Goal: Task Accomplishment & Management: Use online tool/utility

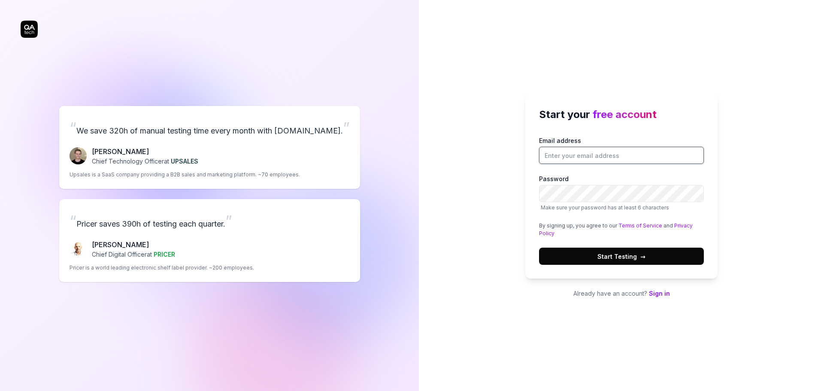
click at [587, 147] on input "Email address" at bounding box center [621, 155] width 165 height 17
type input "daniel.f@fundamentalvr.com"
click at [539, 248] on button "Start Testing →" at bounding box center [621, 256] width 165 height 17
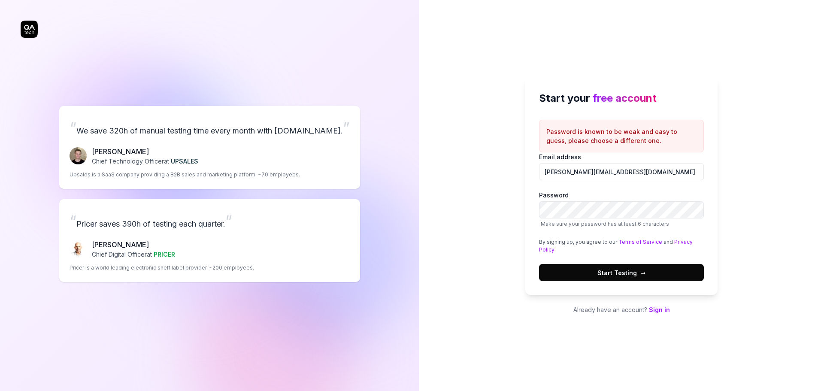
click at [596, 274] on button "Start Testing →" at bounding box center [621, 272] width 165 height 17
click at [373, 182] on div "“ We save 320h of manual testing time every month with QA.tech. ” Fredrik Seidl…" at bounding box center [412, 195] width 824 height 391
click at [539, 264] on button "Start Testing →" at bounding box center [621, 272] width 165 height 17
click at [429, 201] on div "Start your free account Password is known to be weak and easy to guess, please …" at bounding box center [621, 195] width 405 height 391
click at [614, 270] on span "Start Testing →" at bounding box center [622, 272] width 48 height 9
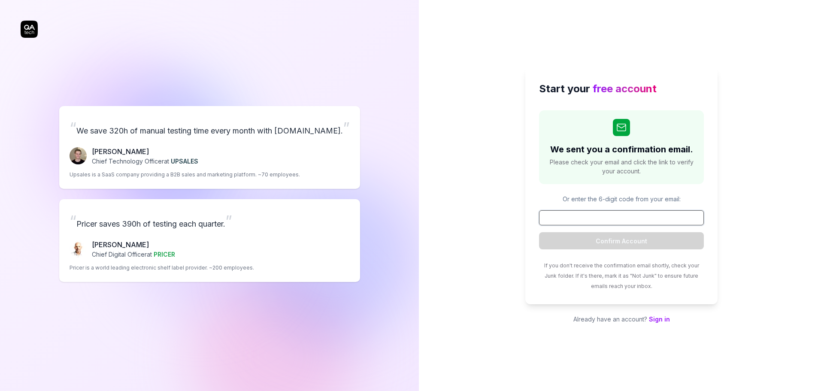
click at [636, 215] on input at bounding box center [621, 217] width 165 height 15
click at [644, 231] on form "Confirm Account" at bounding box center [621, 229] width 165 height 39
click at [631, 221] on input at bounding box center [621, 217] width 165 height 15
paste input "668049"
type input "668049"
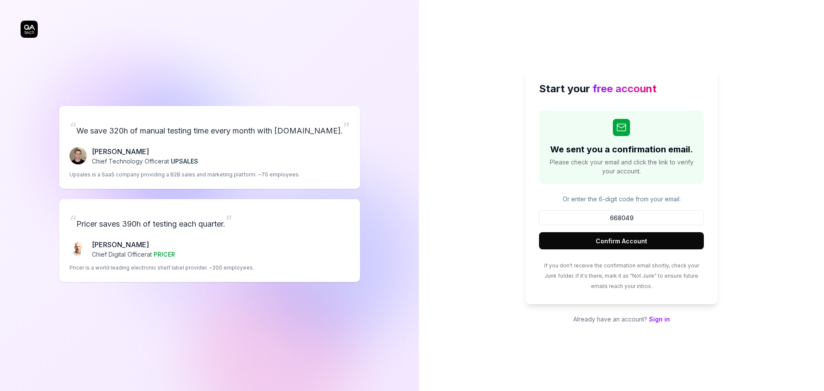
click at [620, 238] on button "Confirm Account" at bounding box center [621, 240] width 165 height 17
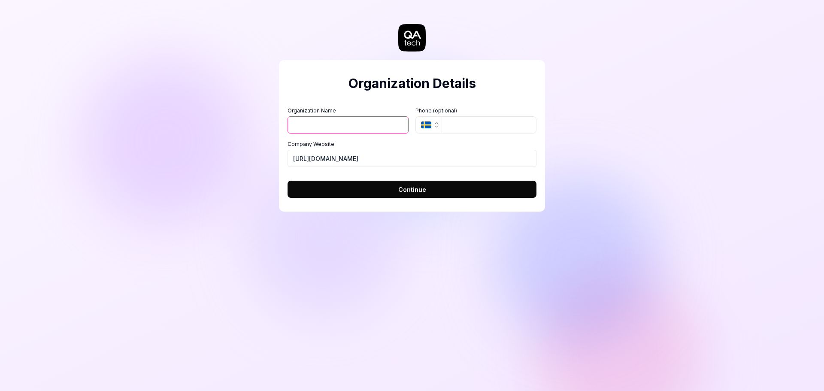
click at [329, 118] on input "Organization Name" at bounding box center [348, 124] width 121 height 17
click at [243, 75] on div "Organization Details Organization Name Organization Logo (Square minimum 256x25…" at bounding box center [412, 195] width 824 height 391
click at [344, 129] on input "Organization Name" at bounding box center [348, 124] width 121 height 17
click at [331, 126] on input "Organization Name" at bounding box center [348, 124] width 121 height 17
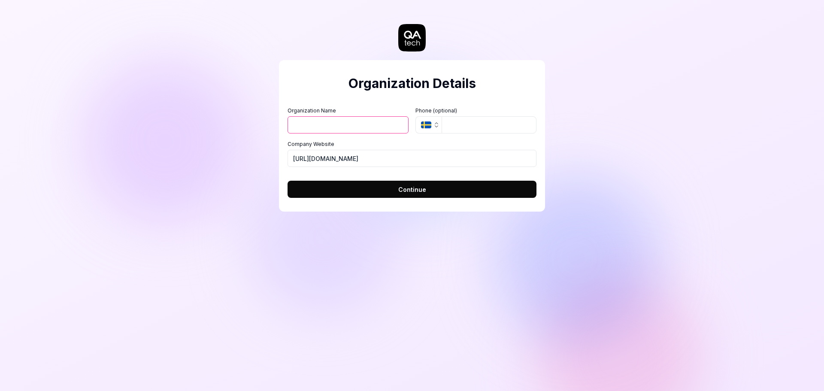
click at [246, 97] on div "Organization Details Organization Name Organization Logo (Square minimum 256x25…" at bounding box center [412, 195] width 824 height 391
click at [339, 116] on input "Organization Name" at bounding box center [348, 124] width 121 height 17
click at [339, 117] on input "Organization Name" at bounding box center [348, 124] width 121 height 17
type input "FundamentalXR"
click at [371, 185] on button "Continue" at bounding box center [412, 189] width 249 height 17
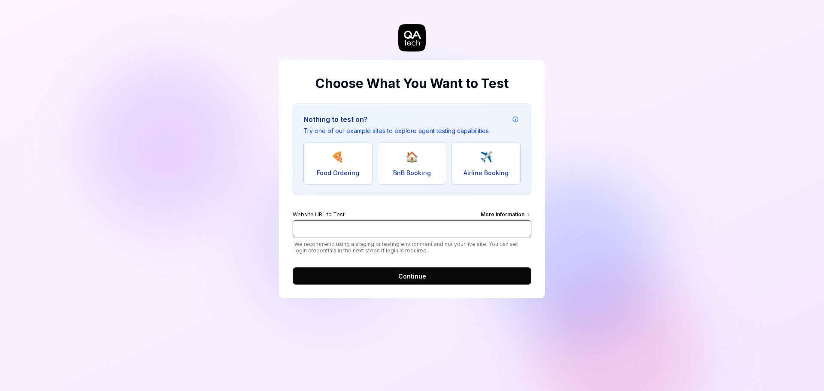
click at [359, 228] on input "Website URL to Test More Information" at bounding box center [412, 228] width 239 height 17
click at [358, 228] on input "https://fundamentalvr.com" at bounding box center [412, 228] width 239 height 17
click at [395, 232] on input "https://fundamentalxr.com" at bounding box center [412, 228] width 239 height 17
drag, startPoint x: 395, startPoint y: 232, endPoint x: 160, endPoint y: 207, distance: 236.7
click at [160, 207] on div "Choose What You Want to Test Nothing to test on? Try one of our example sites t…" at bounding box center [412, 195] width 824 height 391
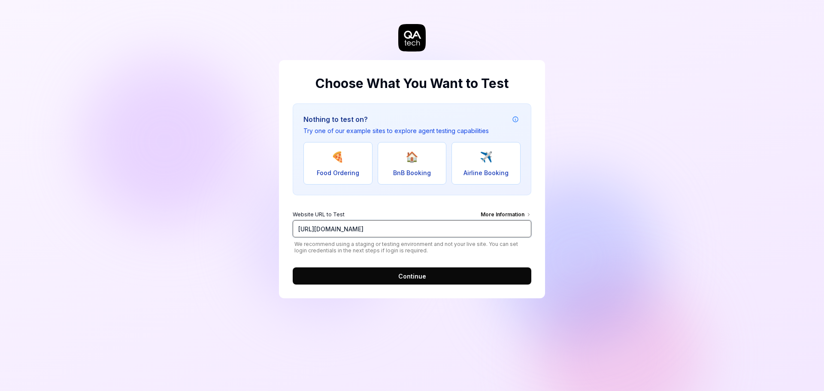
paste input "www.fundamentalxr.com/"
type input "[URL][DOMAIN_NAME]"
click at [416, 277] on span "Continue" at bounding box center [412, 276] width 28 height 9
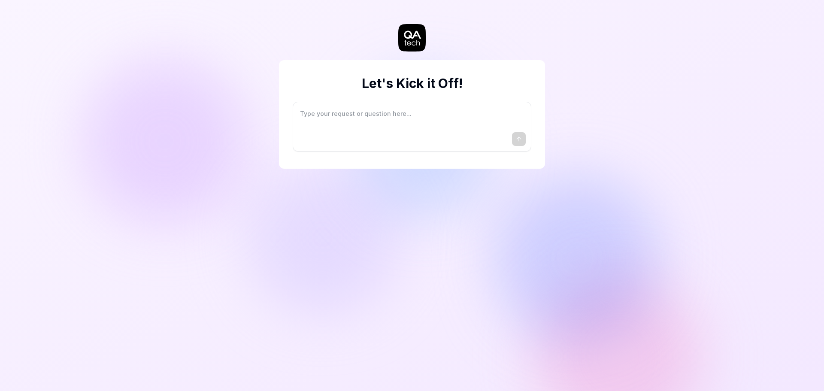
type textarea "*"
type textarea "I"
type textarea "*"
type textarea "I"
type textarea "*"
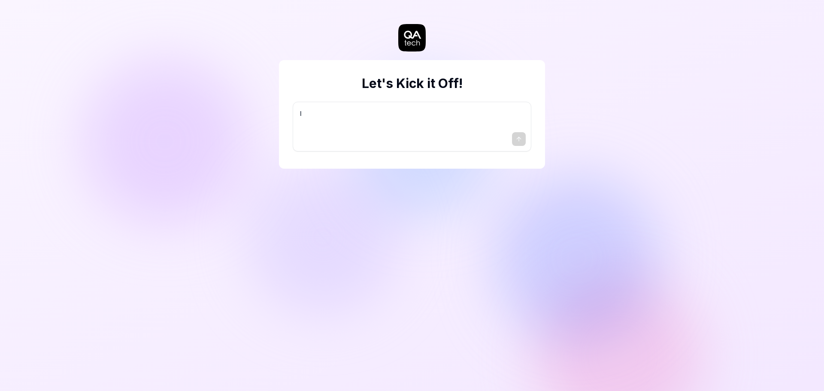
type textarea "I w"
type textarea "*"
type textarea "I wa"
type textarea "*"
type textarea "I wan"
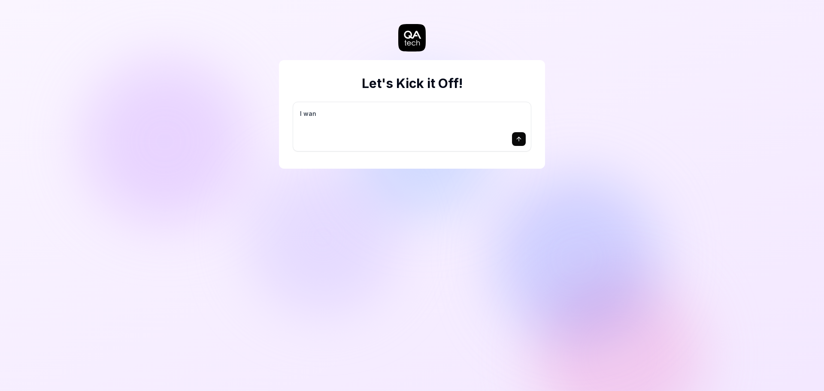
type textarea "*"
type textarea "I want"
type textarea "*"
type textarea "I want"
type textarea "*"
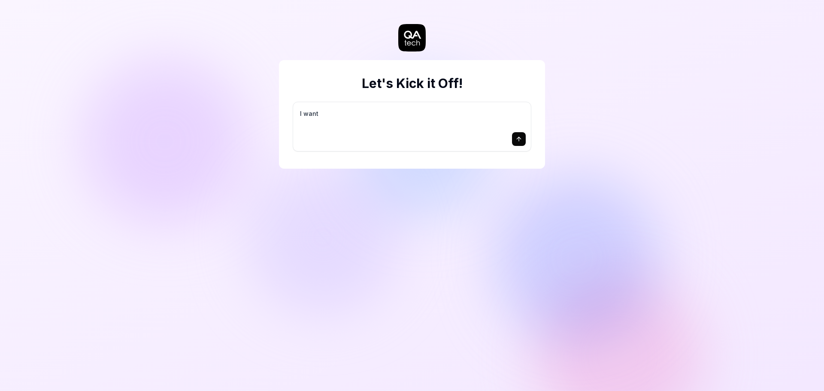
type textarea "I want a"
type textarea "*"
type textarea "I want a"
type textarea "*"
type textarea "I want a g"
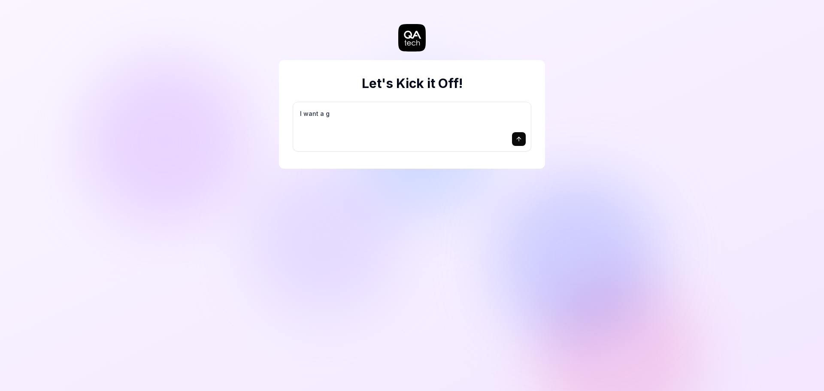
type textarea "*"
type textarea "I want a go"
type textarea "*"
type textarea "I want a goo"
type textarea "*"
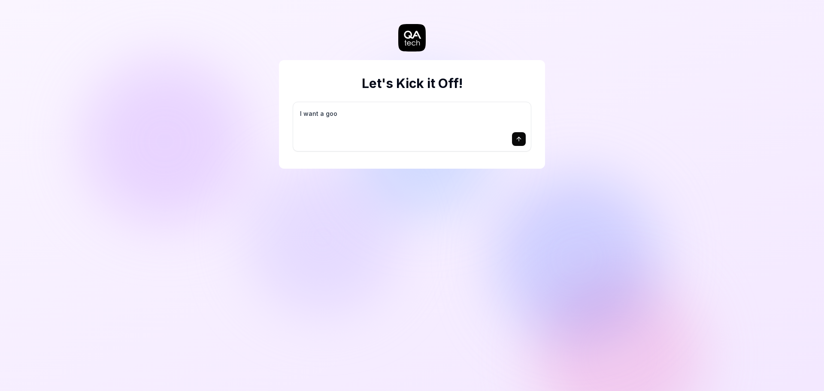
type textarea "I want a good"
type textarea "*"
type textarea "I want a good"
type textarea "*"
type textarea "I want a good t"
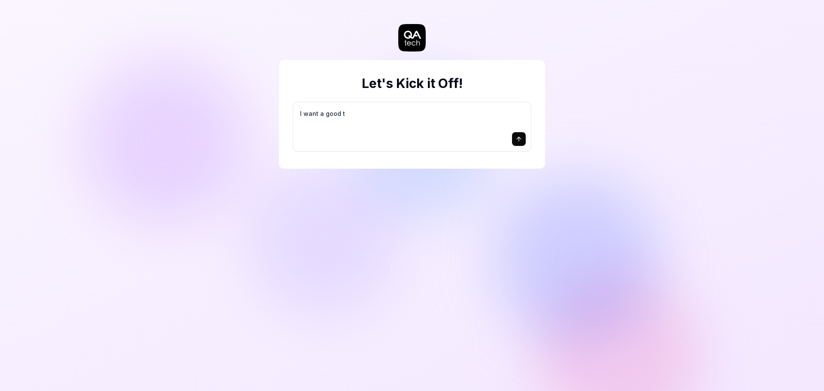
type textarea "*"
type textarea "I want a good te"
type textarea "*"
type textarea "I want a good tes"
type textarea "*"
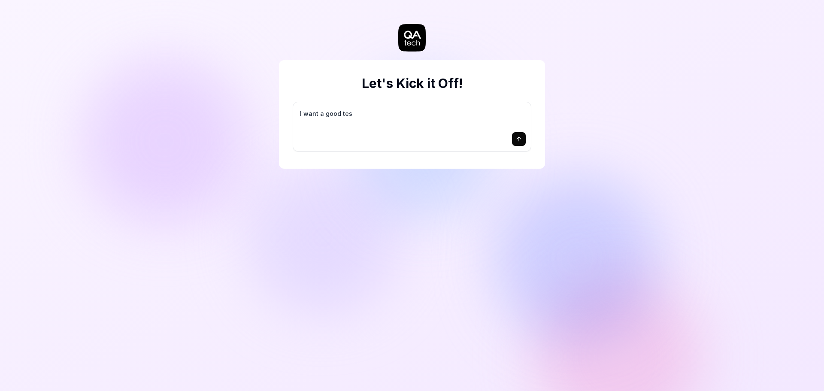
type textarea "I want a good test"
type textarea "*"
type textarea "I want a good test"
type textarea "*"
type textarea "I want a good test s"
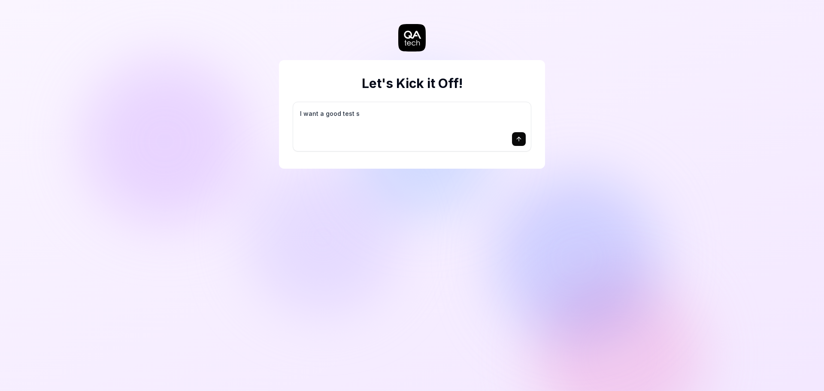
type textarea "*"
type textarea "I want a good test se"
type textarea "*"
type textarea "I want a good test set"
type textarea "*"
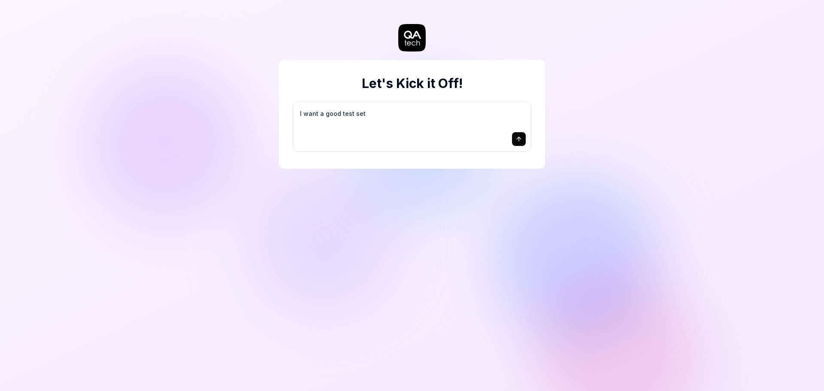
type textarea "I want a good test setu"
type textarea "*"
type textarea "I want a good test setup"
type textarea "*"
type textarea "I want a good test setup"
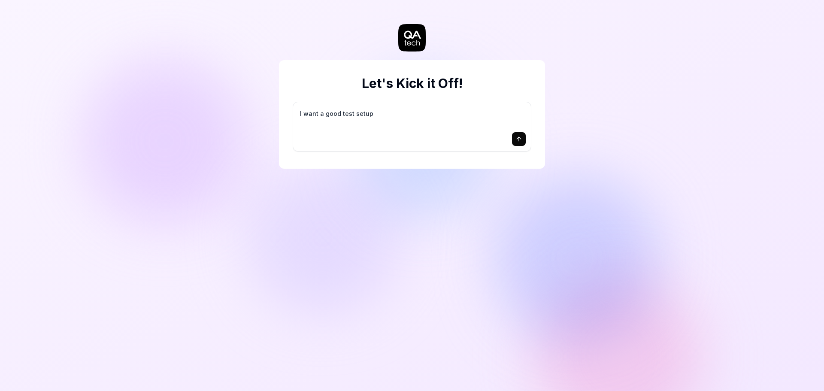
type textarea "*"
type textarea "I want a good test setup f"
type textarea "*"
type textarea "I want a good test setup fo"
type textarea "*"
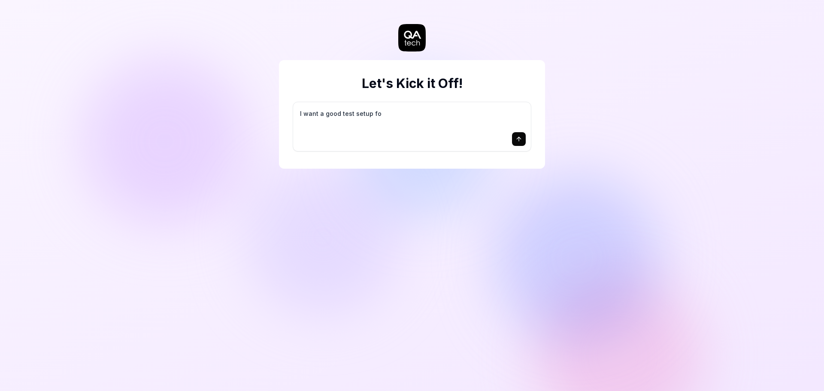
type textarea "I want a good test setup for"
type textarea "*"
type textarea "I want a good test setup for"
type textarea "*"
type textarea "I want a good test setup for m"
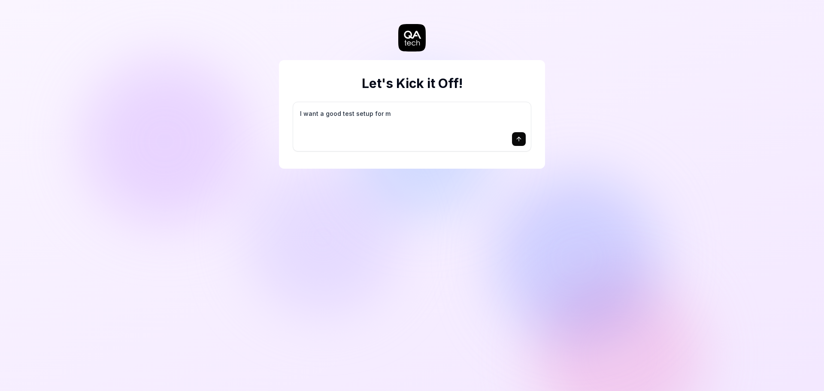
type textarea "*"
type textarea "I want a good test setup for my"
type textarea "*"
type textarea "I want a good test setup for my"
type textarea "*"
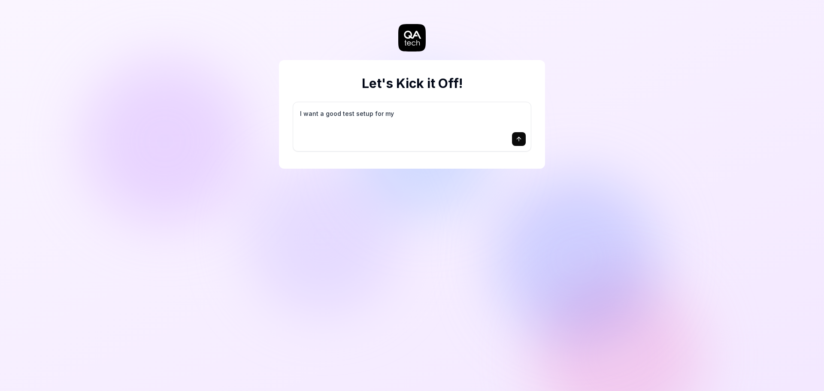
type textarea "I want a good test setup for my s"
type textarea "*"
type textarea "I want a good test setup for my si"
type textarea "*"
type textarea "I want a good test setup for my sit"
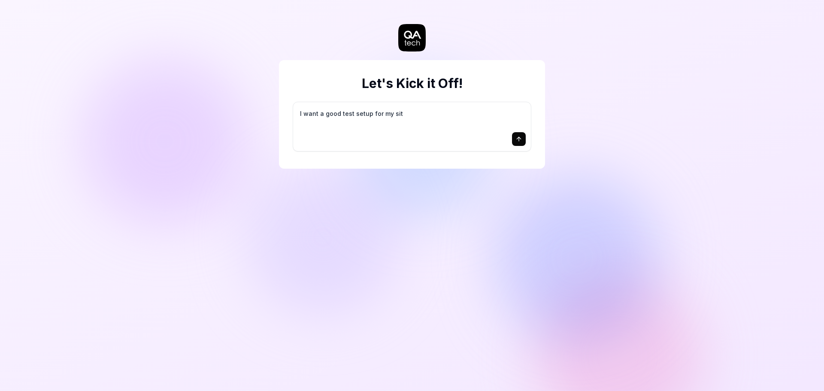
type textarea "*"
type textarea "I want a good test setup for my site"
type textarea "*"
type textarea "I want a good test setup for my site"
type textarea "*"
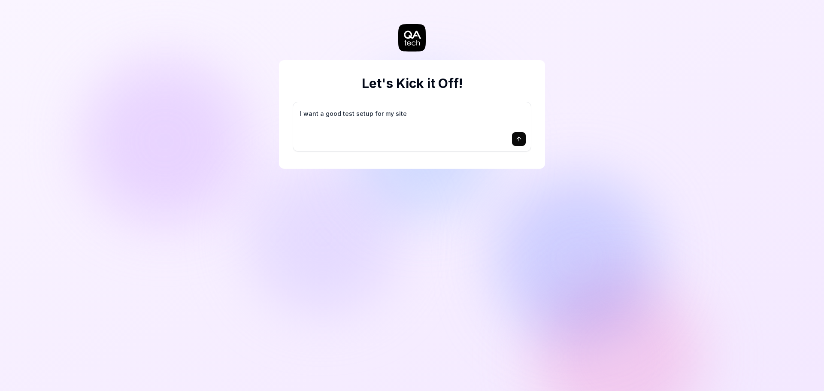
type textarea "I want a good test setup for my site -"
type textarea "*"
type textarea "I want a good test setup for my site -"
type textarea "*"
type textarea "I want a good test setup for my site - h"
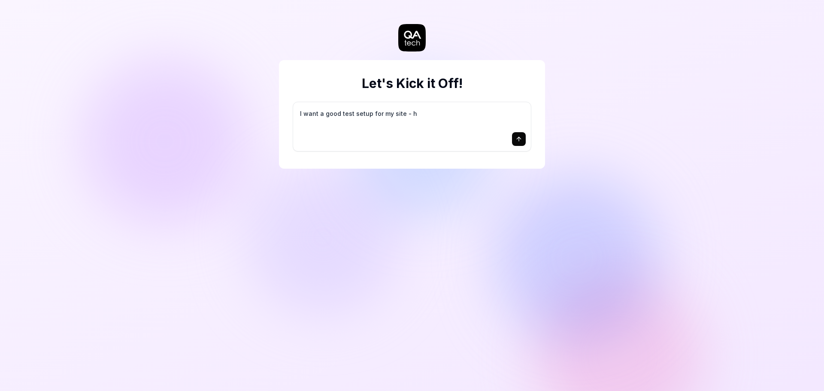
type textarea "*"
type textarea "I want a good test setup for my site - he"
type textarea "*"
type textarea "I want a good test setup for my site - hel"
type textarea "*"
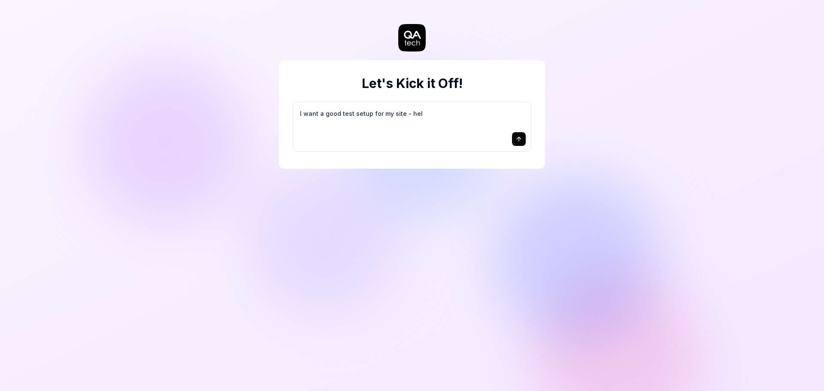
type textarea "I want a good test setup for my site - help"
type textarea "*"
type textarea "I want a good test setup for my site - help"
type textarea "*"
type textarea "I want a good test setup for my site - help m"
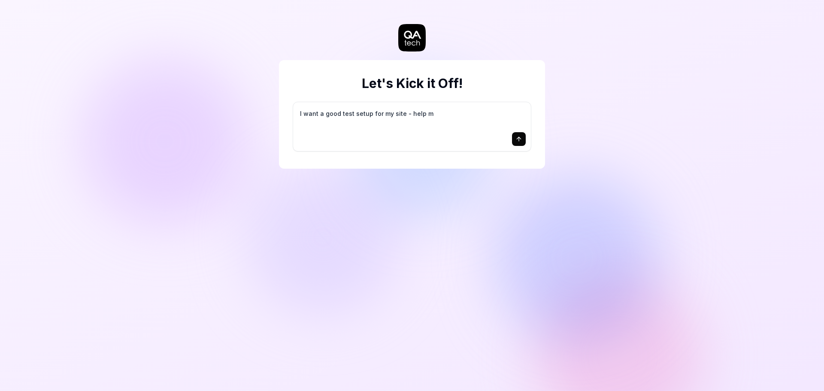
type textarea "*"
type textarea "I want a good test setup for my site - help me"
type textarea "*"
type textarea "I want a good test setup for my site - help me"
type textarea "*"
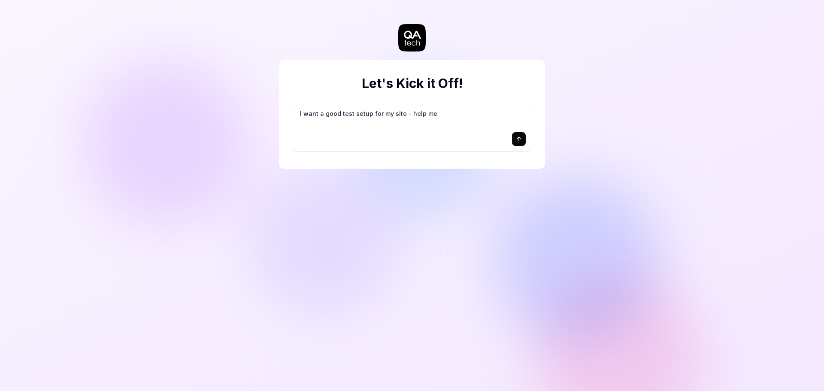
type textarea "I want a good test setup for my site - help me c"
type textarea "*"
type textarea "I want a good test setup for my site - help me cr"
type textarea "*"
type textarea "I want a good test setup for my site - help me cre"
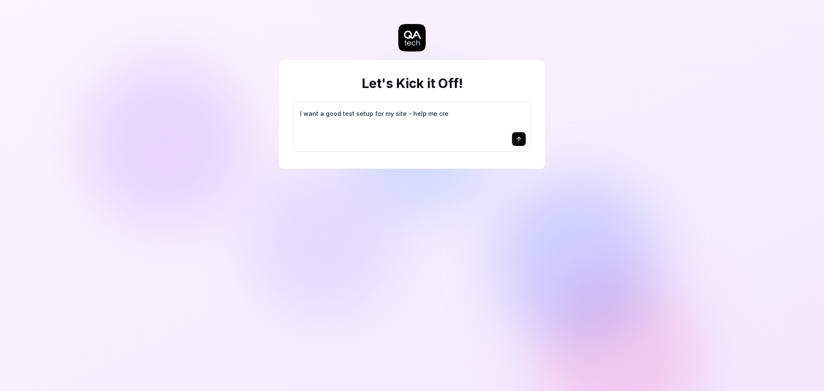
type textarea "*"
type textarea "I want a good test setup for my site - help me crea"
type textarea "*"
type textarea "I want a good test setup for my site - help me creat"
type textarea "*"
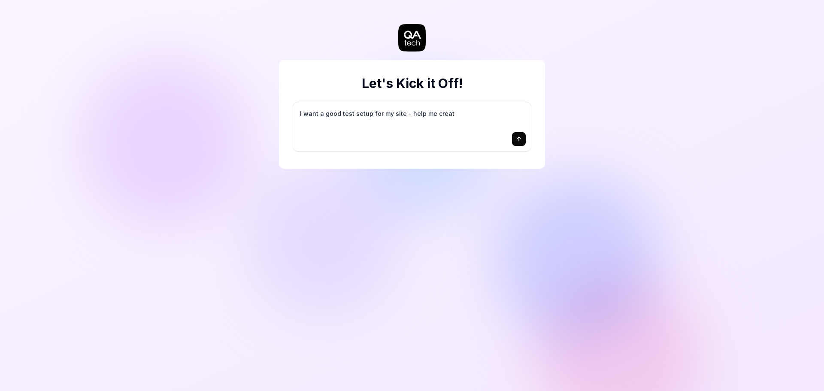
type textarea "I want a good test setup for my site - help me create"
type textarea "*"
type textarea "I want a good test setup for my site - help me create"
type textarea "*"
type textarea "I want a good test setup for my site - help me create t"
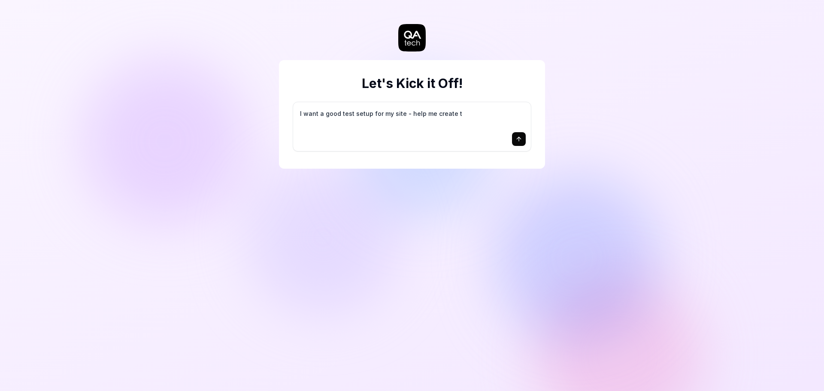
type textarea "*"
type textarea "I want a good test setup for my site - help me create th"
type textarea "*"
type textarea "I want a good test setup for my site - help me create the"
type textarea "*"
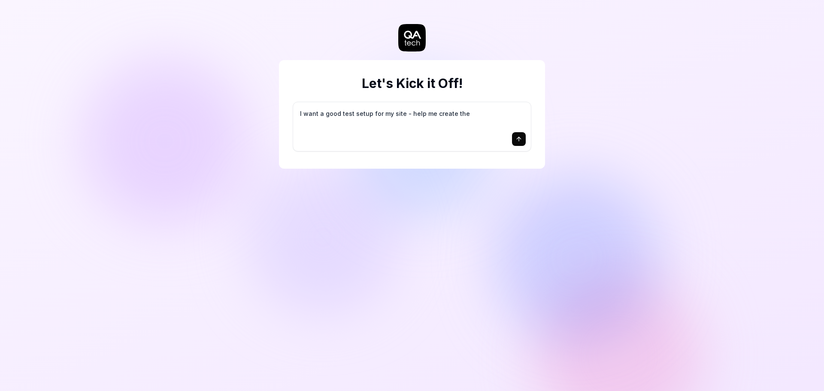
type textarea "I want a good test setup for my site - help me create the"
type textarea "*"
type textarea "I want a good test setup for my site - help me create the f"
type textarea "*"
type textarea "I want a good test setup for my site - help me create the fi"
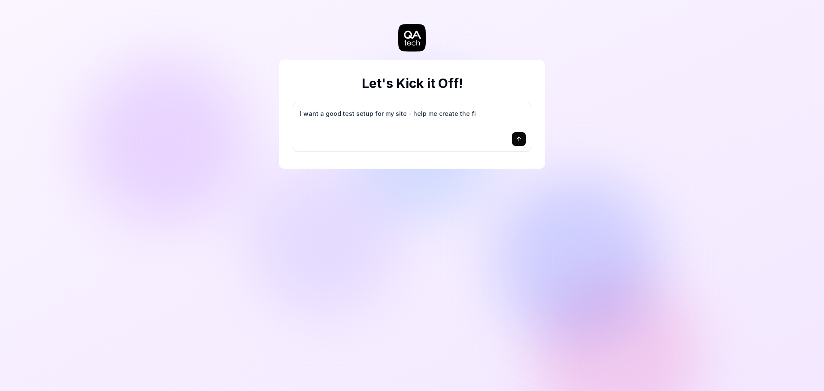
type textarea "*"
type textarea "I want a good test setup for my site - help me create the fir"
type textarea "*"
type textarea "I want a good test setup for my site - help me create the firs"
type textarea "*"
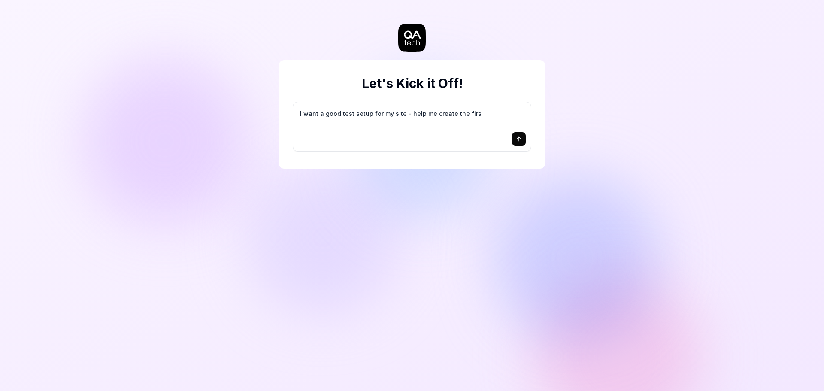
type textarea "I want a good test setup for my site - help me create the first"
type textarea "*"
type textarea "I want a good test setup for my site - help me create the first"
type textarea "*"
type textarea "I want a good test setup for my site - help me create the first 3"
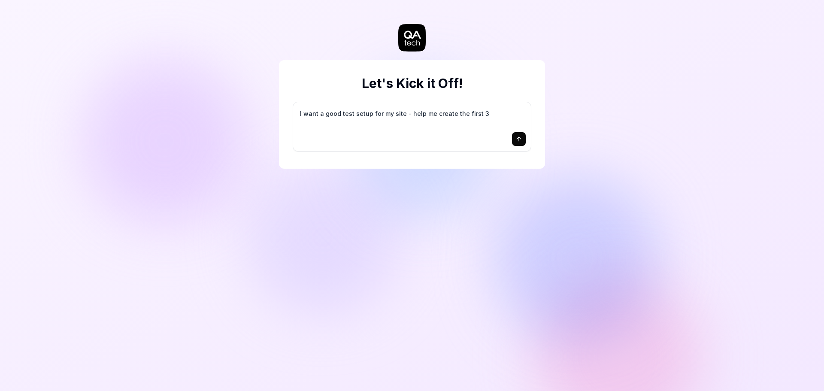
type textarea "*"
type textarea "I want a good test setup for my site - help me create the first 3-"
type textarea "*"
type textarea "I want a good test setup for my site - help me create the first 3-5"
type textarea "*"
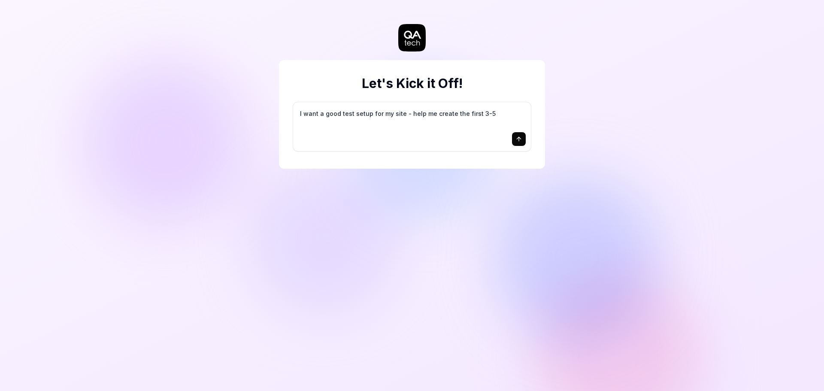
type textarea "I want a good test setup for my site - help me create the first 3-5"
type textarea "*"
type textarea "I want a good test setup for my site - help me create the first 3-5 t"
type textarea "*"
type textarea "I want a good test setup for my site - help me create the first 3-5 te"
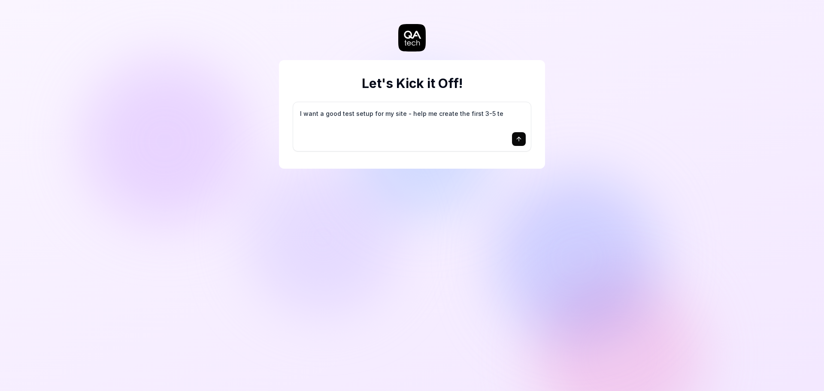
type textarea "*"
type textarea "I want a good test setup for my site - help me create the first 3-5 tes"
type textarea "*"
type textarea "I want a good test setup for my site - help me create the first 3-5 test"
type textarea "*"
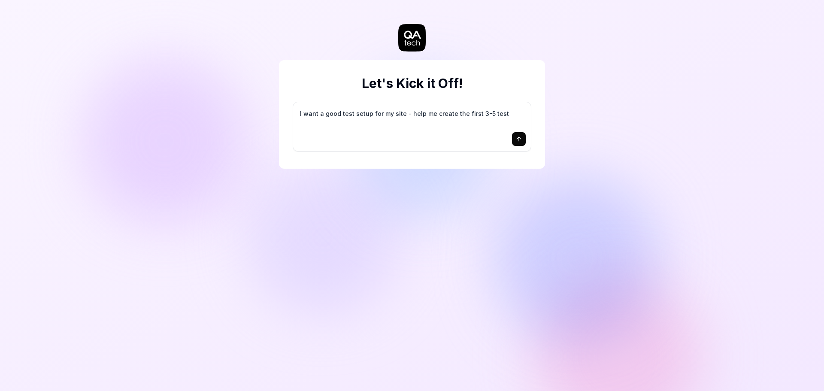
type textarea "I want a good test setup for my site - help me create the first 3-5 test"
type textarea "*"
type textarea "I want a good test setup for my site - help me create the first 3-5 test c"
type textarea "*"
type textarea "I want a good test setup for my site - help me create the first 3-5 test ca"
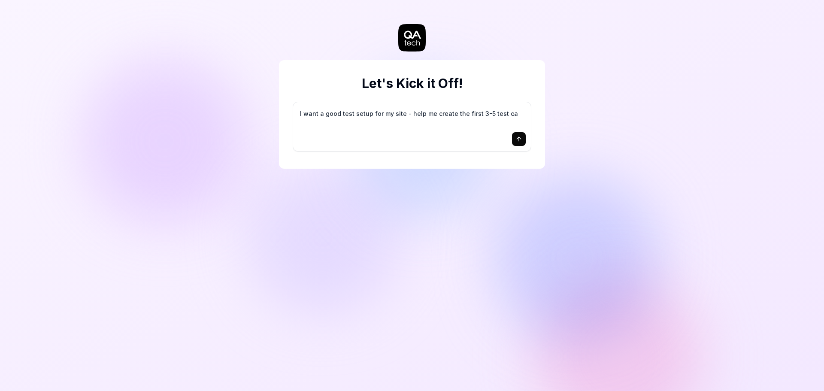
type textarea "*"
type textarea "I want a good test setup for my site - help me create the first 3-5 test cas"
type textarea "*"
type textarea "I want a good test setup for my site - help me create the first 3-5 test case"
type textarea "*"
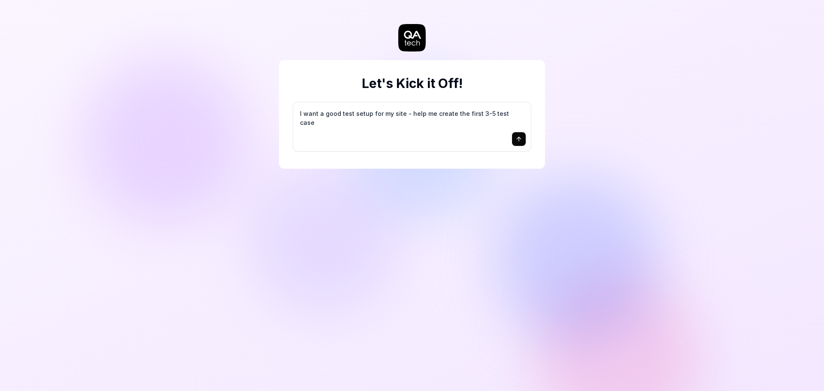
type textarea "I want a good test setup for my site - help me create the first 3-5 test cases"
click at [391, 128] on textarea "I want a good test setup for my site - help me create the first 3-5 test cases" at bounding box center [412, 117] width 228 height 21
drag, startPoint x: 519, startPoint y: 117, endPoint x: 329, endPoint y: 97, distance: 190.4
drag, startPoint x: 329, startPoint y: 97, endPoint x: 517, endPoint y: 115, distance: 188.9
click at [514, 113] on textarea "I want a good test setup for my site - help me create the first 3-5 test cases" at bounding box center [412, 117] width 228 height 21
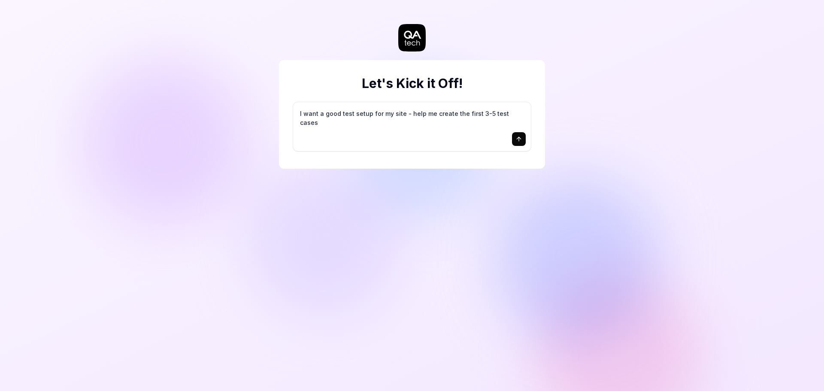
drag, startPoint x: 517, startPoint y: 114, endPoint x: 277, endPoint y: 117, distance: 239.6
click at [277, 117] on div "Let's Kick it Off! I want a good test setup for my site - help me create the fi…" at bounding box center [412, 195] width 824 height 391
type textarea "*"
type textarea "W"
type textarea "*"
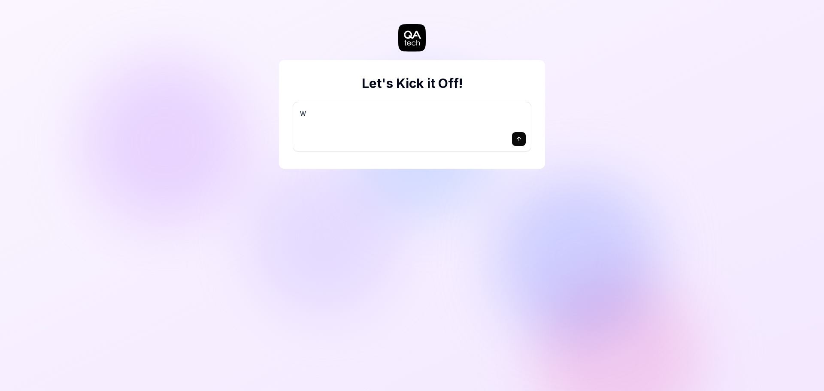
type textarea "Wr"
type textarea "*"
type textarea "Wri"
type textarea "*"
type textarea "Writ"
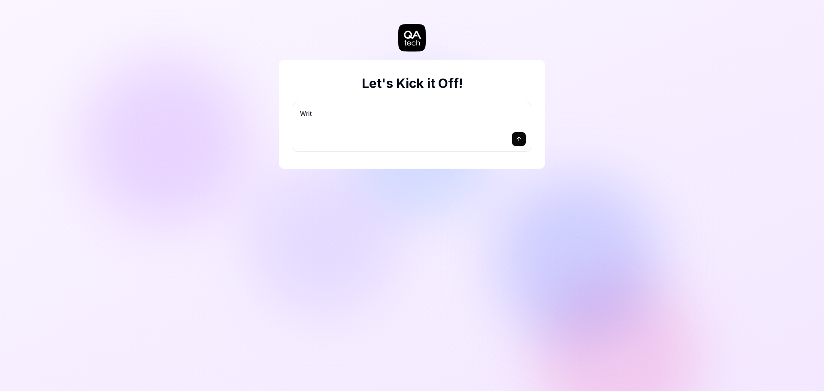
type textarea "*"
type textarea "Write"
type textarea "*"
type textarea "Write"
type textarea "*"
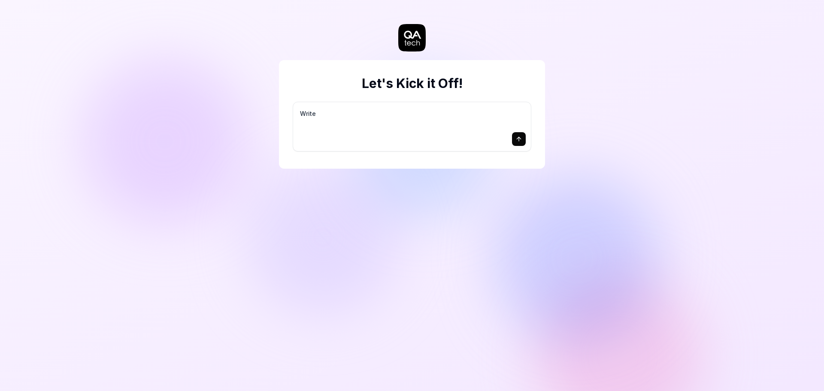
type textarea "Write s"
type textarea "*"
type textarea "Write so"
type textarea "*"
type textarea "Write som"
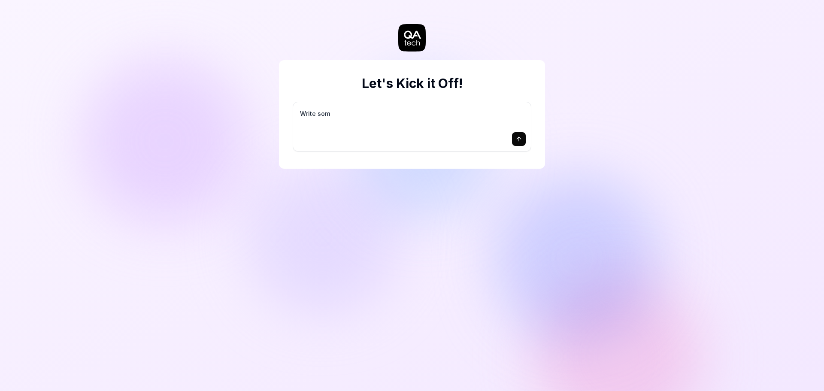
type textarea "*"
type textarea "Write some"
type textarea "*"
type textarea "Write some"
type textarea "*"
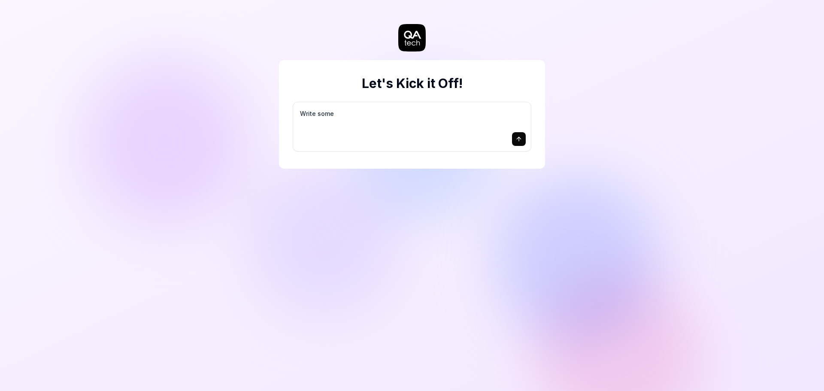
type textarea "Write some t"
type textarea "*"
type textarea "Write some te"
type textarea "*"
type textarea "Write some tes"
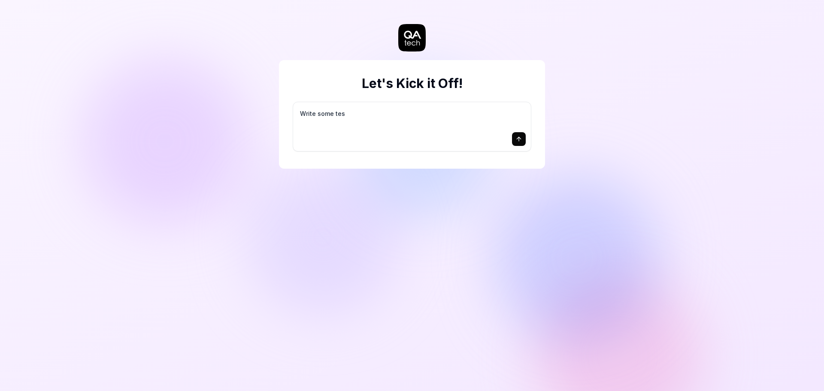
type textarea "*"
type textarea "Write some test"
type textarea "*"
type textarea "Write some test"
type textarea "*"
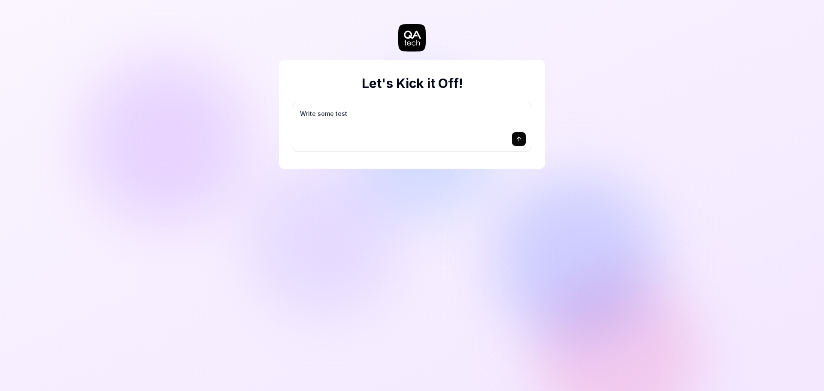
type textarea "Write some test c"
type textarea "*"
type textarea "Write some test ca"
type textarea "*"
type textarea "Write some test cas"
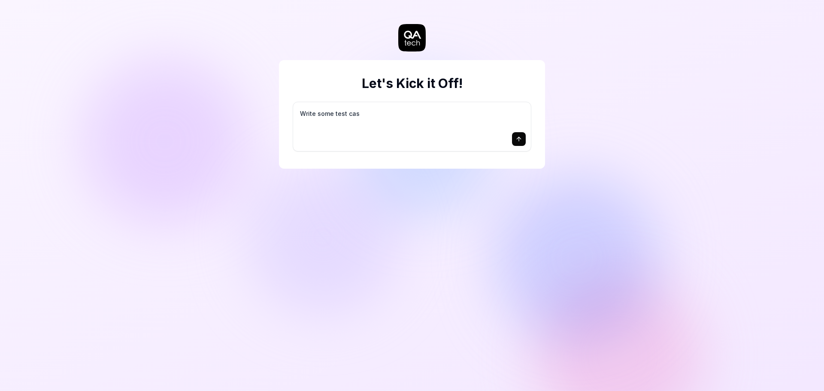
type textarea "*"
type textarea "Write some test case"
click at [433, 116] on textarea "Write some test cases to test the basic feature of the following website" at bounding box center [412, 117] width 228 height 21
click at [525, 137] on button "submit" at bounding box center [519, 139] width 14 height 14
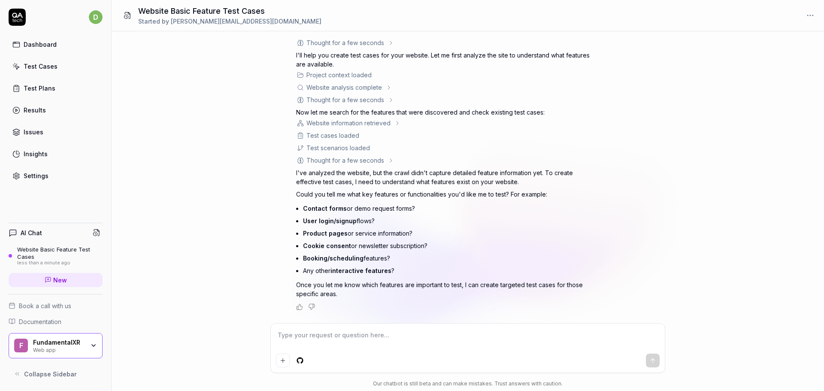
click at [676, 226] on div "Thought for a few seconds The user is asking me to write test cases for the web…" at bounding box center [468, 177] width 713 height 292
click at [747, 226] on div "Thought for a few seconds The user is asking me to write test cases for the web…" at bounding box center [468, 177] width 713 height 292
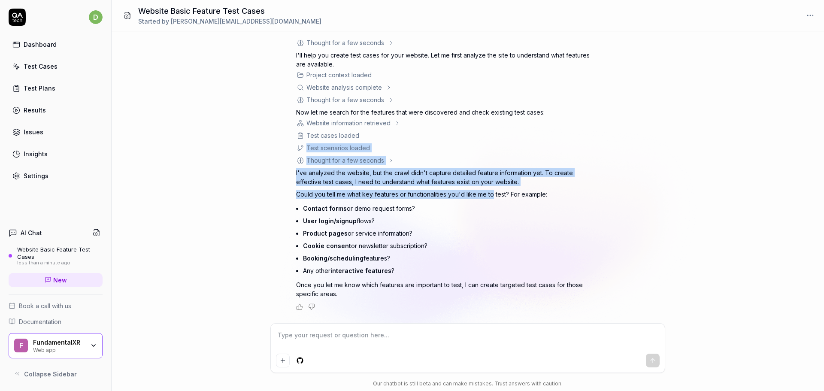
drag, startPoint x: 494, startPoint y: 187, endPoint x: 475, endPoint y: 133, distance: 56.9
click at [475, 133] on div "Thought for a few seconds The user is asking me to write test cases for the web…" at bounding box center [446, 174] width 301 height 272
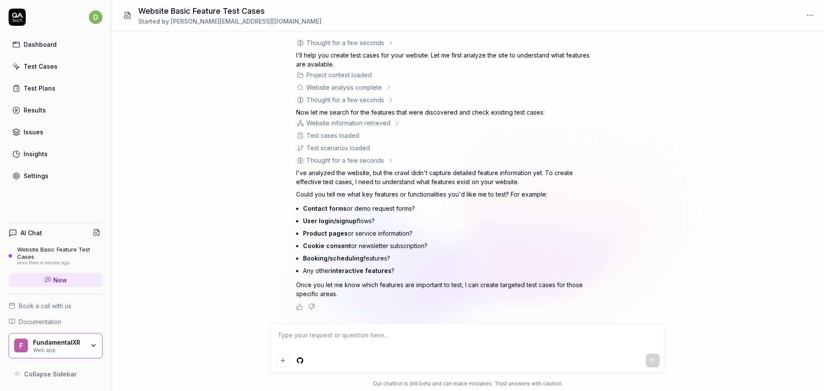
click at [720, 112] on div "Thought for a few seconds The user is asking me to write test cases for the web…" at bounding box center [468, 177] width 713 height 292
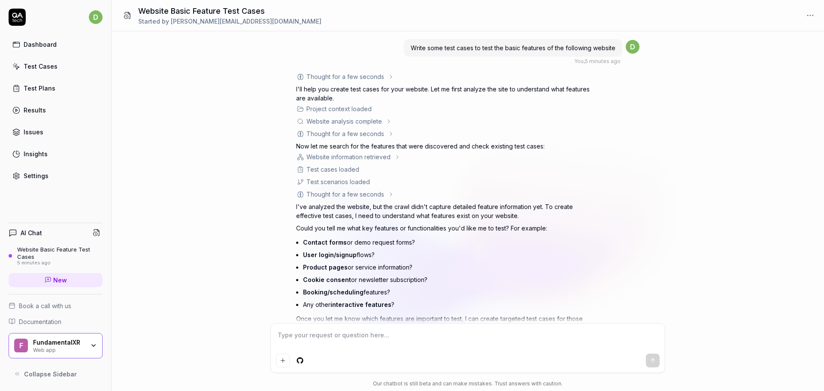
scroll to position [30, 0]
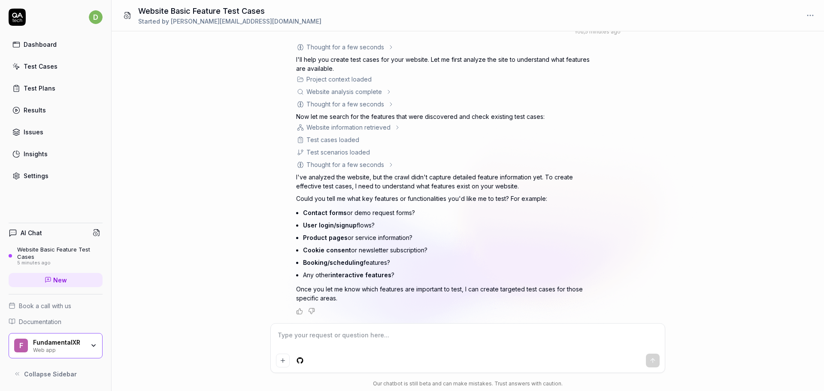
click at [354, 335] on textarea at bounding box center [468, 339] width 384 height 21
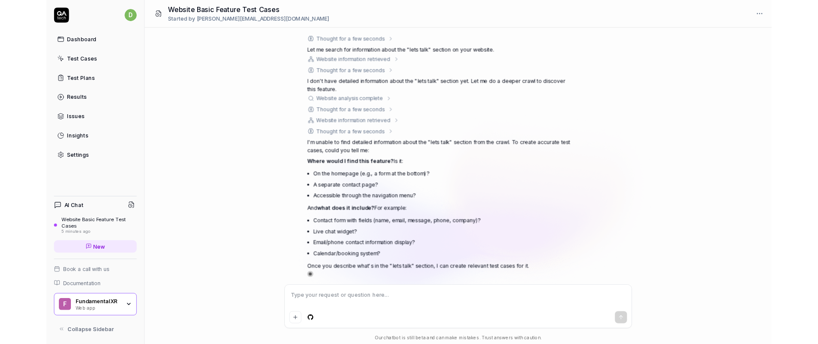
scroll to position [350, 0]
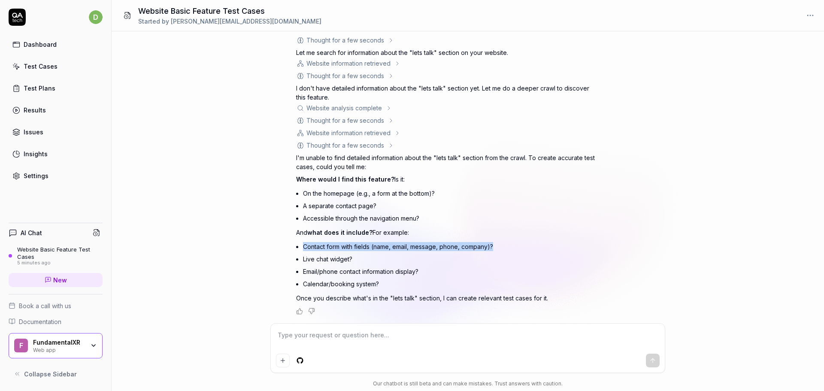
drag, startPoint x: 304, startPoint y: 249, endPoint x: 517, endPoint y: 249, distance: 213.0
click at [517, 249] on li "Contact form with fields (name, email, message, phone, company)?" at bounding box center [450, 246] width 294 height 12
copy li "Contact form with fields (name, email, message, phone, company)?"
click at [337, 344] on textarea at bounding box center [468, 339] width 384 height 21
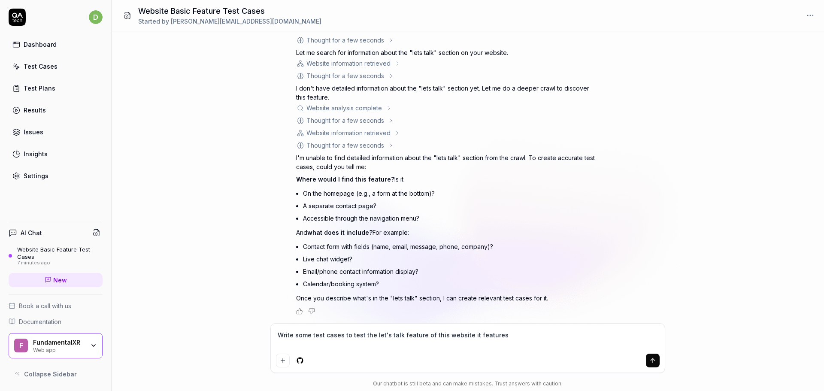
paste textarea "Contact form with fields (name, email, message, phone, company)?"
click at [496, 337] on textarea "Write some test cases to test the let's talk feature of this website it feature…" at bounding box center [468, 339] width 384 height 21
click at [393, 344] on textarea "Write some test cases to test the let's talk feature of this website it feature…" at bounding box center [468, 339] width 384 height 21
click at [498, 336] on textarea "Write some test cases to test the let's talk feature of this website it feature…" at bounding box center [468, 339] width 384 height 21
click at [335, 341] on textarea "Write some test cases to test the let's talk feature of this website it feature…" at bounding box center [468, 339] width 384 height 21
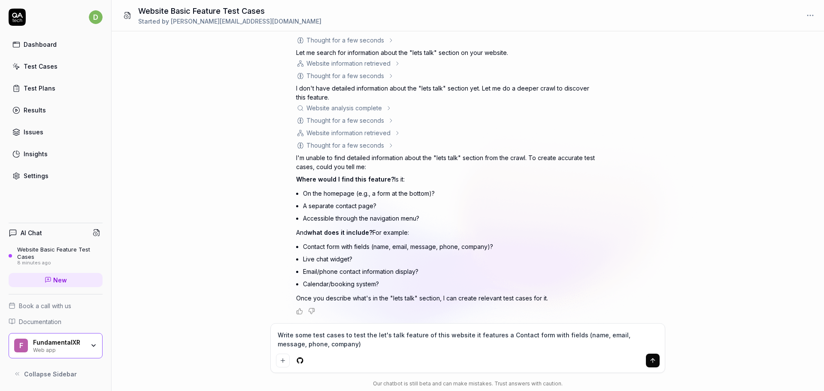
click at [412, 348] on textarea "Write some test cases to test the let's talk feature of this website it feature…" at bounding box center [468, 339] width 384 height 21
click at [408, 349] on textarea "Write some test cases to test the let's talk feature of this website it feature…" at bounding box center [468, 339] width 384 height 21
click at [453, 345] on textarea "Write some test cases to test the let's talk feature of this website it feature…" at bounding box center [468, 339] width 384 height 21
click at [339, 346] on textarea "Write some test cases to test the let's talk feature of this website it feature…" at bounding box center [468, 339] width 384 height 21
click at [439, 344] on textarea "Write some test cases to test the let's talk feature of this website it feature…" at bounding box center [468, 339] width 384 height 21
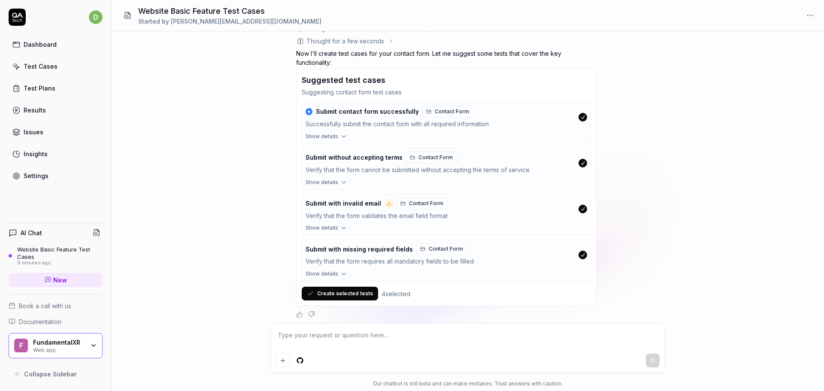
scroll to position [735, 0]
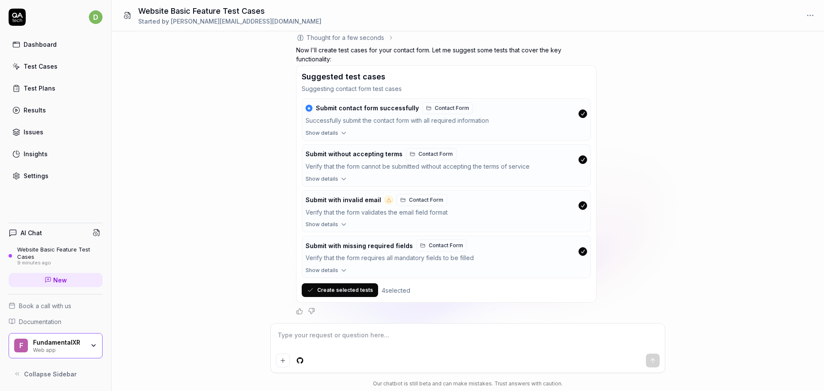
click at [764, 155] on div "Write some test cases to test the basic features of the following website You ,…" at bounding box center [468, 177] width 713 height 292
click at [242, 218] on div "Write some test cases to test the basic features of the following website You ,…" at bounding box center [468, 177] width 713 height 292
click at [331, 288] on button "Create selected tests" at bounding box center [340, 290] width 76 height 14
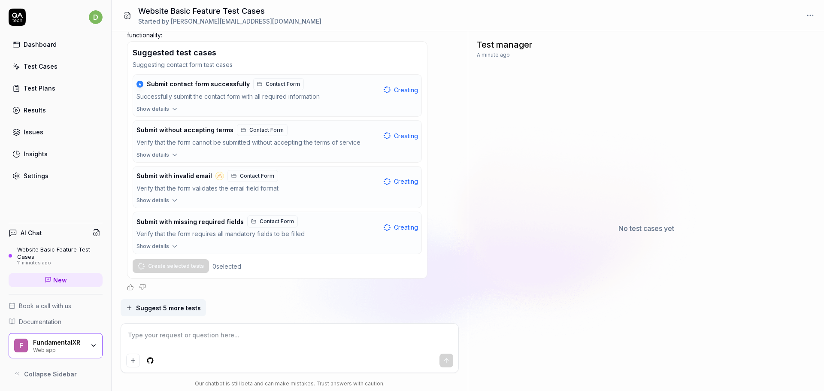
click at [331, 288] on div at bounding box center [277, 287] width 301 height 7
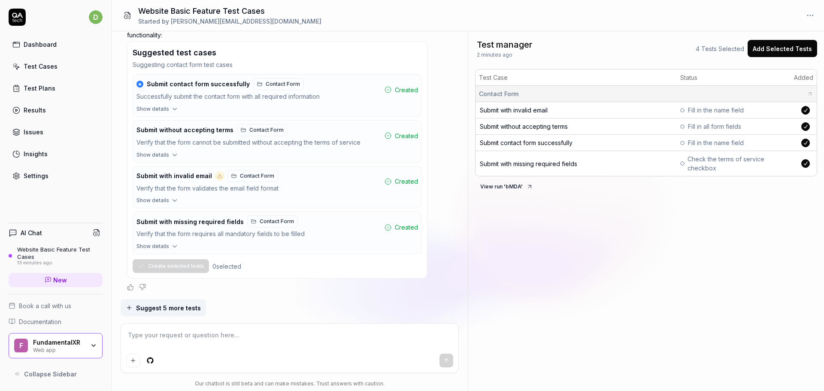
click at [603, 315] on div "Test manager 2 minutes ago 4 Tests Selected Add Selected Tests Test Case Status…" at bounding box center [646, 211] width 356 height 360
click at [535, 247] on div "Test manager 2 minutes ago 4 Tests Selected Add Selected Tests Test Case Status…" at bounding box center [646, 211] width 356 height 360
click at [526, 187] on icon at bounding box center [529, 186] width 7 height 7
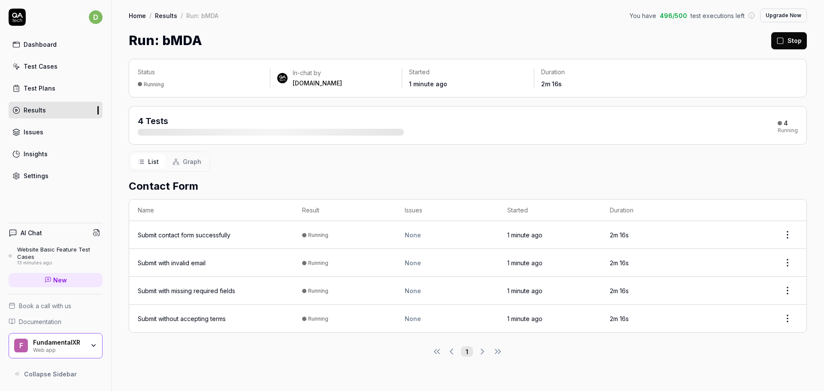
click at [36, 87] on div "Test Plans" at bounding box center [40, 88] width 32 height 9
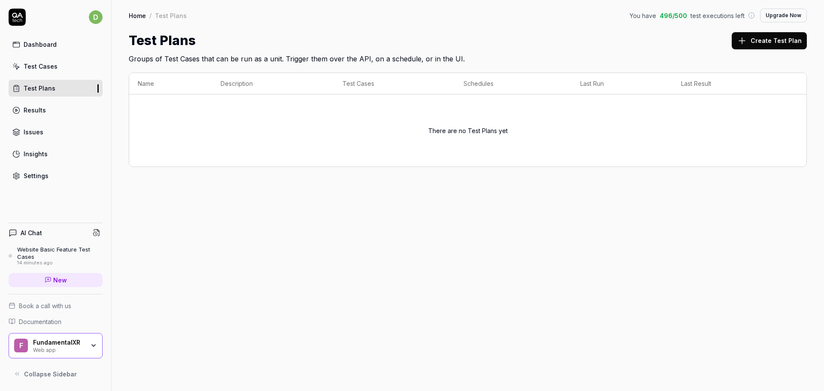
click at [45, 60] on link "Test Cases" at bounding box center [56, 66] width 94 height 17
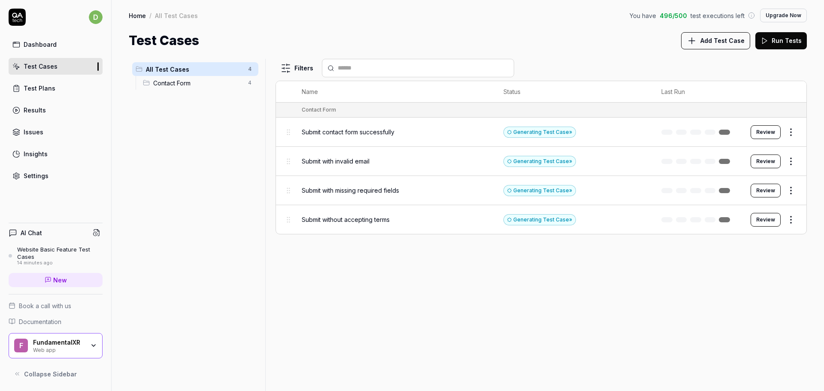
click at [46, 86] on div "Test Plans" at bounding box center [40, 88] width 32 height 9
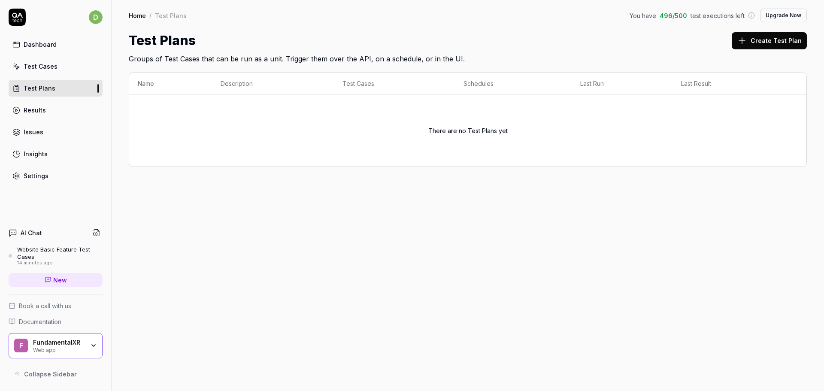
click at [201, 121] on div "There are no Test Plans yet" at bounding box center [468, 131] width 660 height 62
click at [772, 40] on button "Create Test Plan" at bounding box center [769, 40] width 75 height 17
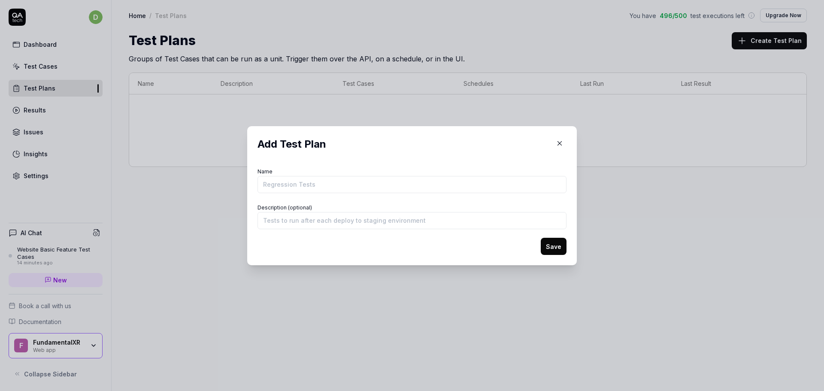
click at [314, 184] on input "Name" at bounding box center [412, 184] width 309 height 17
type input "t"
type input "talk to us"
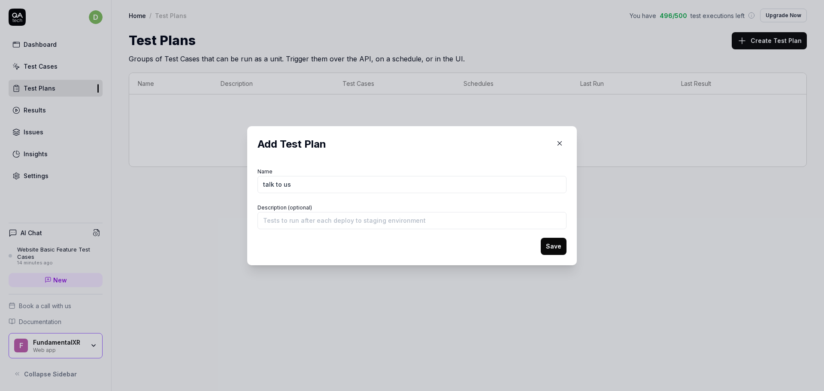
click at [554, 241] on button "Save" at bounding box center [554, 246] width 26 height 17
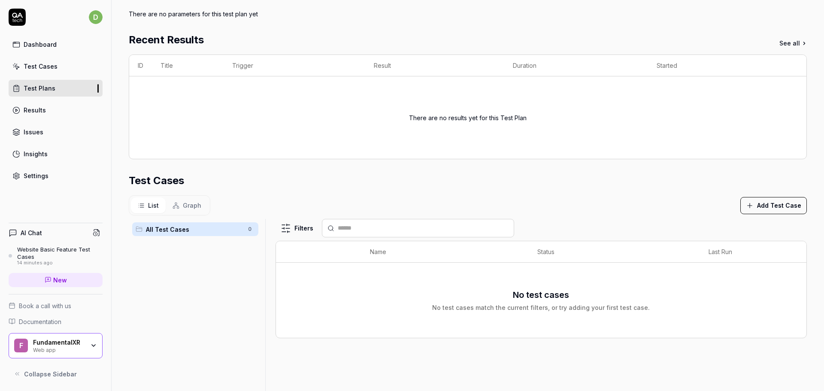
scroll to position [103, 0]
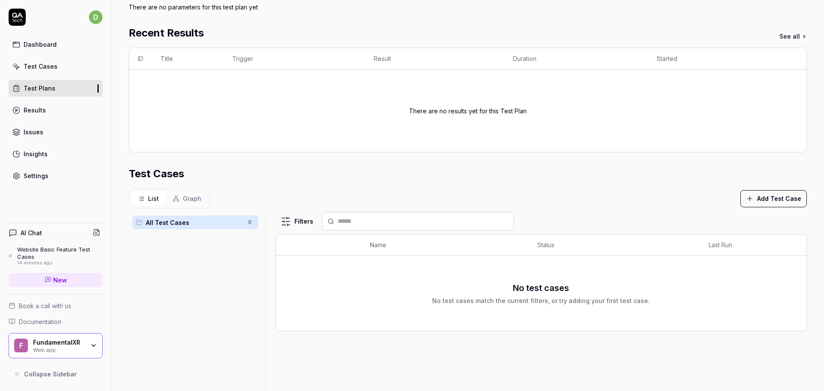
click at [475, 297] on div "No test cases match the current filters, or try adding your first test case." at bounding box center [541, 300] width 218 height 9
click at [174, 220] on span "All Test Cases" at bounding box center [194, 222] width 97 height 9
click at [746, 195] on icon "button" at bounding box center [750, 199] width 8 height 8
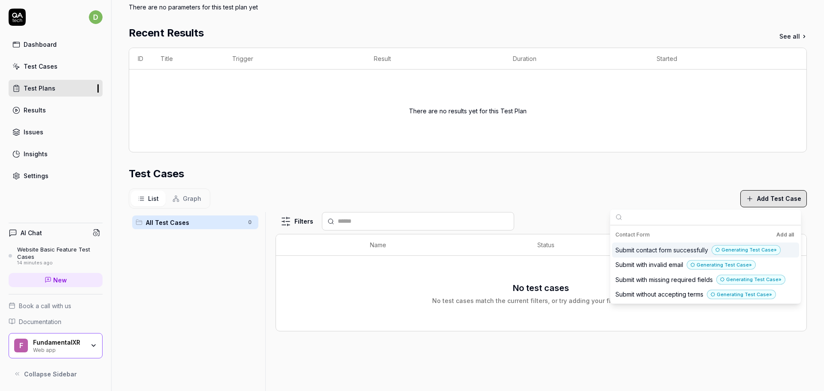
click at [784, 226] on div "Contact Form Add all Submit contact form successfully Generating Test Case » Su…" at bounding box center [706, 264] width 191 height 78
click at [787, 231] on button "Add all" at bounding box center [785, 235] width 21 height 10
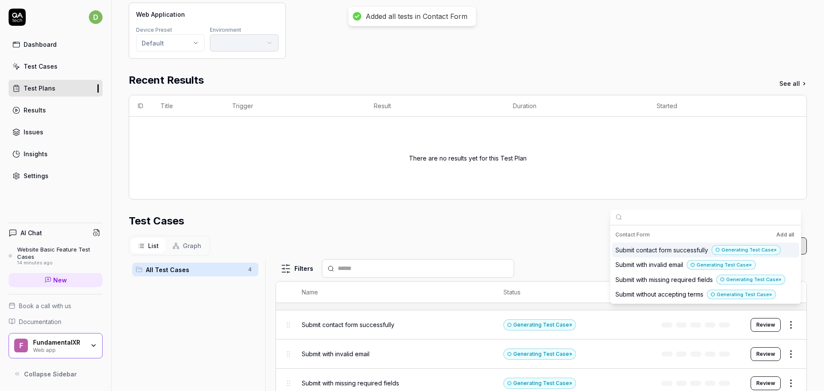
scroll to position [150, 0]
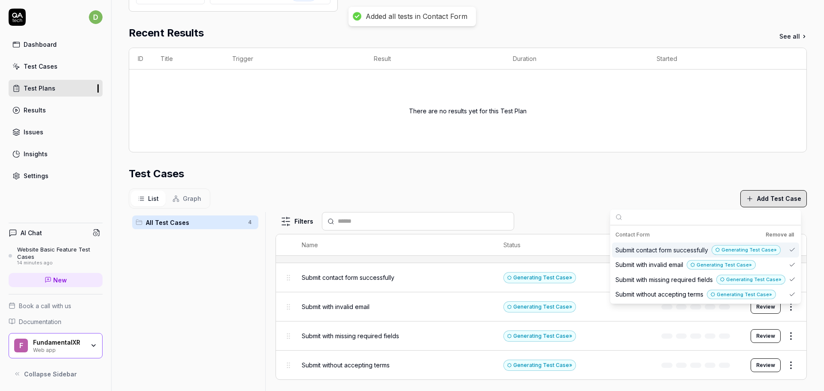
click at [703, 187] on section "Test Cases List Graph Add Test Case All Test Cases 4 Filters Name Status Last R…" at bounding box center [468, 298] width 678 height 265
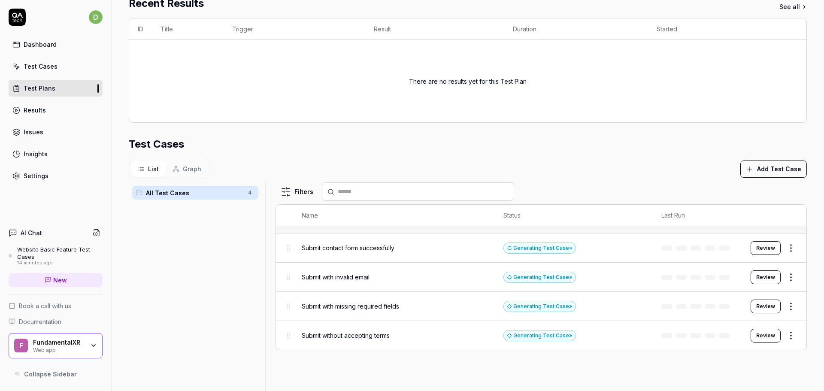
scroll to position [185, 0]
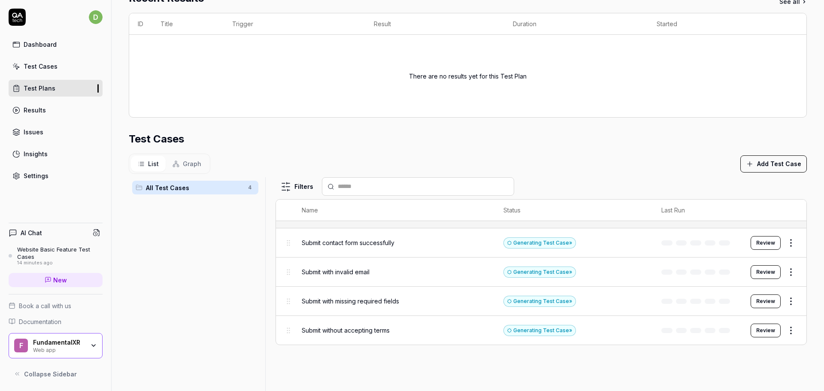
click at [215, 201] on div "All Test Cases 4" at bounding box center [195, 281] width 133 height 209
click at [200, 189] on span "All Test Cases" at bounding box center [194, 187] width 97 height 9
click at [64, 109] on link "Results" at bounding box center [56, 110] width 94 height 17
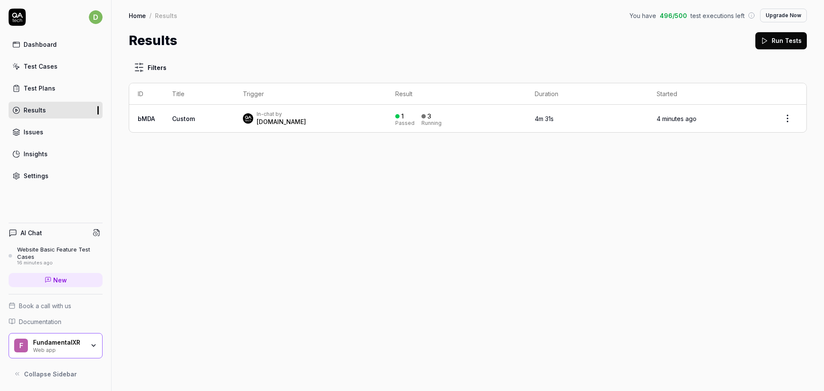
click at [292, 125] on div "In-chat by QA.tech" at bounding box center [310, 118] width 135 height 15
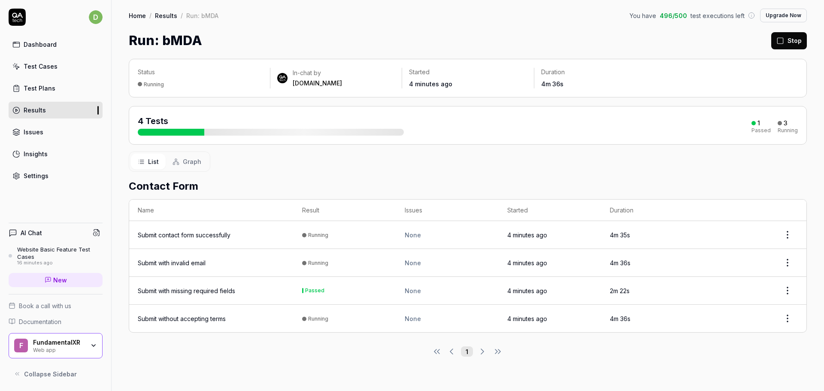
click at [271, 294] on div "Submit with missing required fields" at bounding box center [211, 290] width 147 height 9
click at [790, 289] on html "d Dashboard Test Cases Test Plans Results Issues Insights Settings AI Chat Webs…" at bounding box center [412, 195] width 824 height 391
click at [557, 166] on html "d Dashboard Test Cases Test Plans Results Issues Insights Settings AI Chat Webs…" at bounding box center [412, 195] width 824 height 391
click at [177, 296] on td "Submit with missing required fields" at bounding box center [211, 291] width 164 height 28
click at [52, 90] on div "Test Plans" at bounding box center [40, 88] width 32 height 9
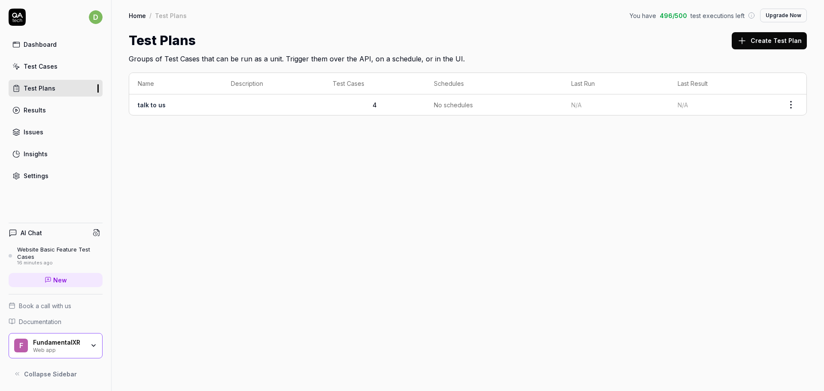
click at [54, 63] on div "Test Cases" at bounding box center [41, 66] width 34 height 9
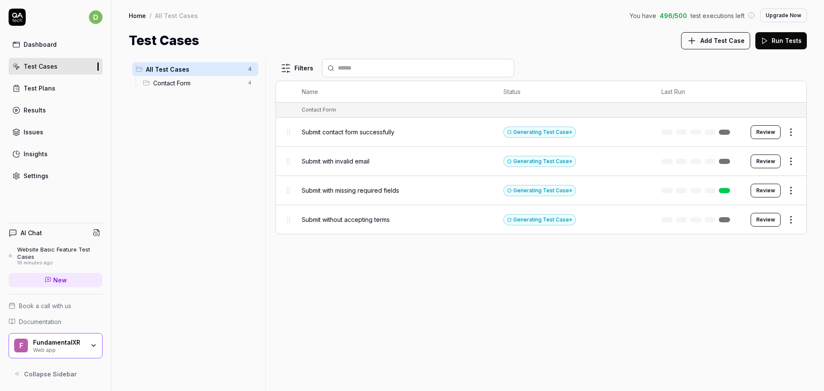
click at [46, 91] on div "Test Plans" at bounding box center [40, 88] width 32 height 9
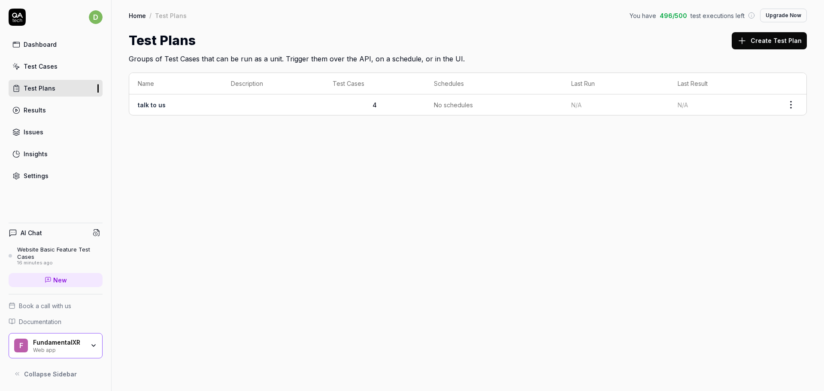
click at [182, 104] on td "talk to us" at bounding box center [175, 104] width 93 height 21
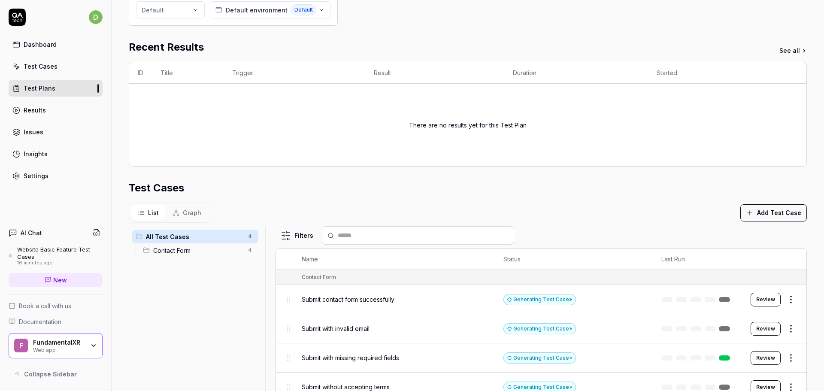
scroll to position [207, 0]
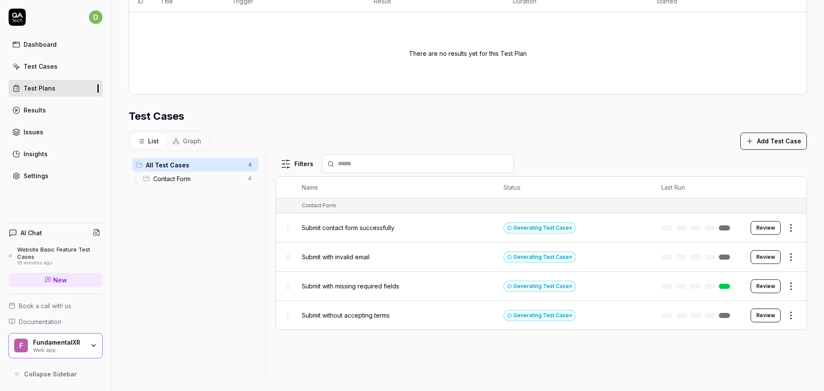
click at [756, 283] on button "Review" at bounding box center [766, 287] width 30 height 14
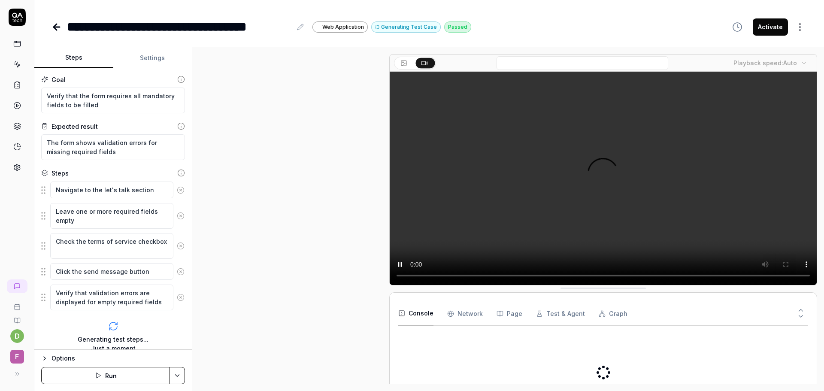
scroll to position [81, 0]
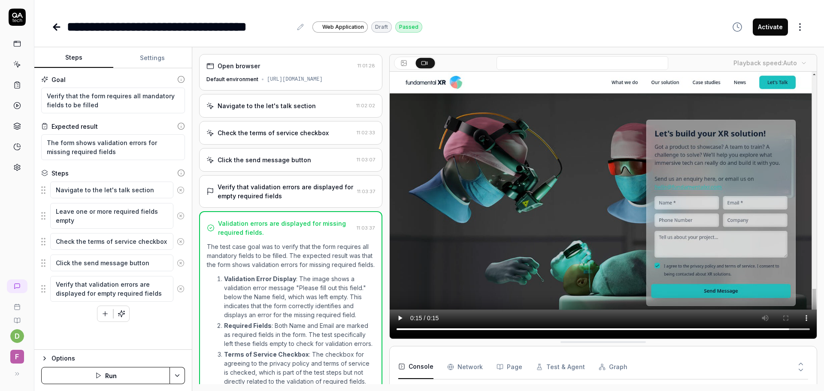
type textarea "*"
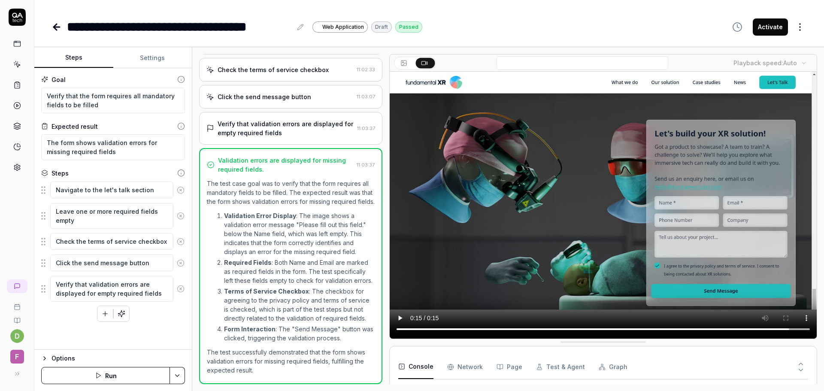
click at [10, 106] on link at bounding box center [16, 105] width 15 height 15
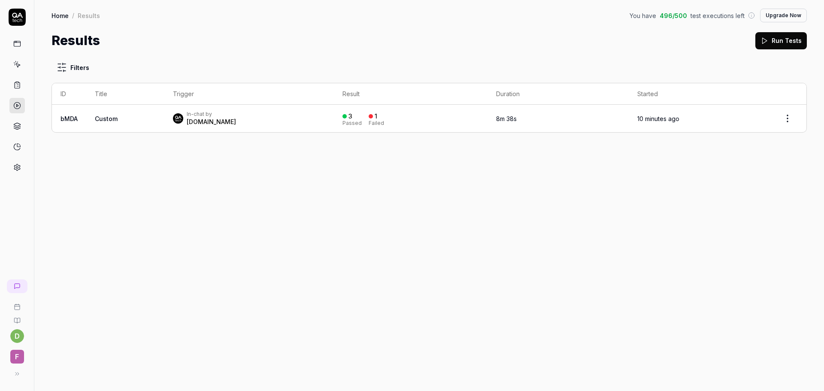
click at [128, 125] on td "Custom" at bounding box center [125, 118] width 78 height 27
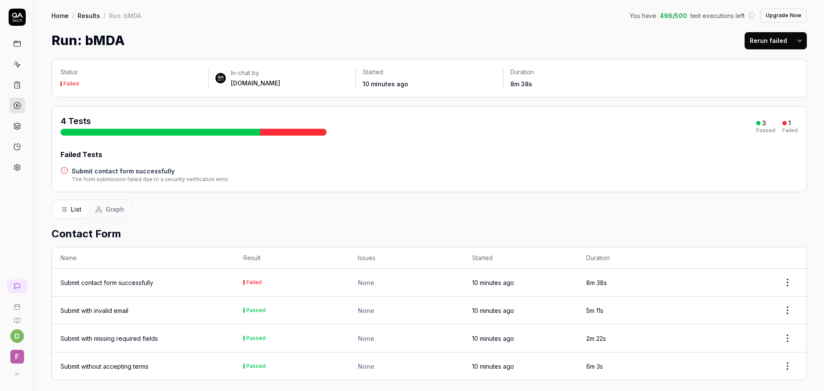
click at [185, 284] on div "Submit contact form successfully" at bounding box center [144, 282] width 166 height 9
click at [131, 280] on div "Submit contact form successfully" at bounding box center [107, 282] width 93 height 9
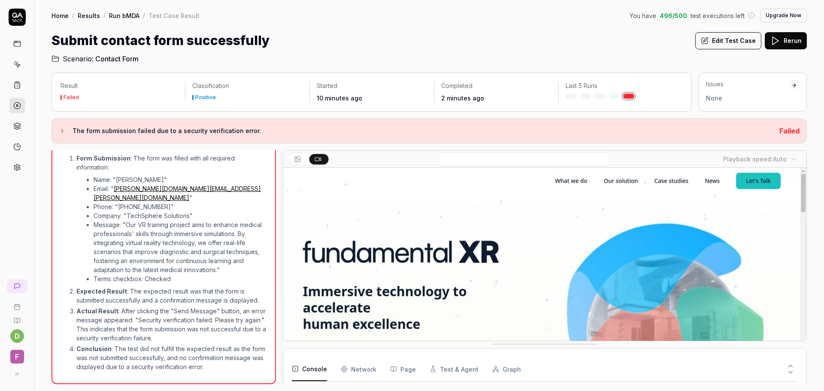
scroll to position [1730, 0]
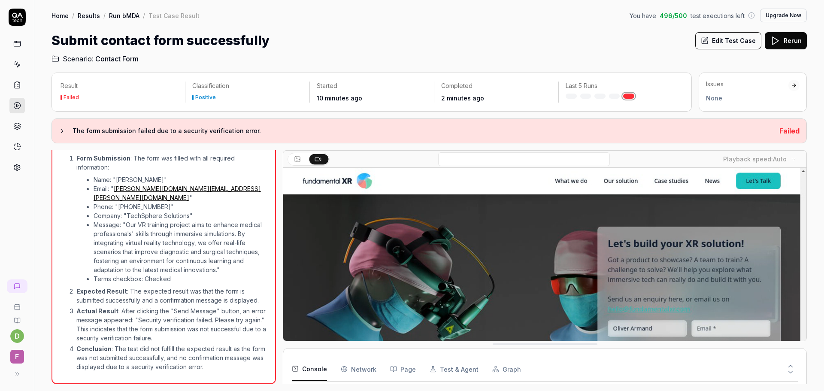
drag, startPoint x: 807, startPoint y: 195, endPoint x: 806, endPoint y: 214, distance: 18.9
click at [806, 214] on div "Playback speed: Auto" at bounding box center [545, 245] width 524 height 191
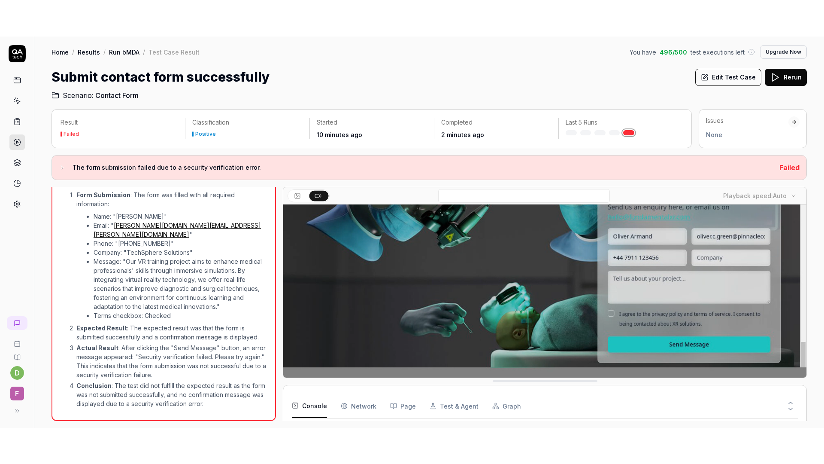
scroll to position [150, 0]
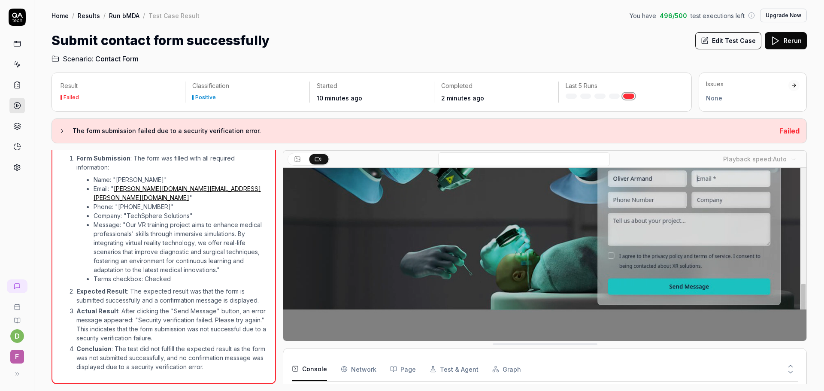
click at [746, 261] on video at bounding box center [544, 181] width 523 height 327
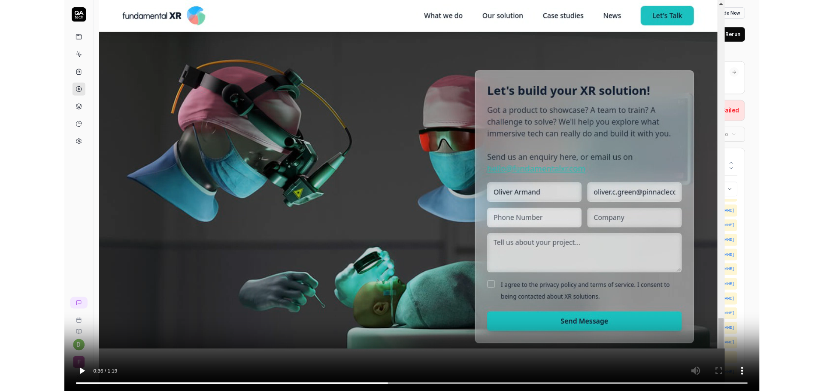
scroll to position [271, 0]
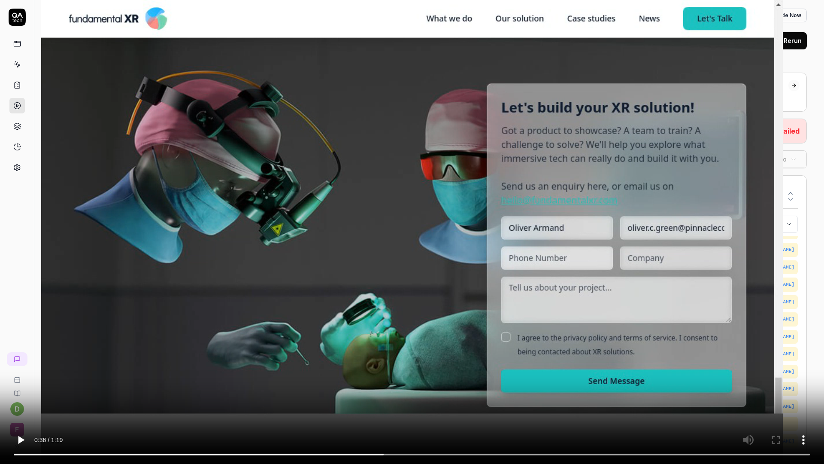
click at [434, 277] on video at bounding box center [412, 232] width 824 height 464
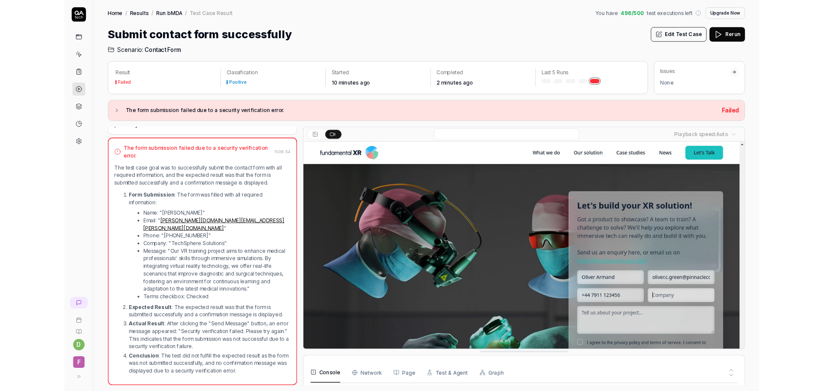
scroll to position [343, 0]
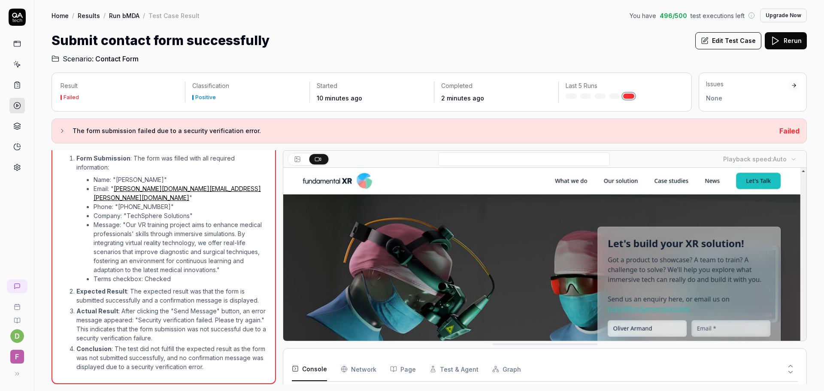
click at [59, 134] on button "The form submission failed due to a security verification error." at bounding box center [416, 131] width 714 height 10
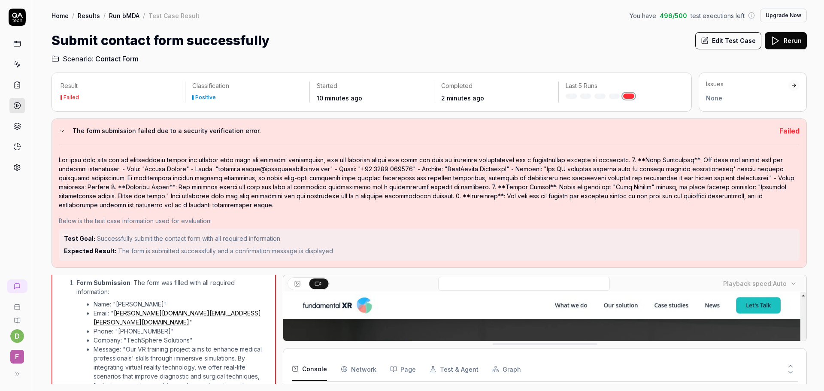
click at [623, 52] on h2 "Scenario: Contact Form" at bounding box center [430, 57] width 756 height 14
click at [818, 149] on div "Result Failed Classification Positive Started 10 minutes ago Completed 2 minute…" at bounding box center [429, 227] width 790 height 327
click at [813, 103] on div "Result Failed Classification Positive Started 10 minutes ago Completed 2 minute…" at bounding box center [429, 227] width 790 height 327
click at [544, 59] on h2 "Scenario: Contact Form" at bounding box center [430, 57] width 756 height 14
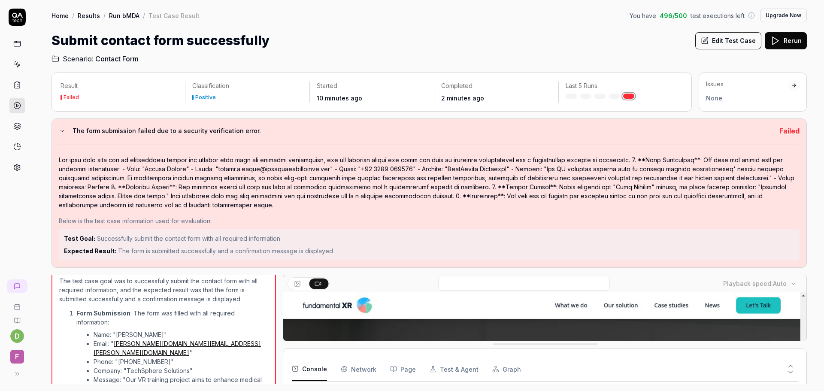
scroll to position [247, 0]
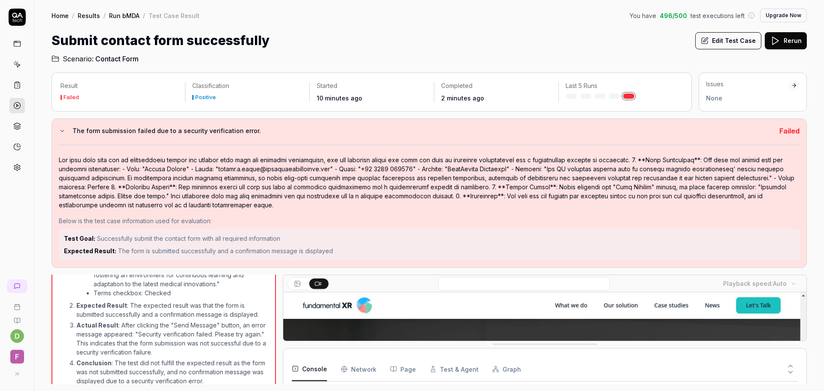
click at [168, 131] on h3 "The form submission failed due to a security verification error." at bounding box center [423, 131] width 700 height 10
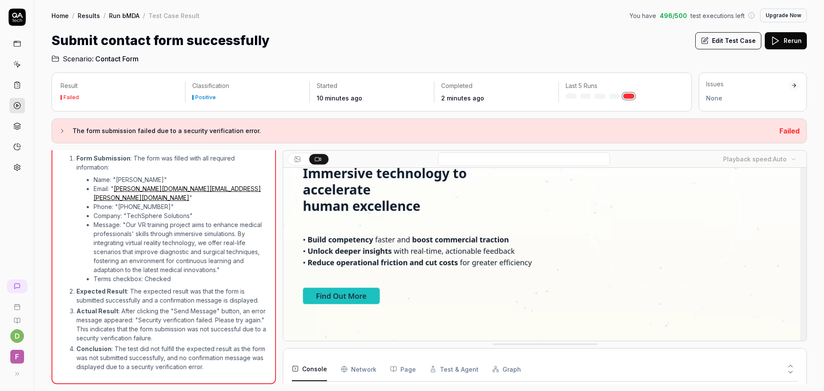
scroll to position [150, 0]
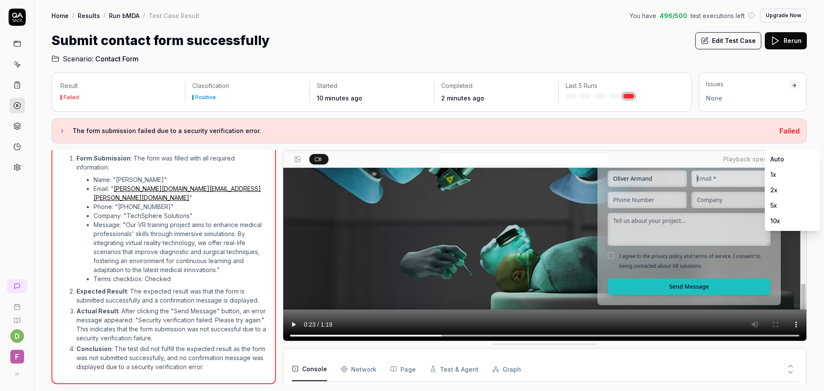
click at [778, 161] on body "d F Home / Results / Run bMDA / Test Case Result You have 496 / 500 test execut…" at bounding box center [412, 195] width 824 height 391
click at [359, 368] on Requests "Network" at bounding box center [359, 369] width 36 height 24
click at [398, 368] on button "Page" at bounding box center [403, 369] width 26 height 24
click at [451, 364] on button "Test & Agent" at bounding box center [454, 369] width 49 height 24
click at [496, 379] on button "Graph" at bounding box center [506, 369] width 29 height 24
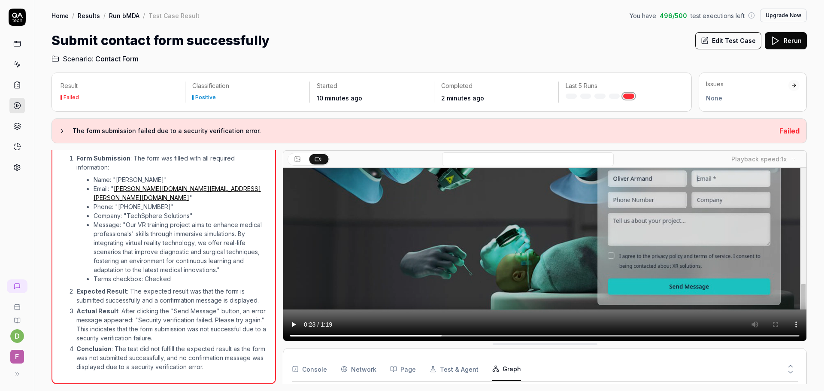
scroll to position [0, 0]
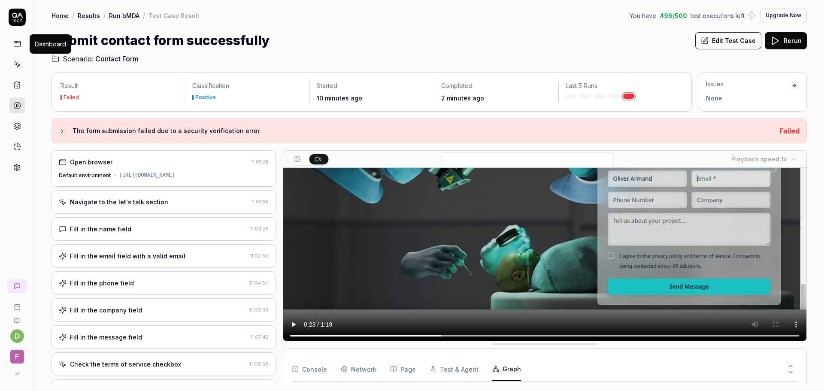
click at [18, 44] on icon at bounding box center [17, 44] width 8 height 8
click at [15, 67] on icon at bounding box center [17, 65] width 8 height 8
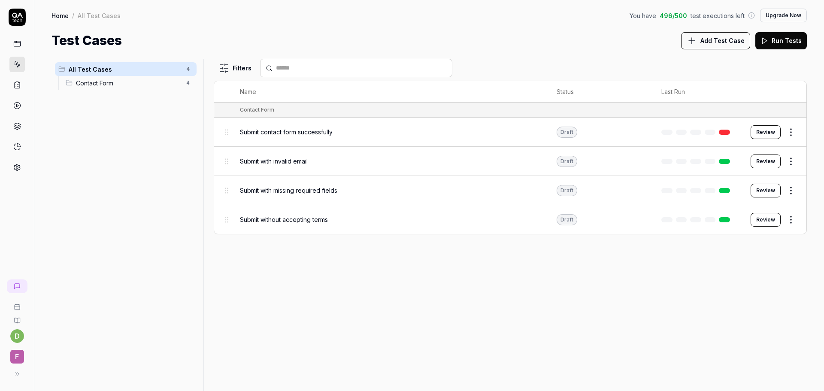
click at [342, 298] on div "Filters Name Status Last Run Contact Form Submit contact form successfully Draf…" at bounding box center [510, 225] width 593 height 332
click at [289, 164] on span "Submit with invalid email" at bounding box center [274, 161] width 68 height 9
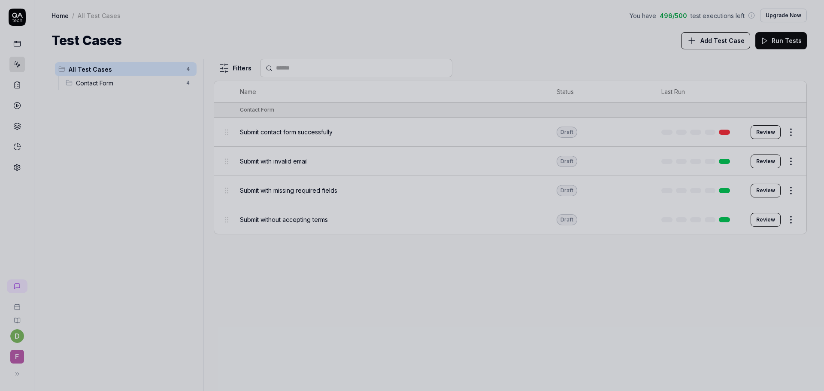
click at [343, 185] on div at bounding box center [412, 195] width 824 height 391
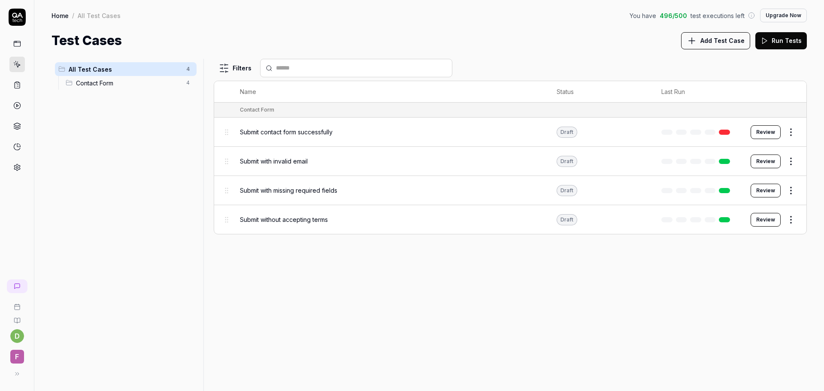
click at [732, 161] on div at bounding box center [698, 161] width 72 height 5
click at [773, 163] on button "Review" at bounding box center [766, 162] width 30 height 14
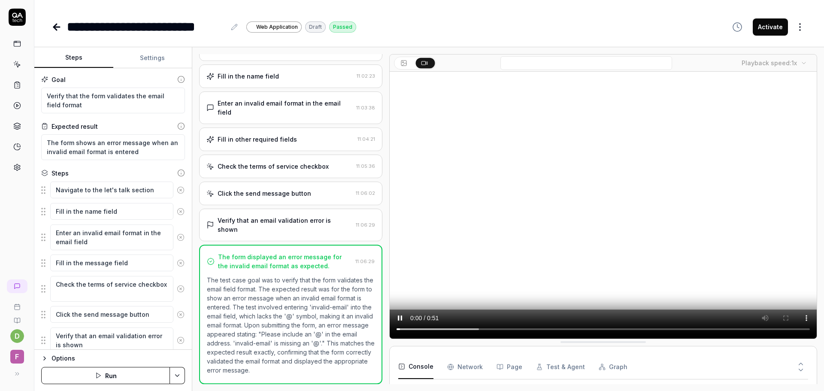
scroll to position [57, 0]
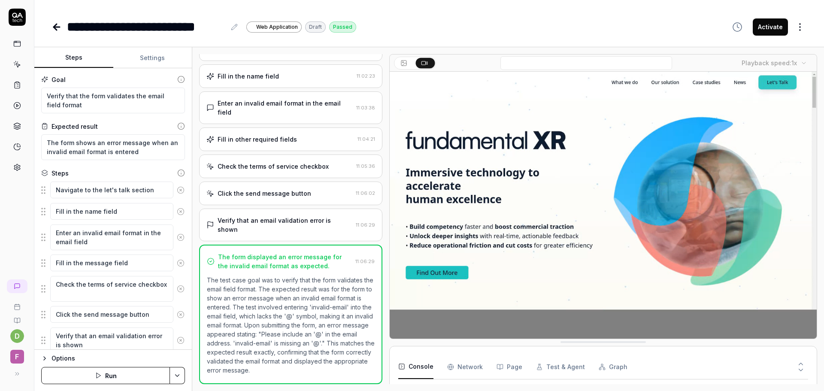
type textarea "*"
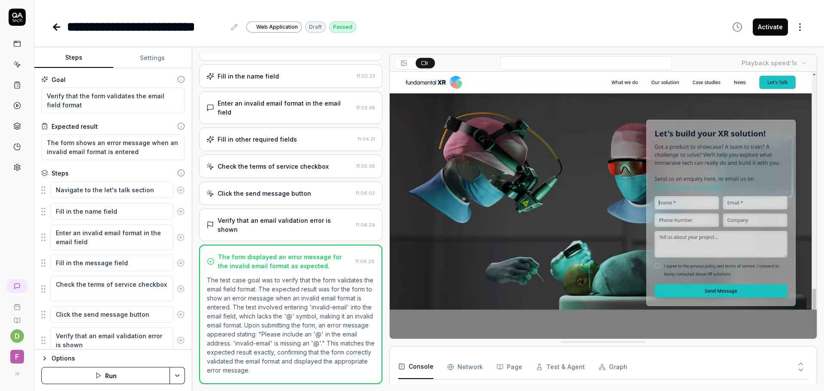
scroll to position [1751, 0]
click at [790, 62] on body "**********" at bounding box center [412, 195] width 824 height 391
click at [698, 36] on html "**********" at bounding box center [412, 195] width 824 height 391
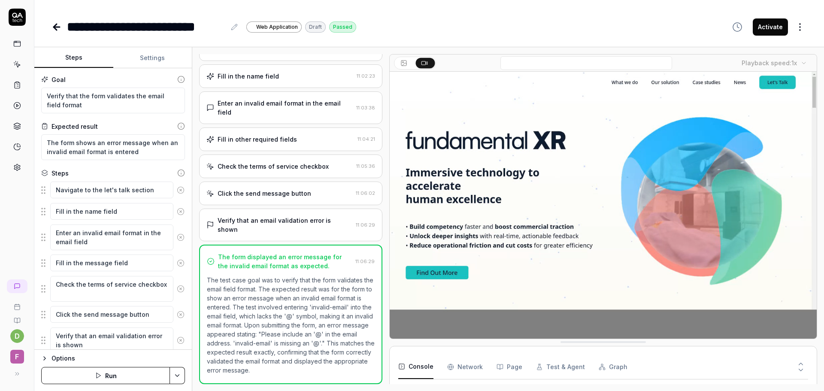
click at [506, 227] on video at bounding box center [603, 205] width 427 height 267
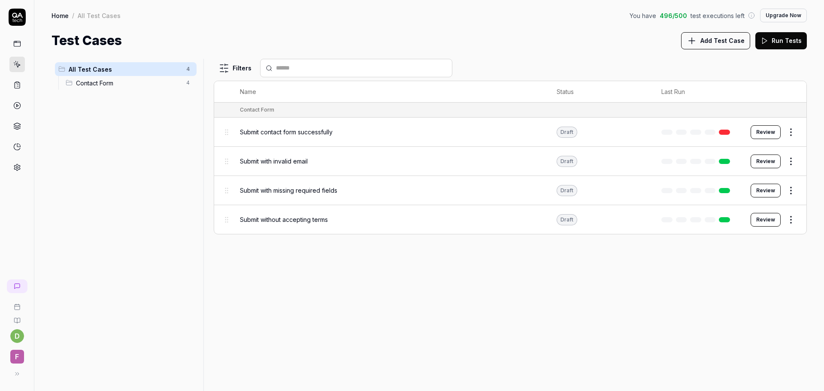
click at [253, 136] on span "Submit contact form successfully" at bounding box center [286, 132] width 93 height 9
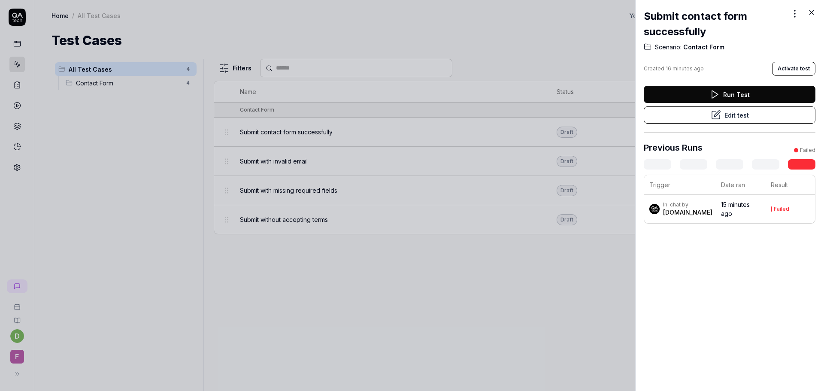
click at [444, 282] on div at bounding box center [412, 195] width 824 height 391
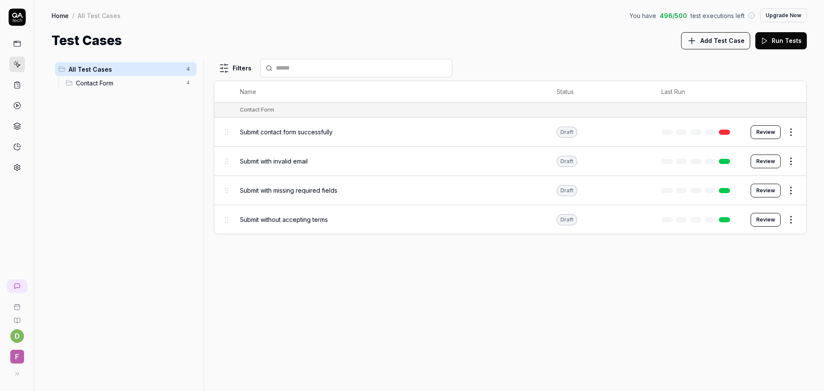
click at [764, 130] on button "Review" at bounding box center [766, 132] width 30 height 14
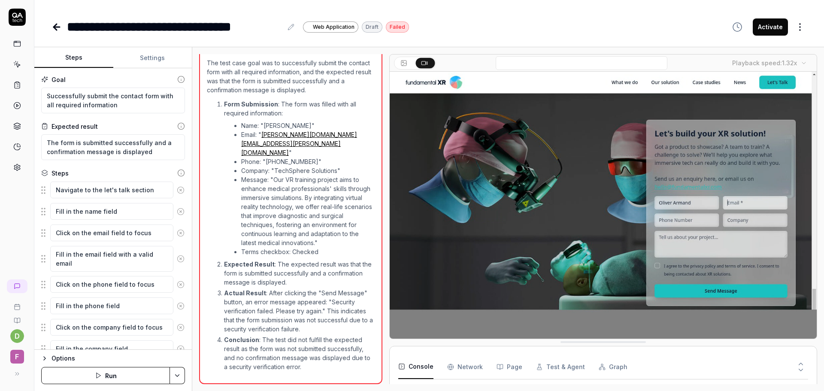
scroll to position [310, 0]
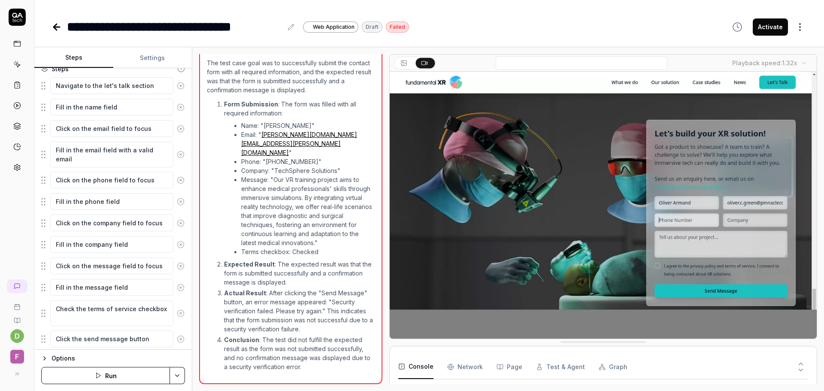
scroll to position [129, 0]
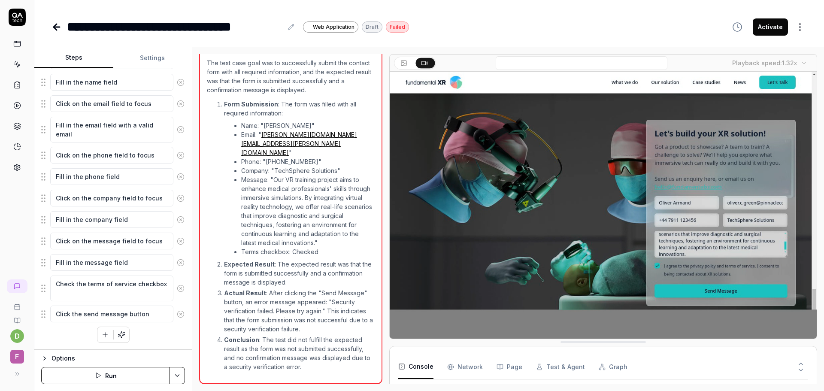
click at [43, 316] on fieldset "Navigate to the let's talk section Fill in the name field Click on the email fi…" at bounding box center [113, 187] width 144 height 271
click at [78, 316] on textarea "Click the send message button" at bounding box center [111, 314] width 123 height 17
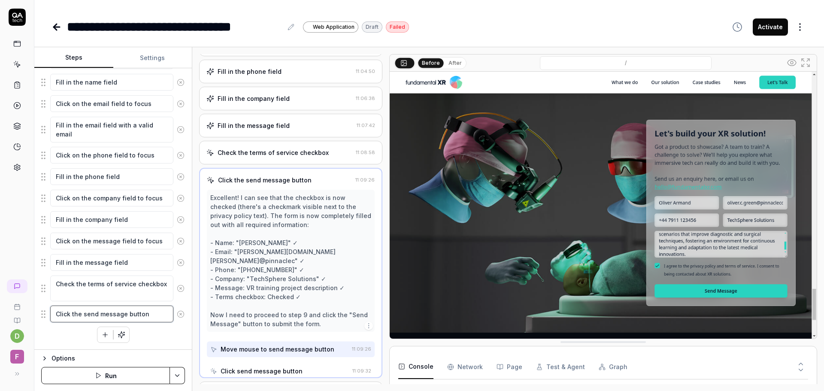
scroll to position [100, 0]
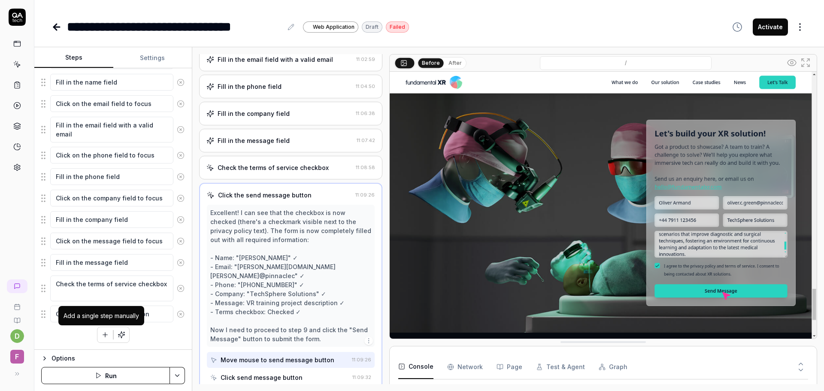
click at [101, 337] on icon "button" at bounding box center [105, 335] width 8 height 8
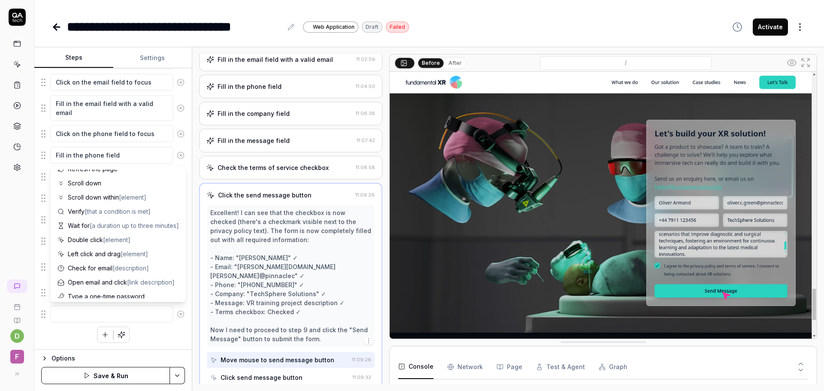
scroll to position [62, 0]
click at [98, 223] on div "Wait for [a duration up to three minutes]" at bounding box center [118, 228] width 128 height 14
type textarea "*"
type textarea "Wait for"
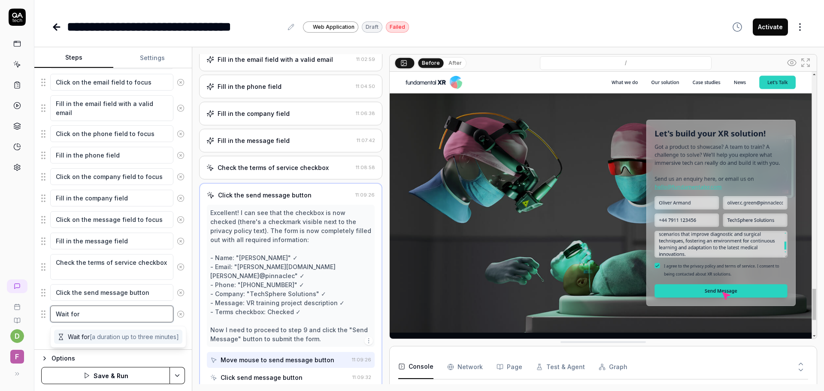
scroll to position [0, 0]
click at [88, 310] on textarea "Wait for" at bounding box center [111, 314] width 123 height 17
type textarea "*"
type textarea "Wait for a"
type textarea "*"
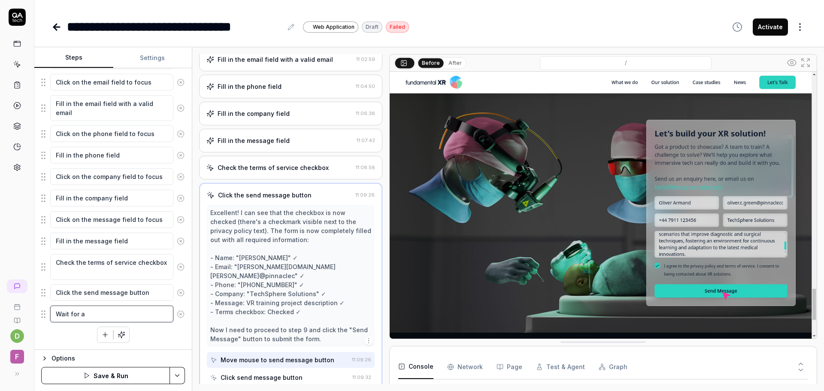
type textarea "Wait for a"
type textarea "*"
type textarea "Wait for a m"
type textarea "*"
type textarea "Wait for a mi"
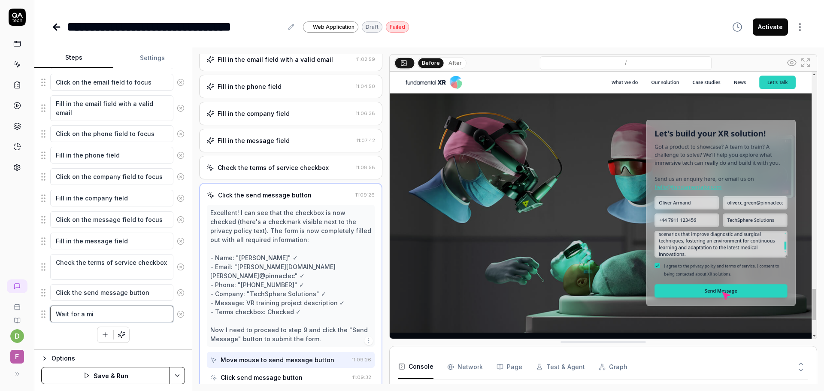
type textarea "*"
type textarea "Wait for a min"
type textarea "*"
type textarea "Wait for a minu"
type textarea "*"
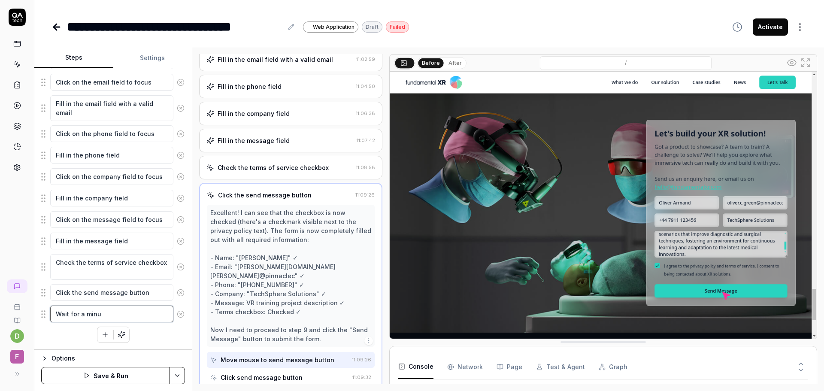
type textarea "Wait for a minut"
type textarea "*"
type textarea "Wait for a minute"
type textarea "*"
type textarea "Wait for a minute t"
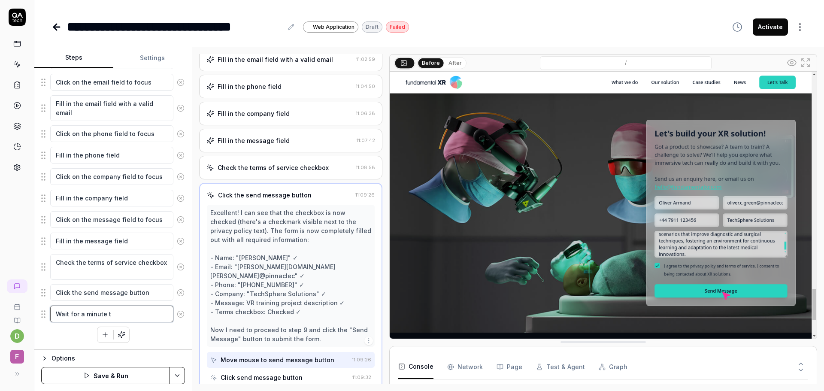
type textarea "*"
type textarea "Wait for a minute to"
type textarea "*"
type textarea "Wait for a minute to"
type textarea "*"
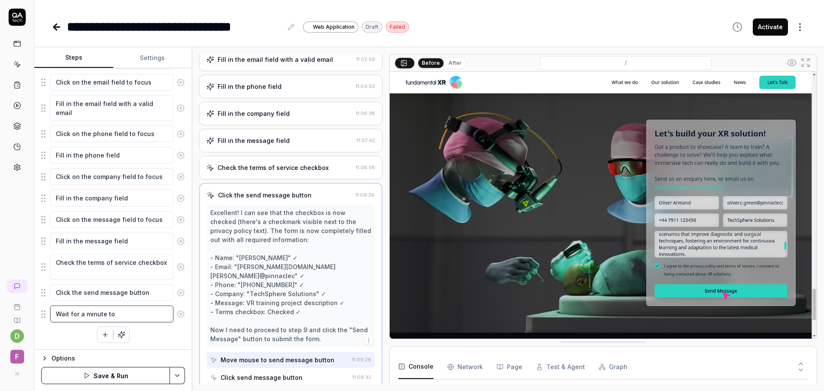
type textarea "Wait for a minute to o"
type textarea "*"
type textarea "Wait for a minute to ob"
type textarea "*"
type textarea "Wait for a minute to obs"
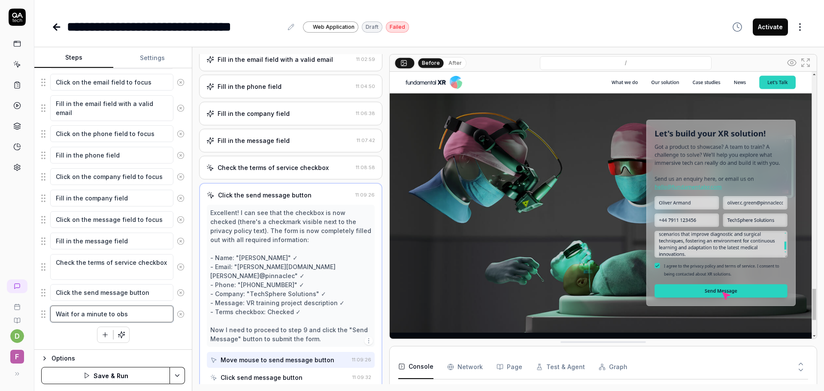
type textarea "*"
type textarea "Wait for a minute to obse"
type textarea "*"
type textarea "Wait for a minute to obser"
type textarea "*"
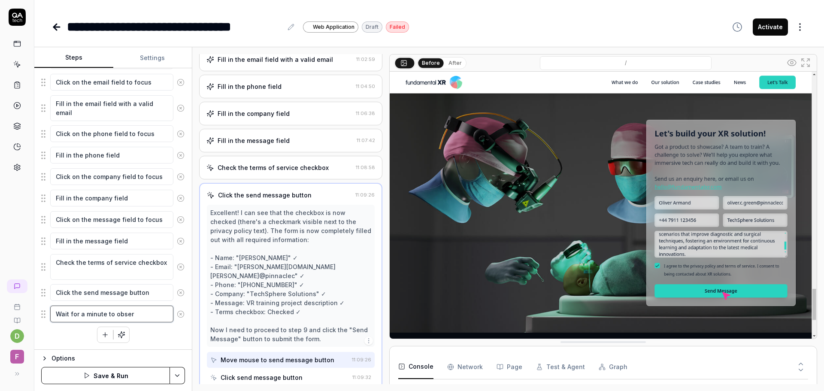
type textarea "Wait for a minute to observ"
type textarea "*"
type textarea "Wait for a minute to observe"
type textarea "*"
type textarea "Wait for a minute to observe e"
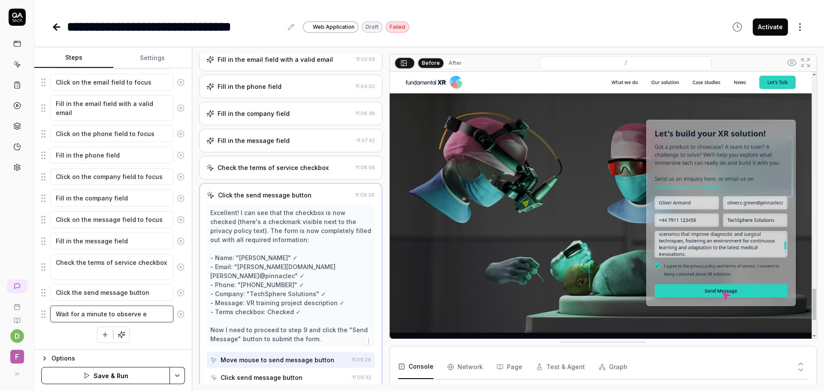
type textarea "*"
type textarea "Wait for a minute to observe er"
type textarea "*"
type textarea "Wait for a minute to observe erro"
type textarea "*"
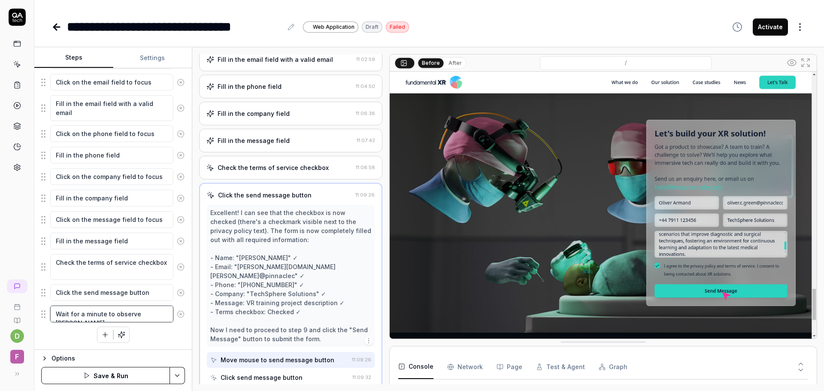
type textarea "Wait for a minute to observe error"
type textarea "*"
type textarea "Wait for a minute to observe error"
type textarea "*"
type textarea "Wait for a minute to observe error m"
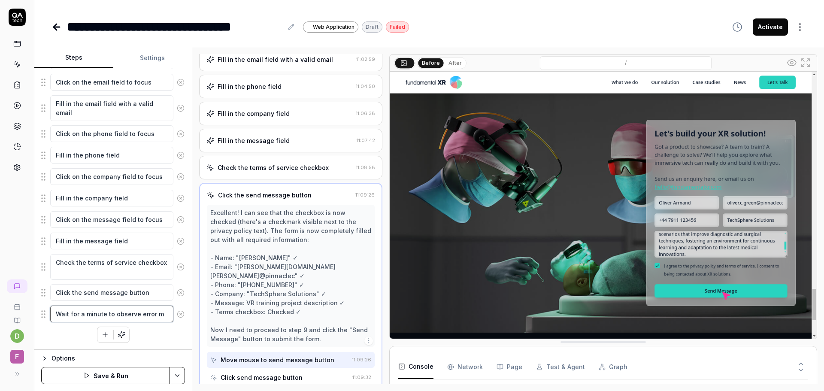
type textarea "*"
type textarea "Wait for a minute to observe error me"
type textarea "*"
type textarea "Wait for a minute to observe error mes"
type textarea "*"
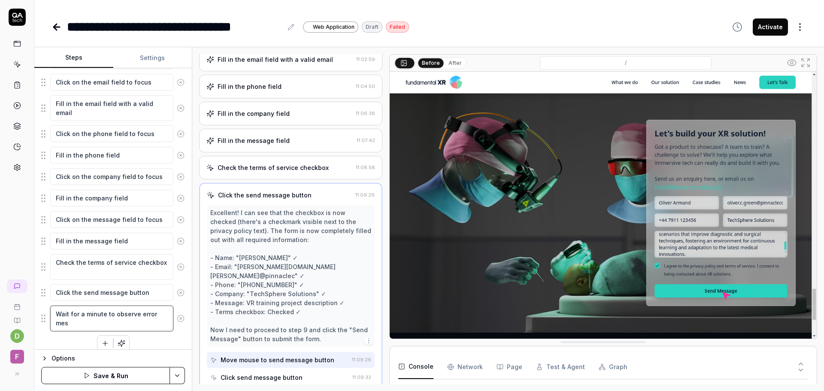
type textarea "Wait for a minute to observe error mess"
type textarea "*"
type textarea "Wait for a minute to observe error messa"
type textarea "*"
type textarea "Wait for a minute to observe error messag"
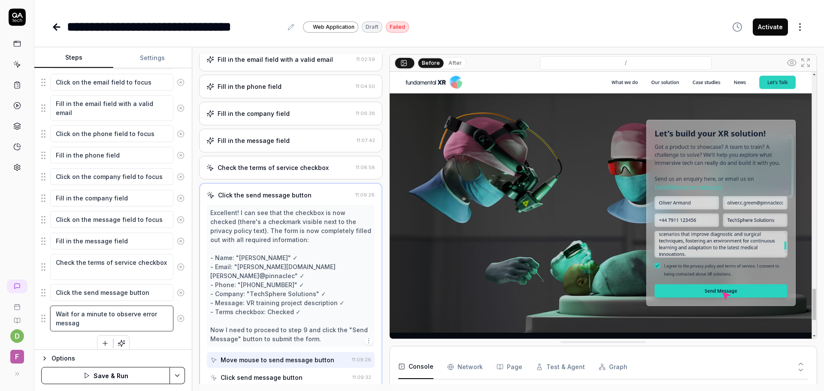
type textarea "*"
type textarea "Wait for a minute to observe error message"
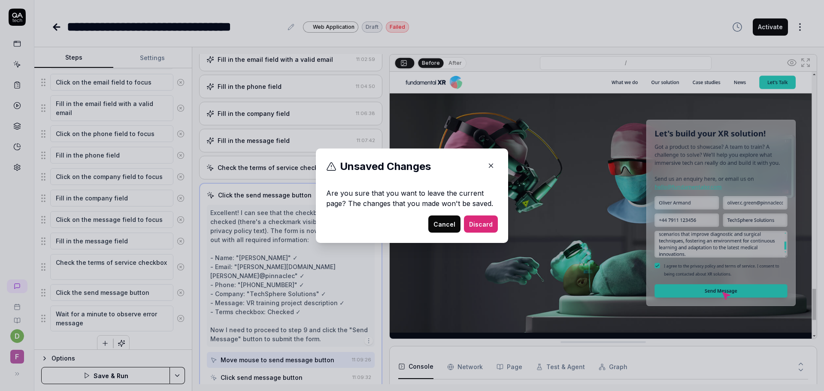
click at [483, 228] on button "Discard" at bounding box center [481, 224] width 34 height 17
click at [473, 228] on button "Discard" at bounding box center [481, 224] width 34 height 17
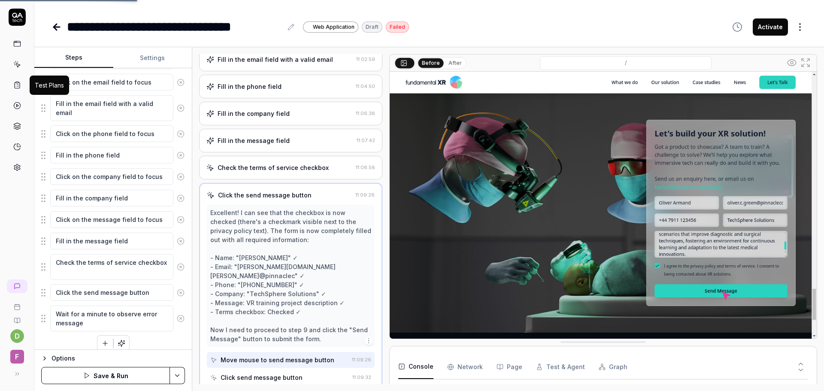
click at [17, 88] on icon at bounding box center [17, 85] width 8 height 8
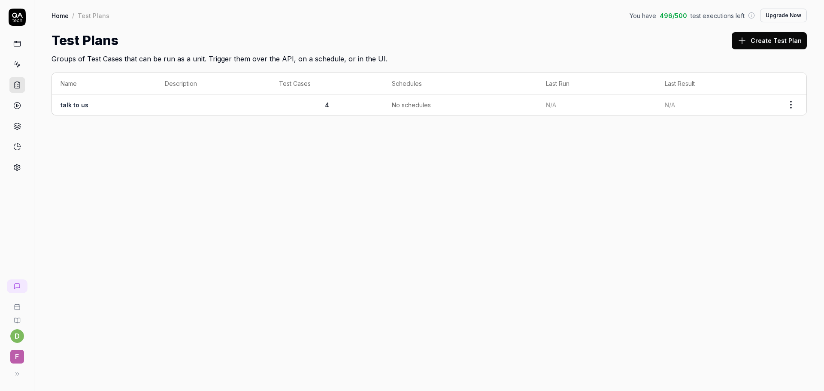
click at [78, 102] on link "talk to us" at bounding box center [75, 104] width 28 height 7
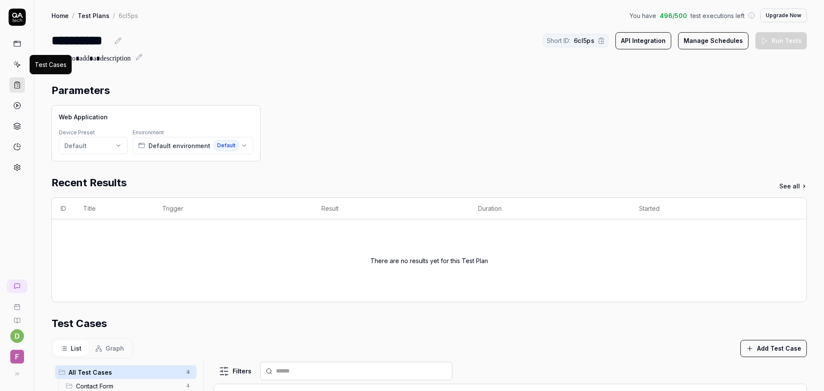
click at [18, 64] on icon at bounding box center [17, 65] width 8 height 8
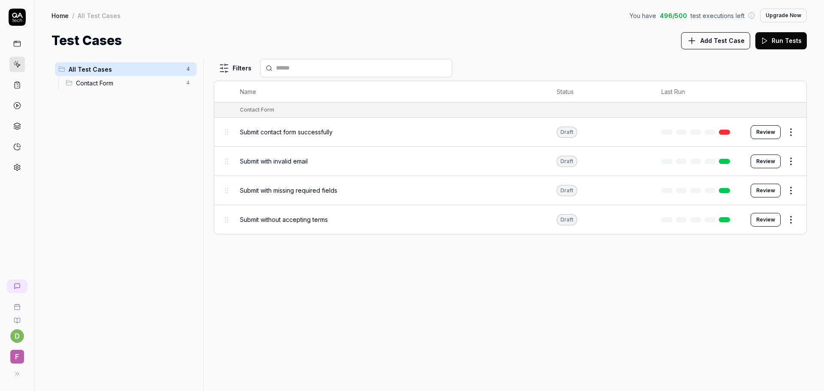
click at [317, 165] on div "Submit with invalid email" at bounding box center [390, 161] width 300 height 9
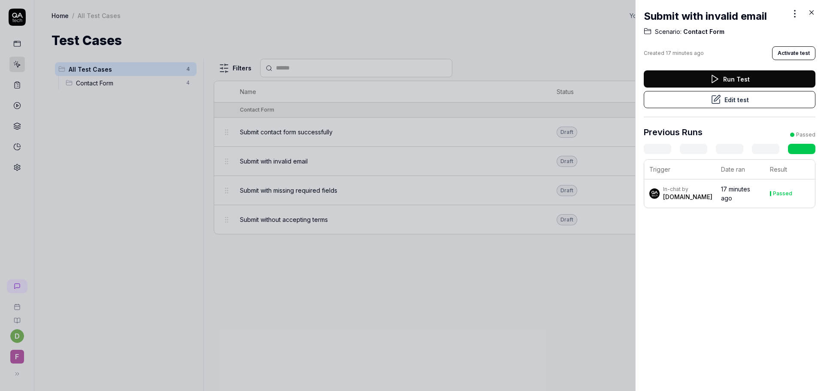
click at [582, 225] on div at bounding box center [412, 195] width 824 height 391
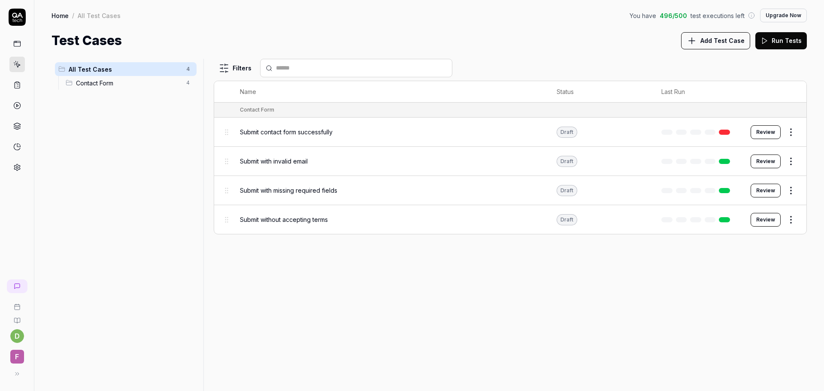
click at [768, 159] on button "Review" at bounding box center [766, 162] width 30 height 14
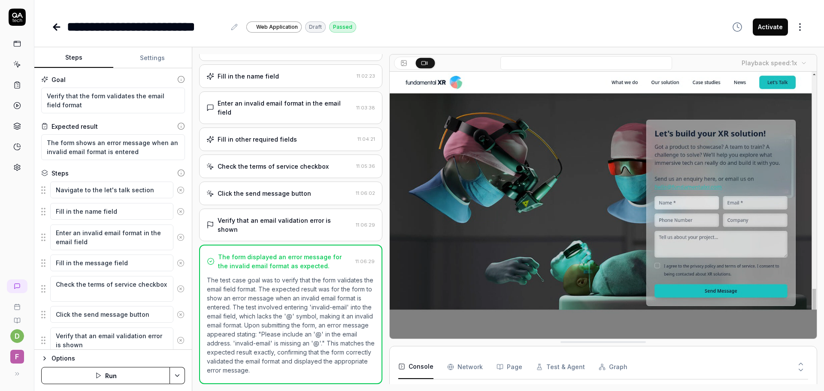
scroll to position [30, 0]
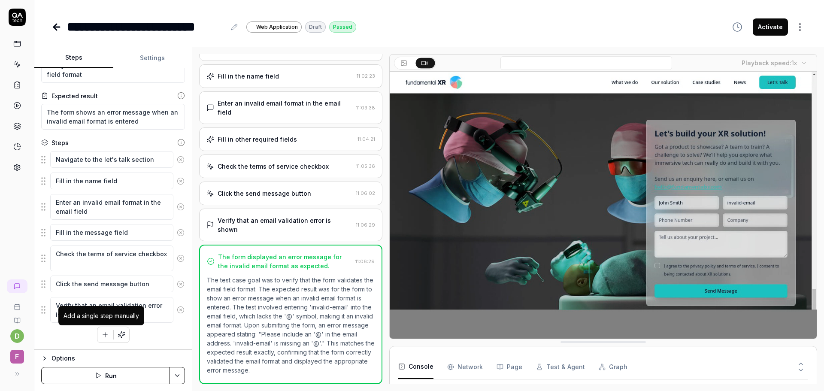
click at [97, 332] on button "button" at bounding box center [104, 334] width 15 height 15
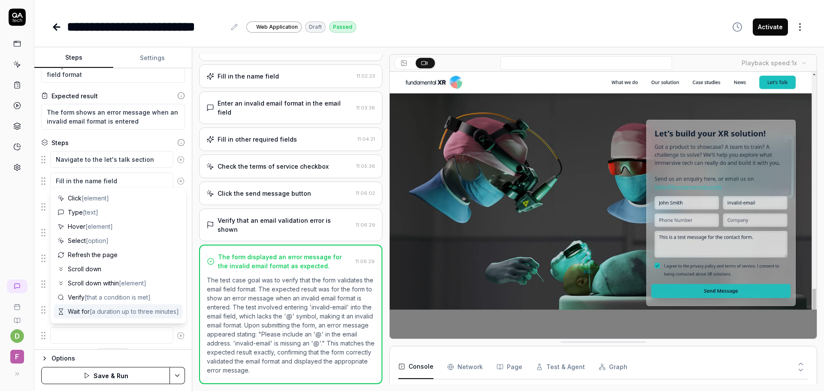
click at [88, 314] on span "Wait for [a duration up to three minutes]" at bounding box center [123, 311] width 111 height 9
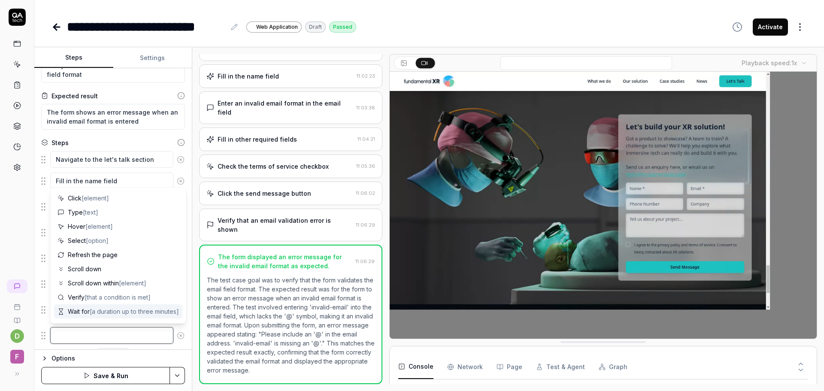
type textarea "*"
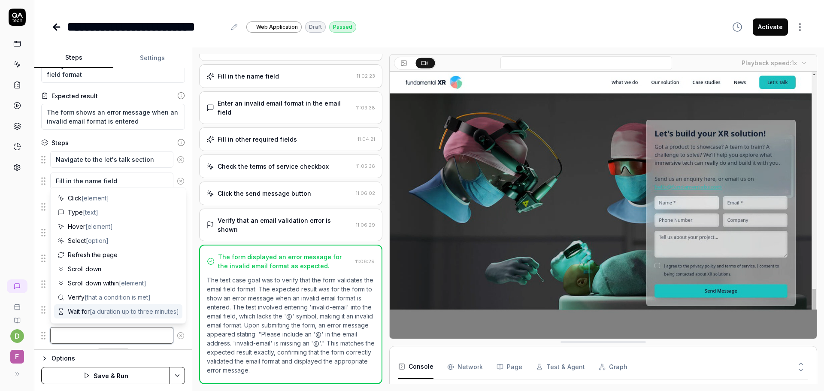
type textarea "Wait for"
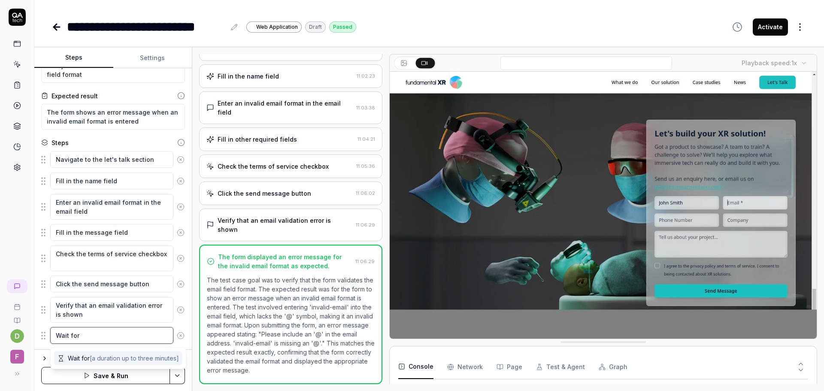
click at [122, 328] on textarea "Wait for" at bounding box center [111, 335] width 123 height 17
type textarea "*"
type textarea "Wait for a"
type textarea "*"
type textarea "Wait for a"
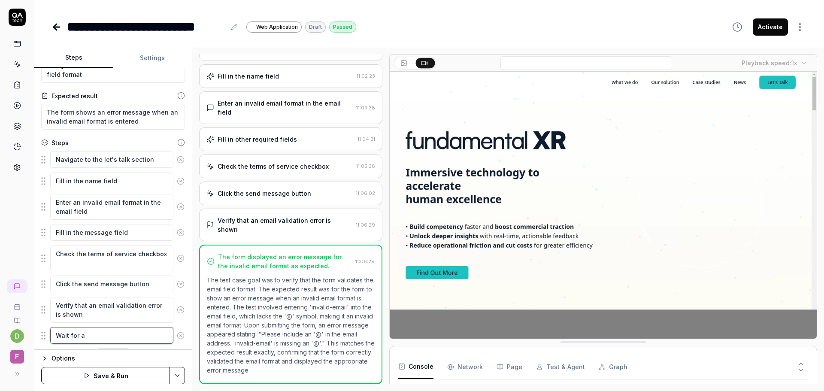
type textarea "*"
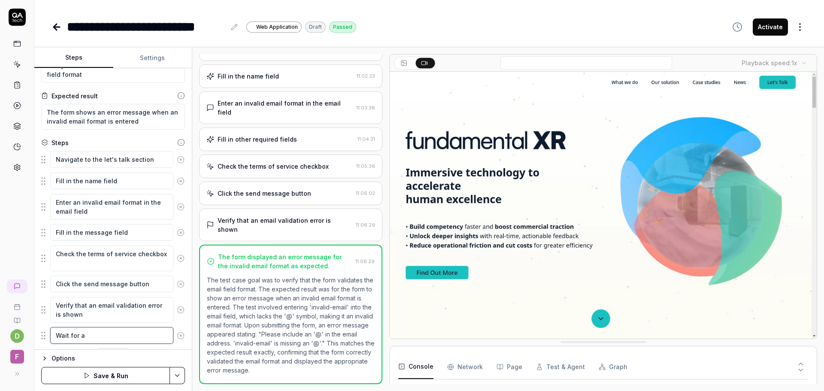
type textarea "Wait for a m"
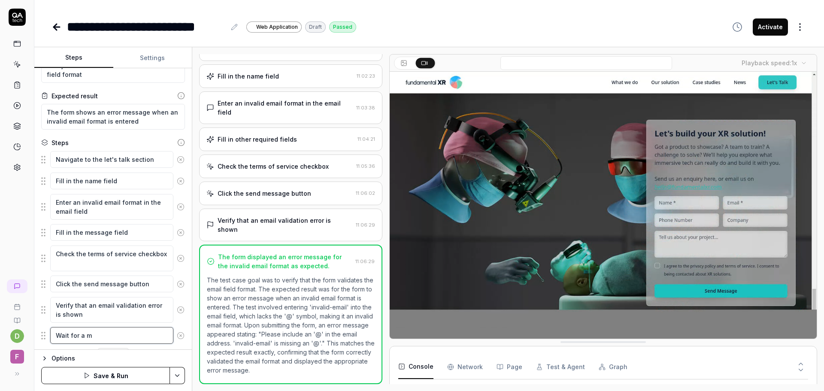
type textarea "*"
type textarea "Wait for a"
type textarea "*"
type textarea "Wait for a"
type textarea "*"
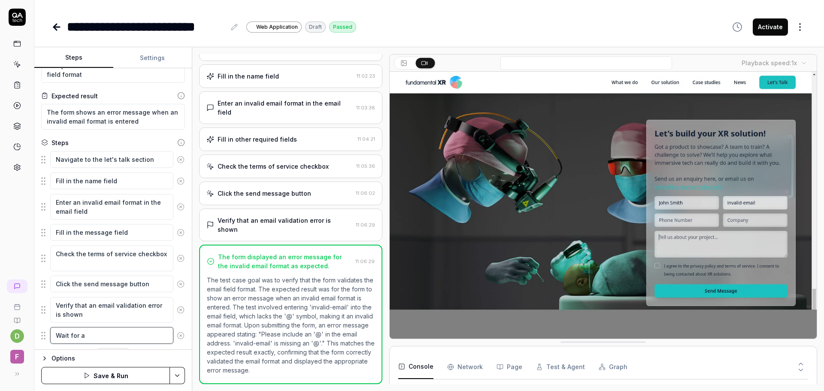
type textarea "Wait for"
type textarea "*"
type textarea "Wait for 6"
type textarea "*"
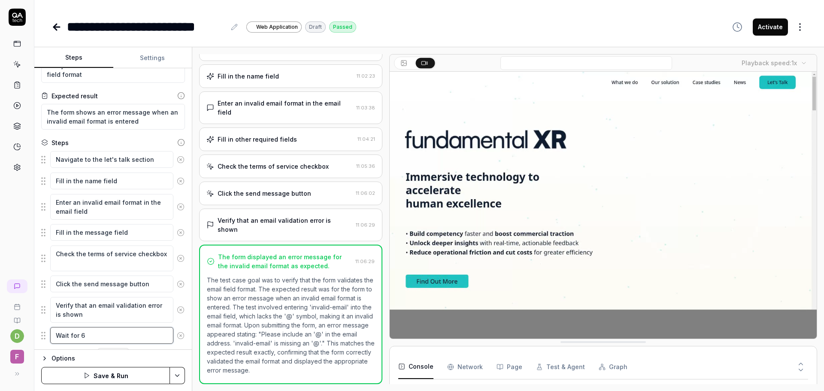
type textarea "Wait for 60"
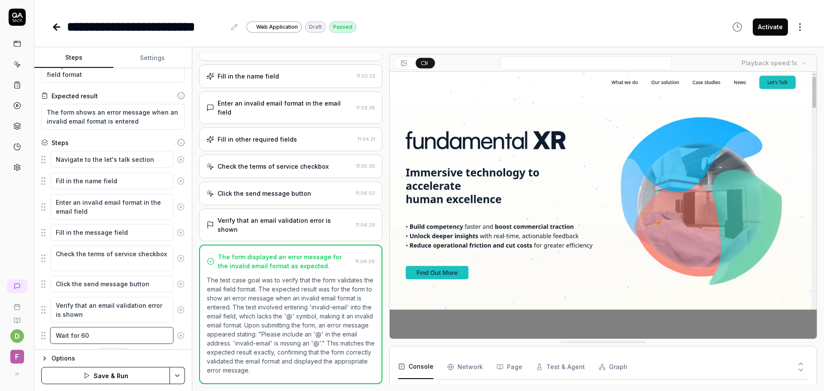
type textarea "*"
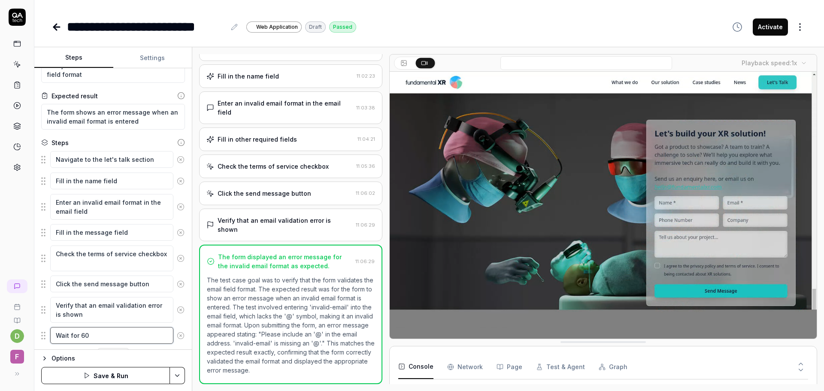
type textarea "Wait for 60"
type textarea "*"
type textarea "Wait for 60 s"
type textarea "*"
type textarea "Wait for 60 se"
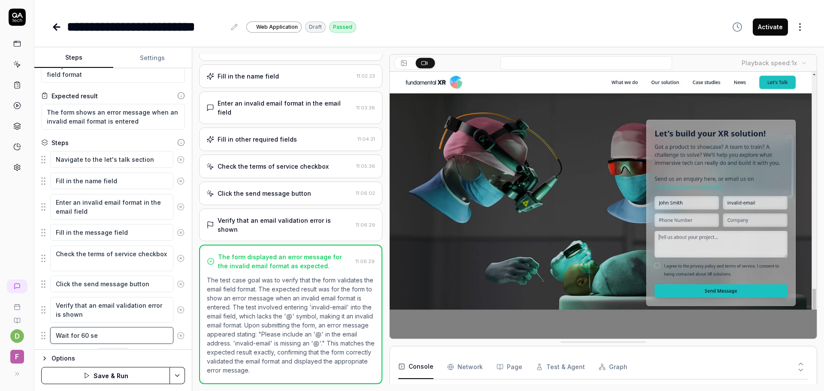
type textarea "*"
type textarea "Wait for 60 seco"
type textarea "*"
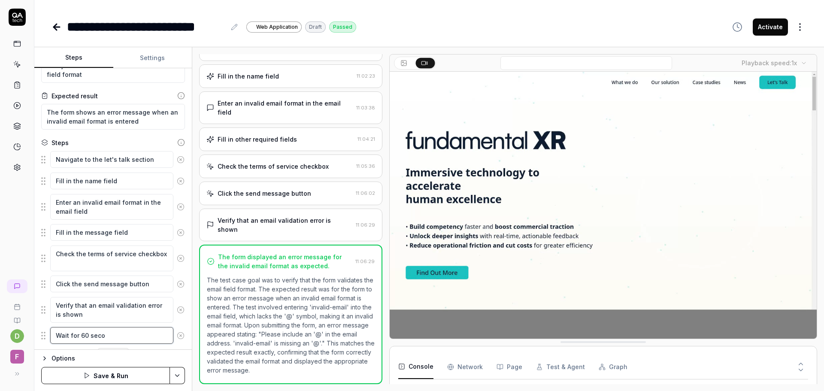
type textarea "Wait for 60 secon"
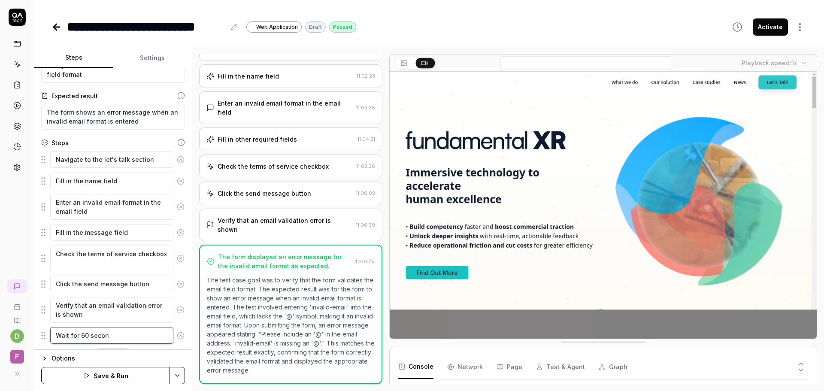
type textarea "*"
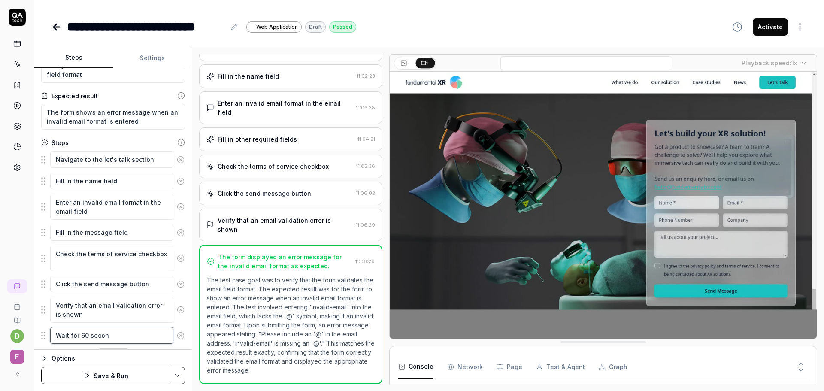
type textarea "Wait for 60 second"
type textarea "*"
type textarea "Wait for 60 seconds"
type textarea "*"
type textarea "Wait for 60 seconds"
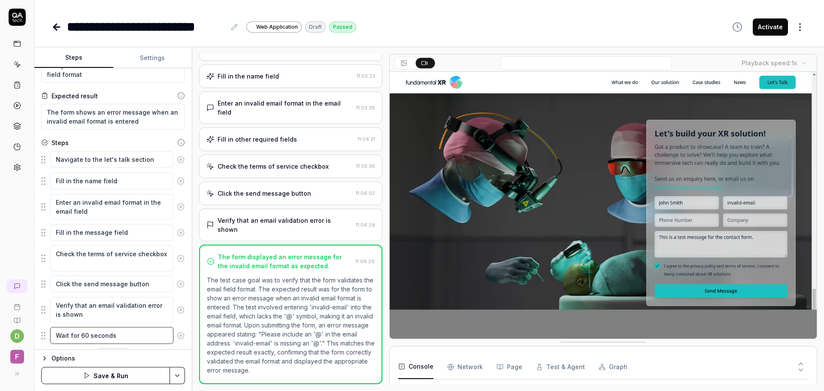
type textarea "*"
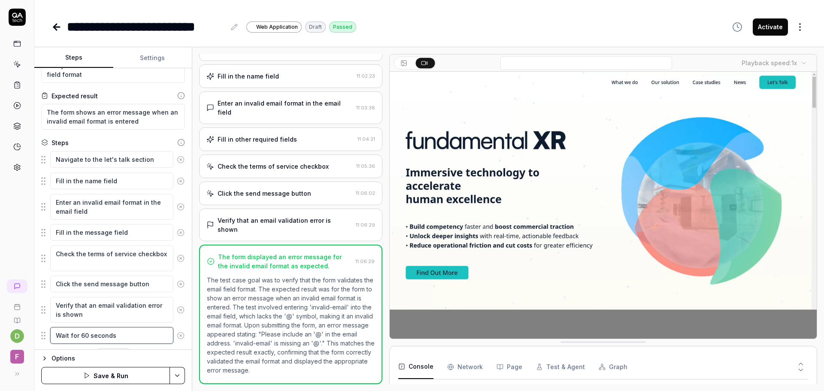
type textarea "Wait for 60 seconds s"
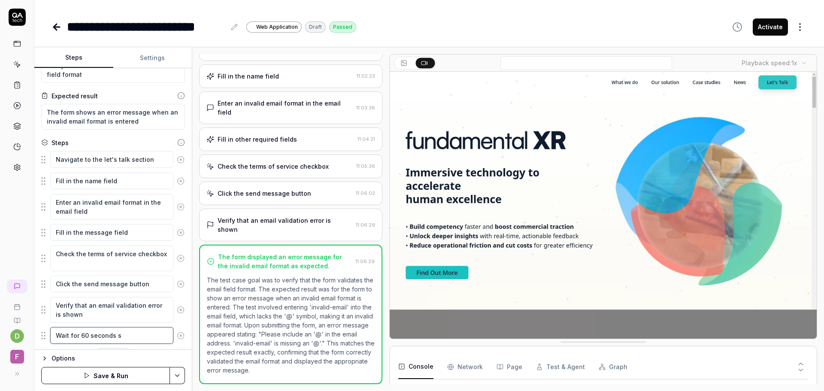
type textarea "*"
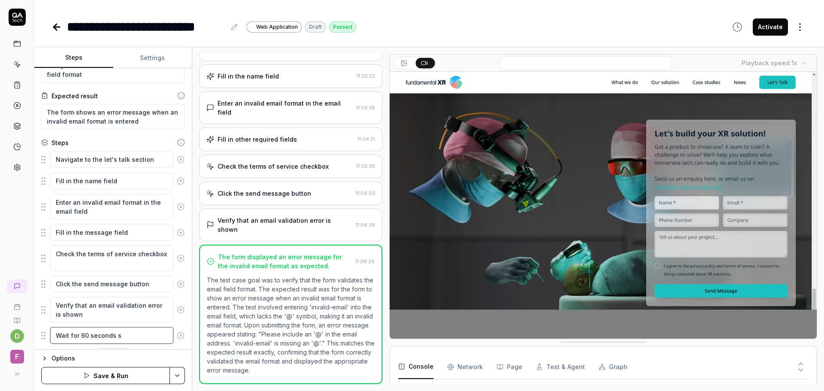
type textarea "Wait for 60 seconds so"
type textarea "*"
type textarea "Wait for 60 seconds so"
type textarea "*"
type textarea "Wait for 60 seconds so y"
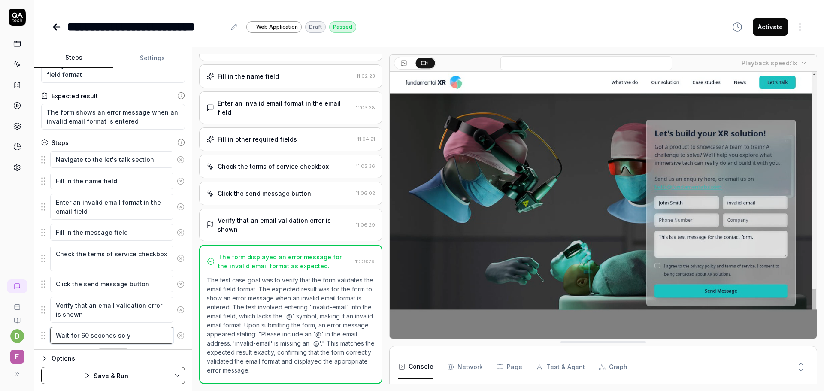
type textarea "*"
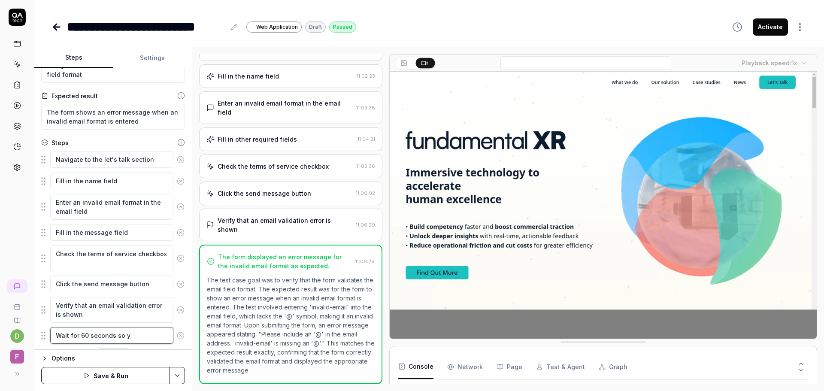
type textarea "Wait for 60 seconds so yo"
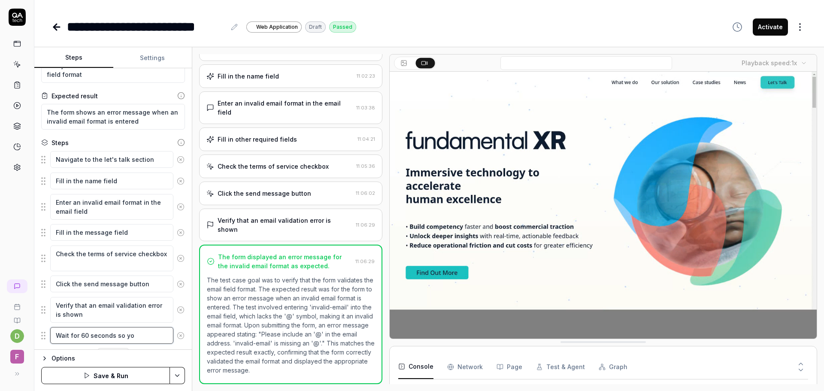
type textarea "*"
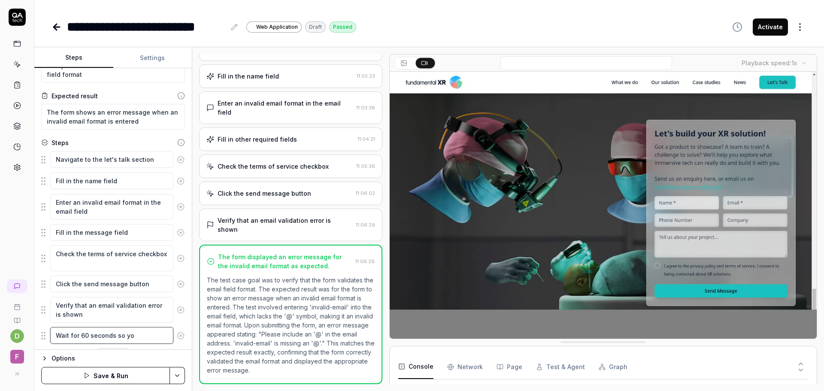
type textarea "Wait for 60 seconds so you"
type textarea "*"
type textarea "Wait for 60 seconds so you"
type textarea "*"
type textarea "Wait for 60 seconds so you c"
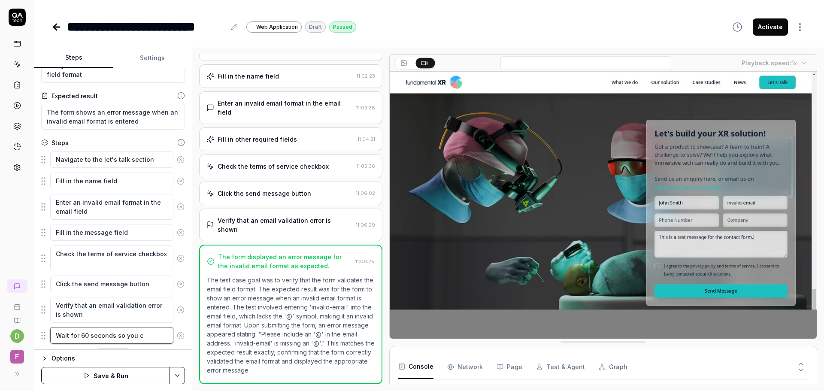
type textarea "*"
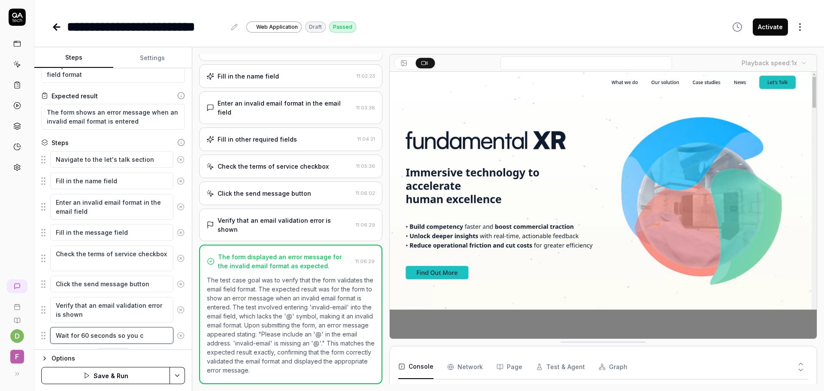
type textarea "Wait for 60 seconds so you ca"
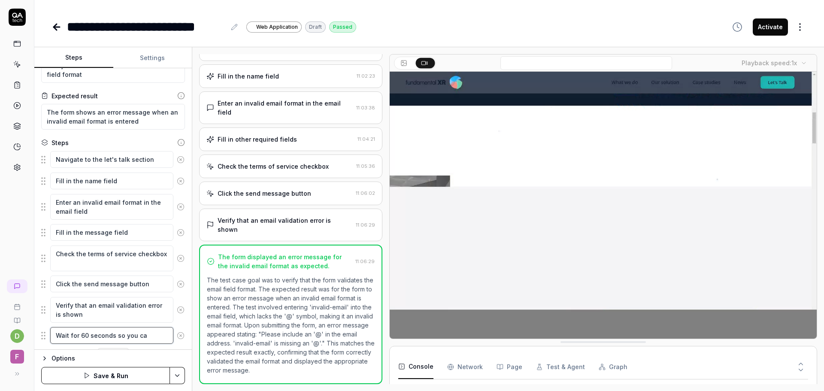
type textarea "*"
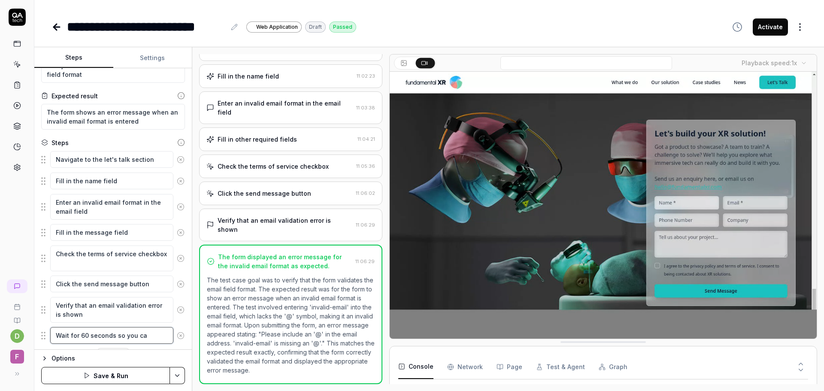
type textarea "Wait for 60 seconds so you can"
type textarea "*"
type textarea "Wait for 60 seconds so you can"
type textarea "*"
type textarea "Wait for 60 seconds so you can o"
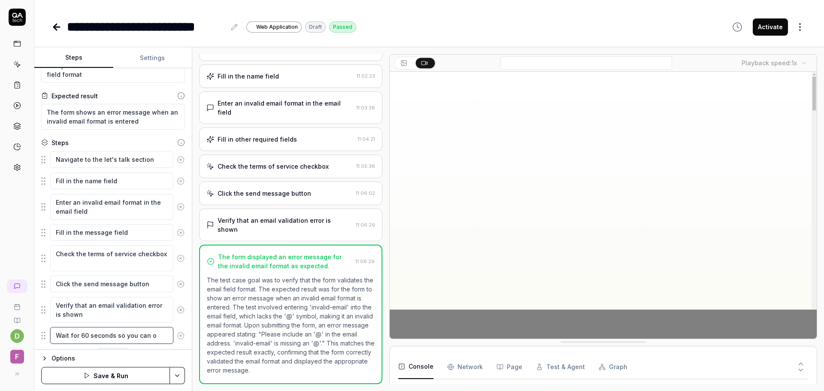
type textarea "*"
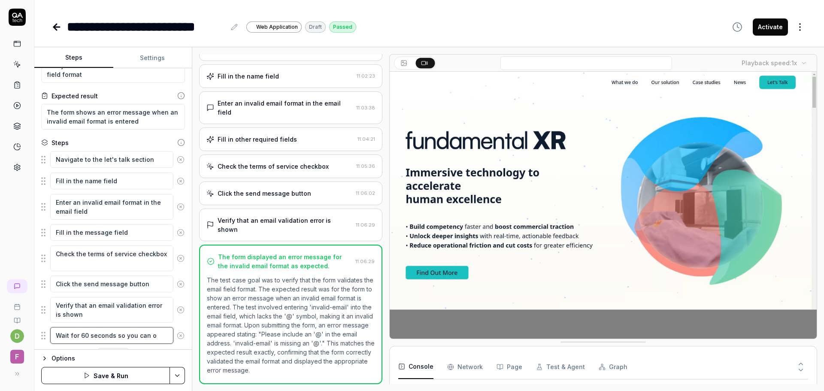
type textarea "Wait for 60 seconds so you can ob"
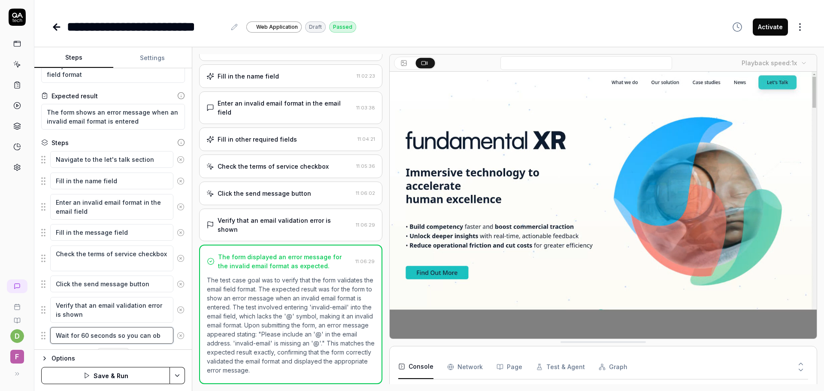
type textarea "*"
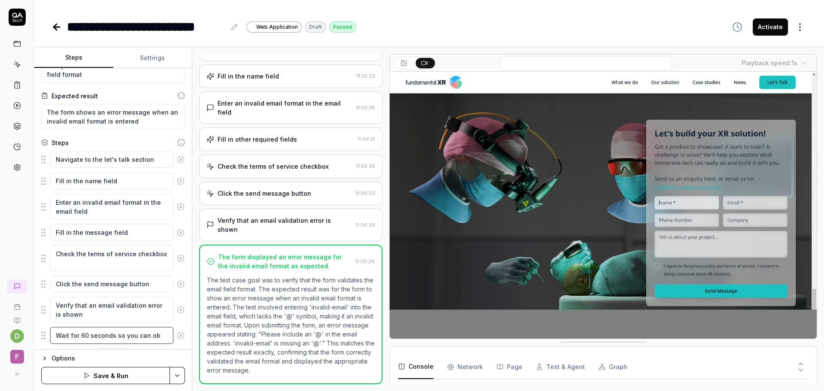
type textarea "Wait for 60 seconds so you can obs"
type textarea "*"
type textarea "Wait for 60 seconds so you can obse"
type textarea "*"
type textarea "Wait for 60 seconds so you can obser"
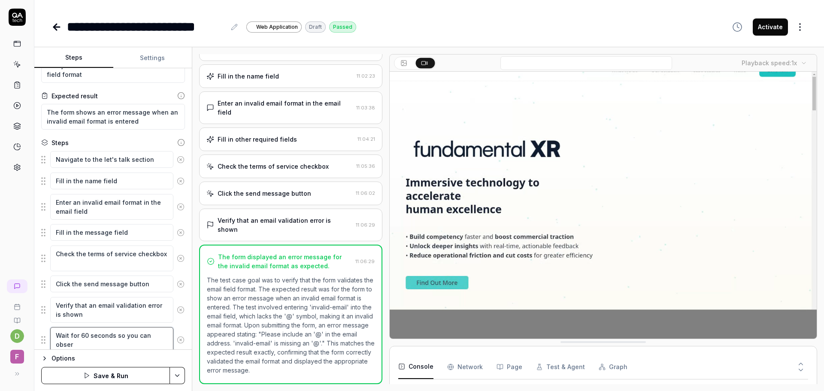
type textarea "*"
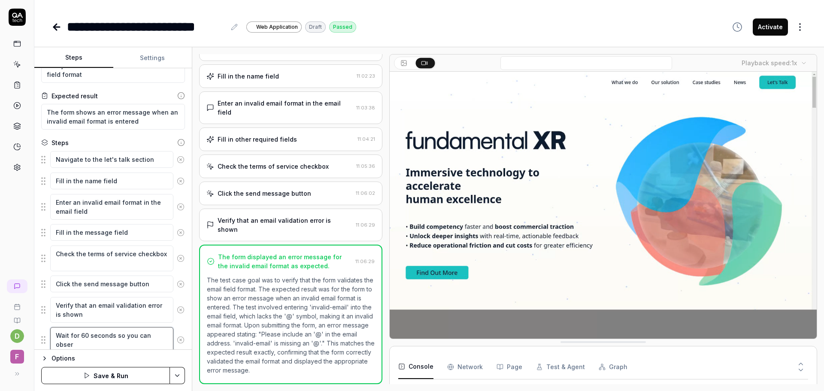
type textarea "Wait for 60 seconds so you can observ"
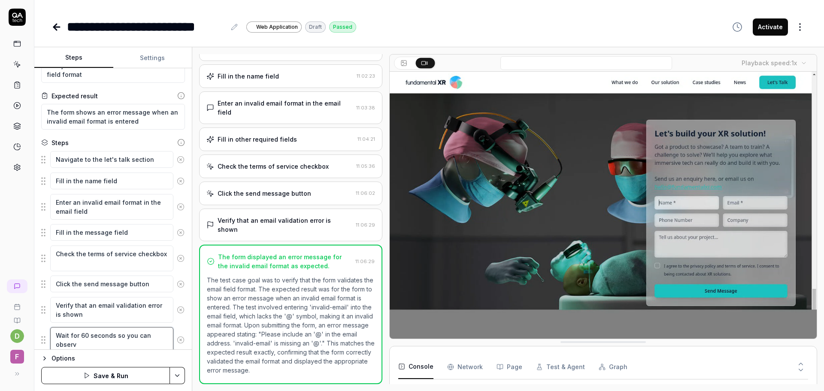
type textarea "*"
type textarea "Wait for 60 seconds so you can observe"
type textarea "*"
type textarea "Wait for 60 seconds so you can observe"
type textarea "*"
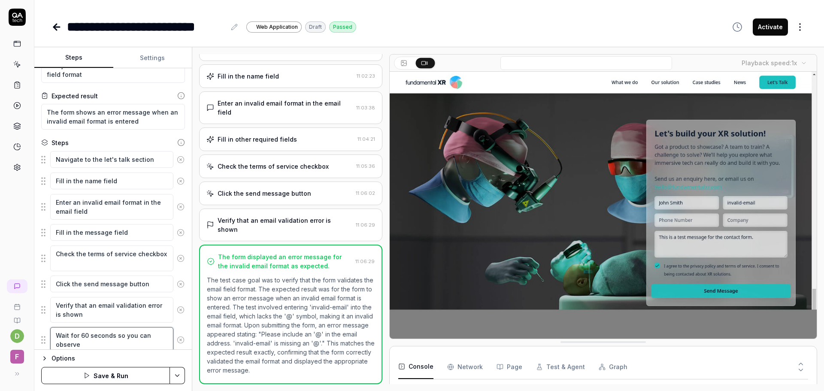
type textarea "Wait for 60 seconds so you can observe t"
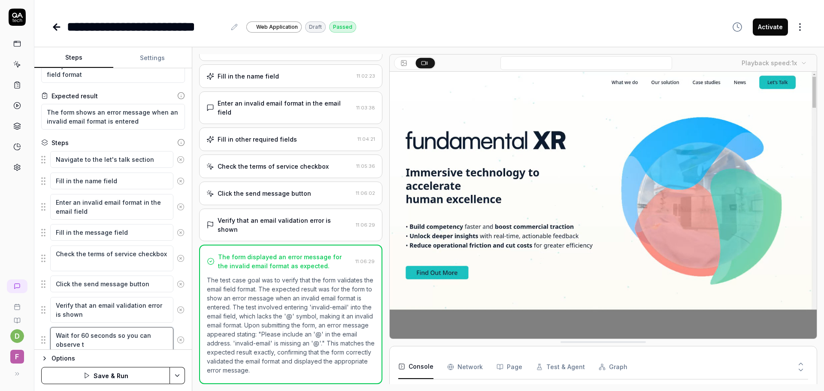
type textarea "*"
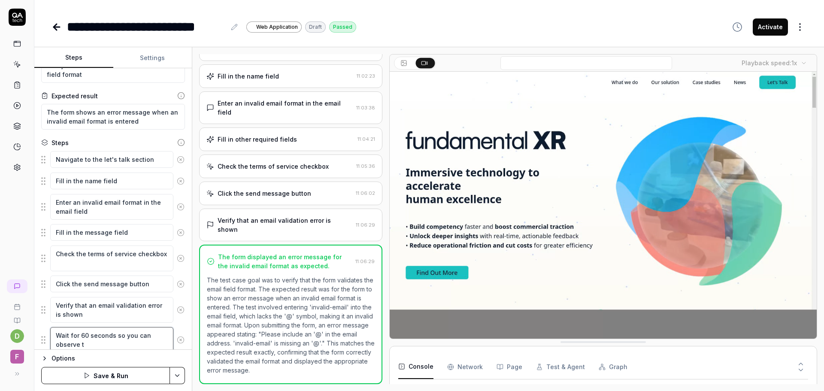
type textarea "Wait for 60 seconds so you can observe th"
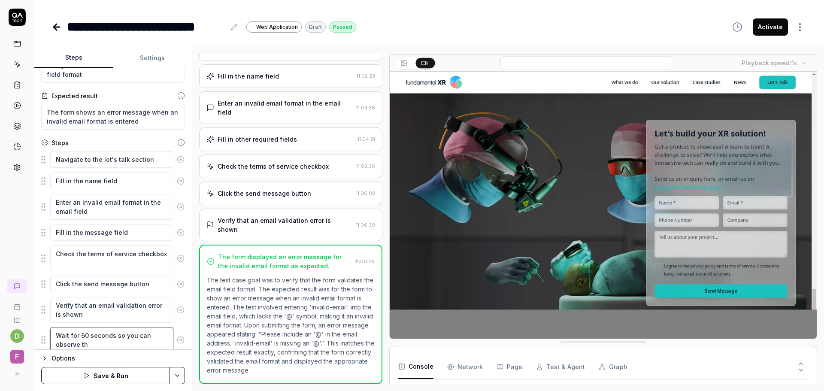
type textarea "*"
type textarea "Wait for 60 seconds so you can observe the"
type textarea "*"
type textarea "Wait for 60 seconds so you can observe the"
type textarea "*"
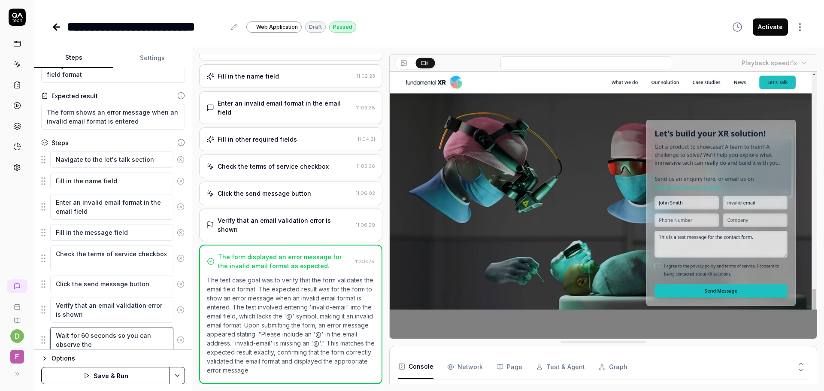
type textarea "Wait for 60 seconds so you can observe the e"
type textarea "*"
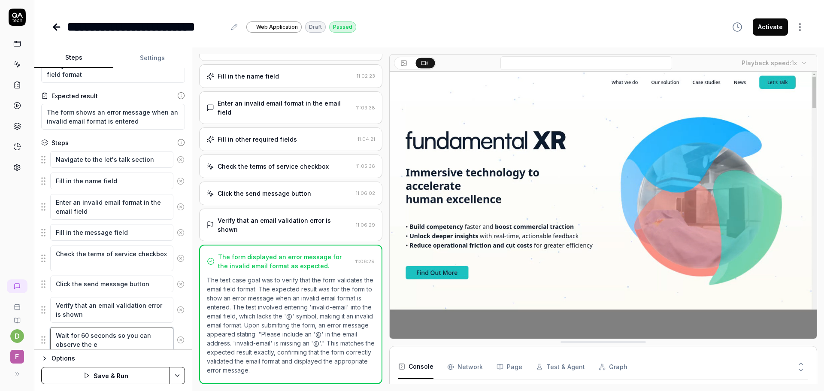
type textarea "Wait for 60 seconds so you can observe the er"
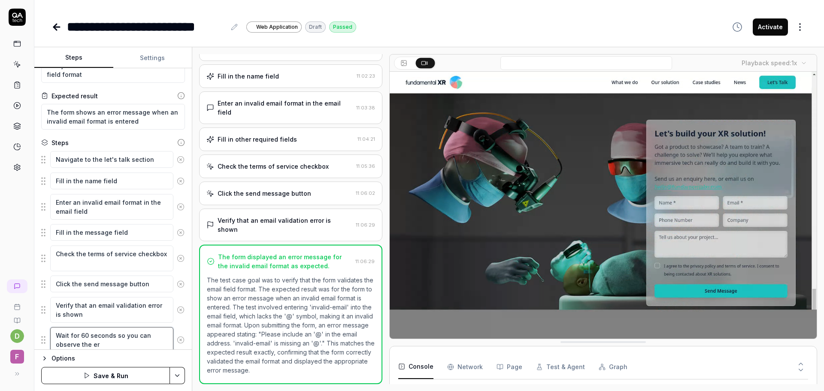
type textarea "*"
type textarea "Wait for 60 seconds so you can observe the err"
type textarea "*"
type textarea "Wait for 60 seconds so you can observe the erro"
type textarea "*"
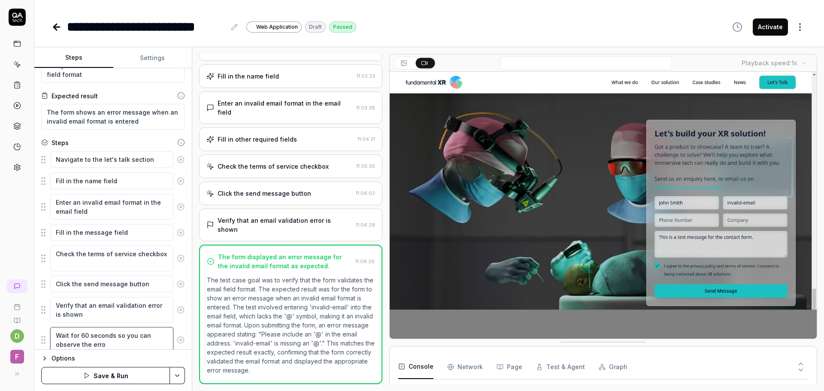
type textarea "Wait for 60 seconds so you can observe the error"
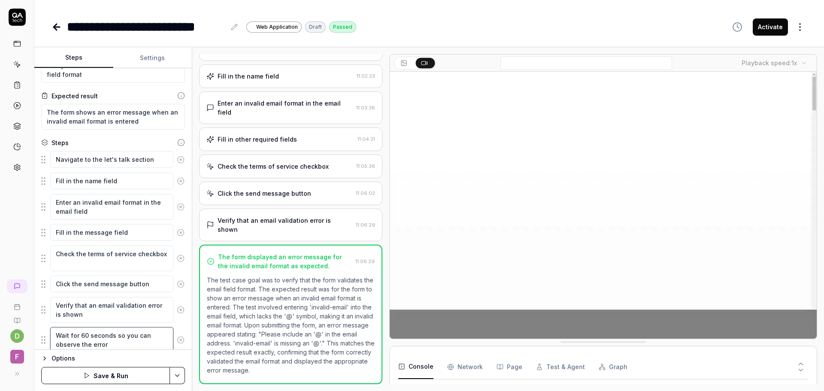
type textarea "*"
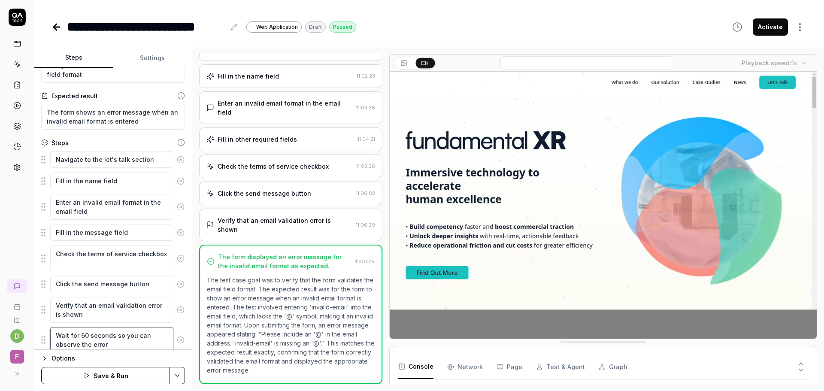
type textarea "Wait for 60 seconds so you can observe the error"
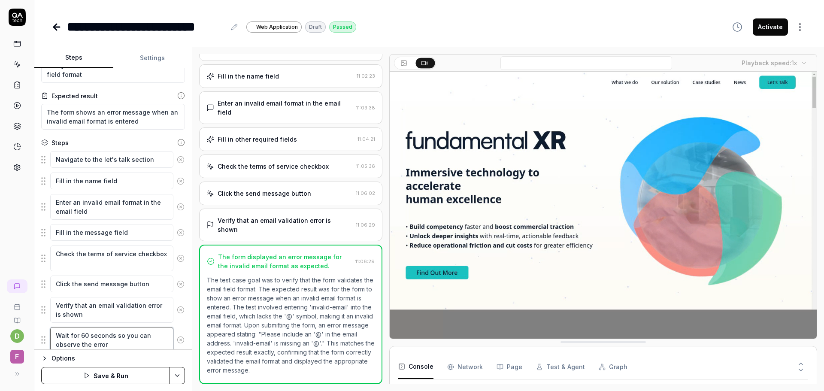
type textarea "*"
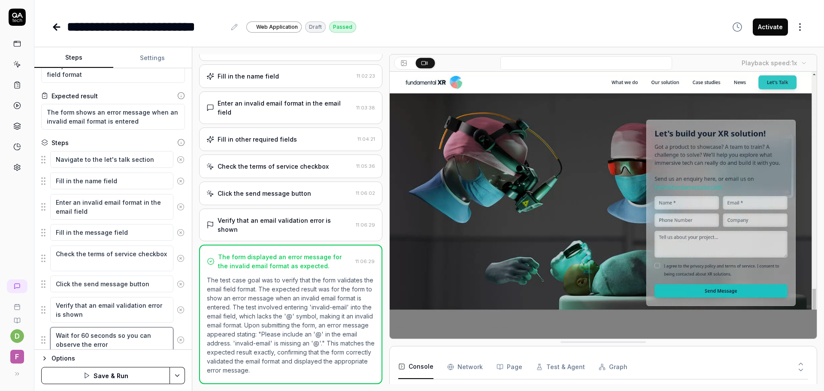
type textarea "Wait for 60 seconds so you can observe the error m"
type textarea "*"
type textarea "Wait for 60 seconds so you can observe the error me"
type textarea "*"
type textarea "Wait for 60 seconds so you can observe the error mes"
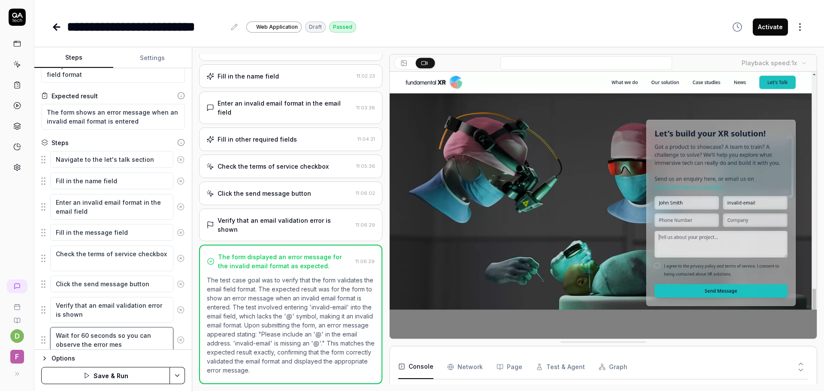
type textarea "*"
type textarea "Wait for 60 seconds so you can observe the error mess"
type textarea "*"
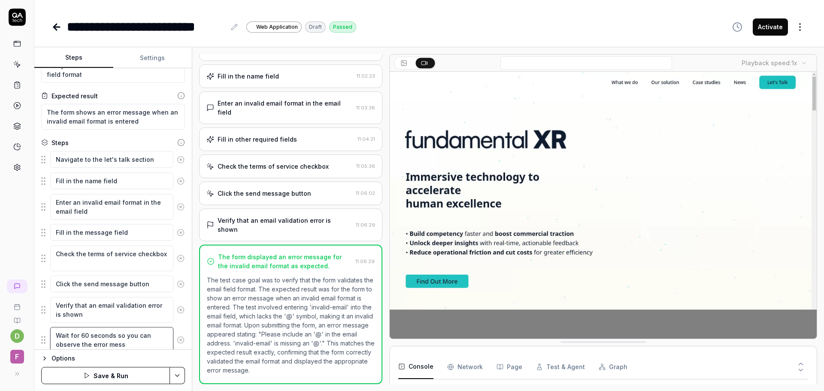
type textarea "Wait for 60 seconds so you can observe the error messa"
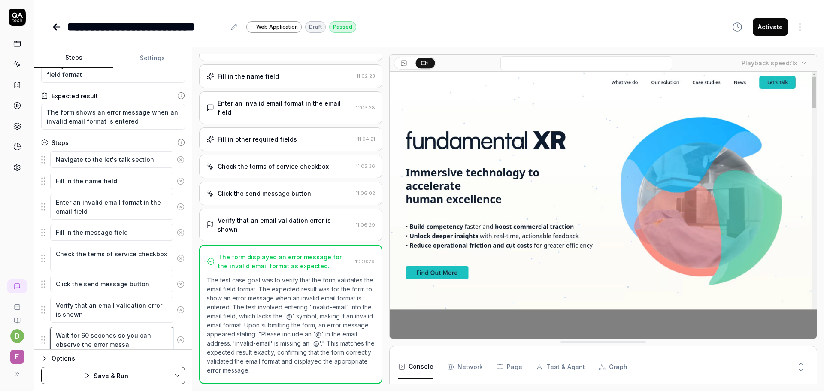
type textarea "*"
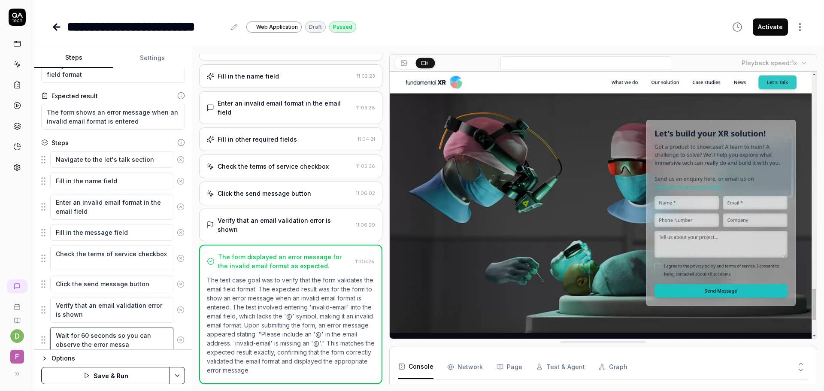
type textarea "Wait for 60 seconds so you can observe the error messag"
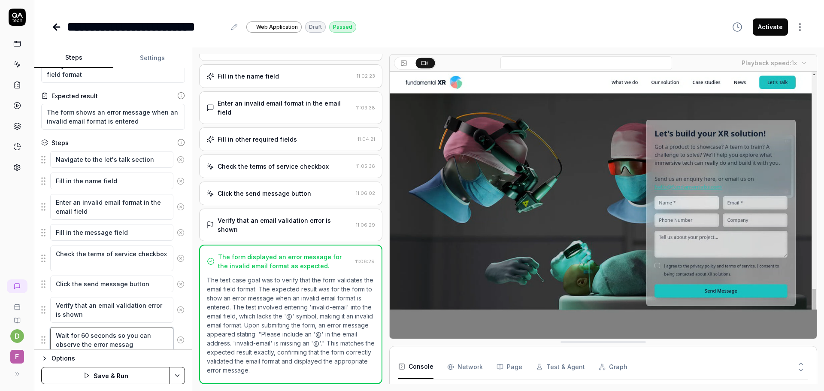
type textarea "*"
type textarea "Wait for 60 seconds so you can observe the error message"
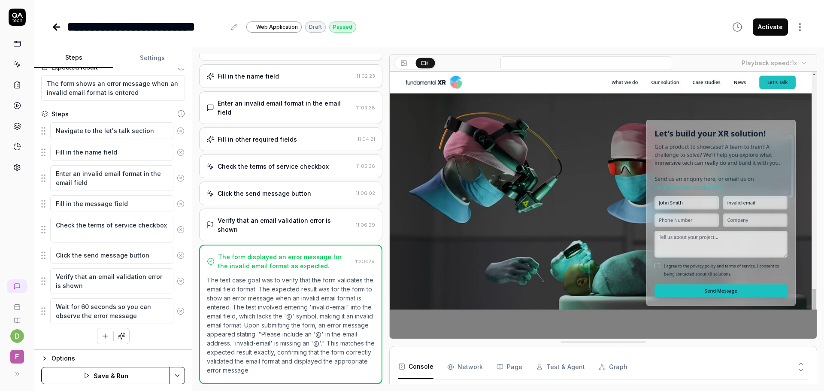
scroll to position [61, 0]
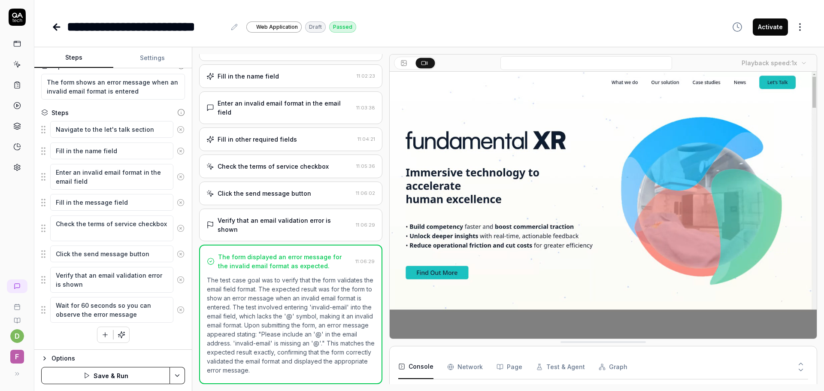
click at [149, 338] on div "Navigate to the let's talk section Fill in the name field Enter an invalid emai…" at bounding box center [113, 232] width 144 height 222
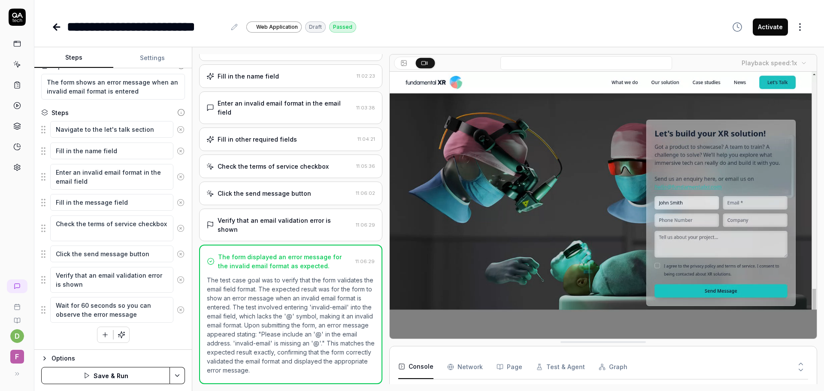
click at [113, 381] on button "Save & Run" at bounding box center [105, 375] width 129 height 17
click at [570, 42] on div "**********" at bounding box center [429, 195] width 790 height 391
type textarea "*"
click at [799, 25] on html "**********" at bounding box center [412, 195] width 824 height 391
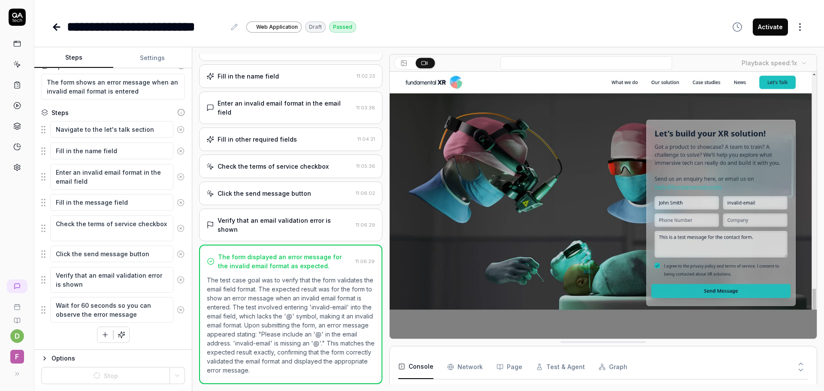
click at [776, 23] on button "Activate" at bounding box center [770, 26] width 35 height 17
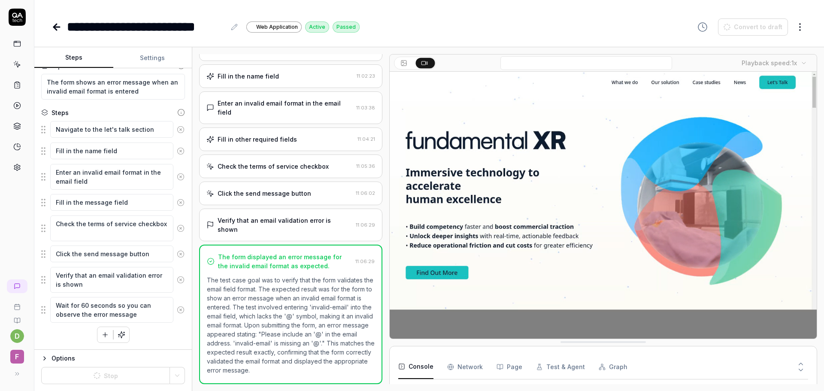
click at [798, 22] on html "**********" at bounding box center [412, 195] width 824 height 391
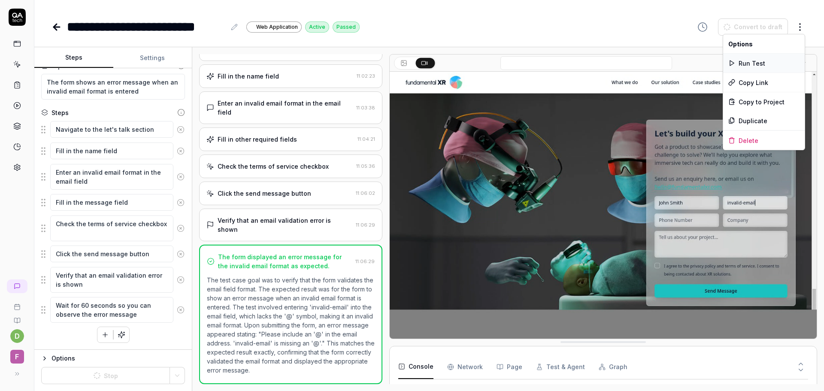
click at [743, 69] on div "Run Test" at bounding box center [765, 63] width 82 height 19
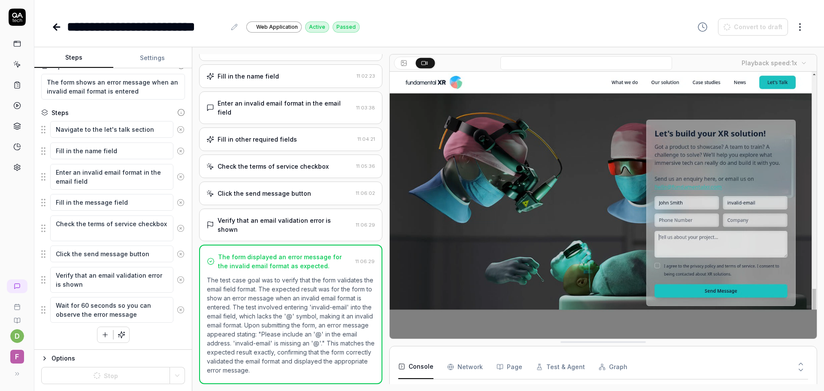
click at [804, 26] on html "**********" at bounding box center [412, 195] width 824 height 391
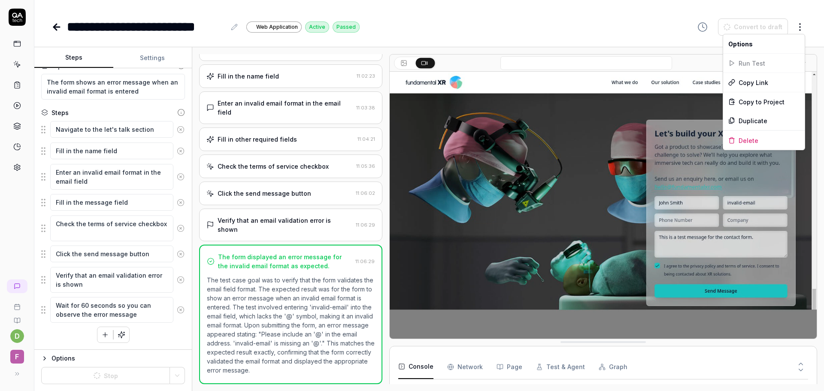
type textarea "*"
click at [756, 64] on div "Run Test" at bounding box center [765, 63] width 82 height 19
click at [545, 17] on html "**********" at bounding box center [412, 195] width 824 height 391
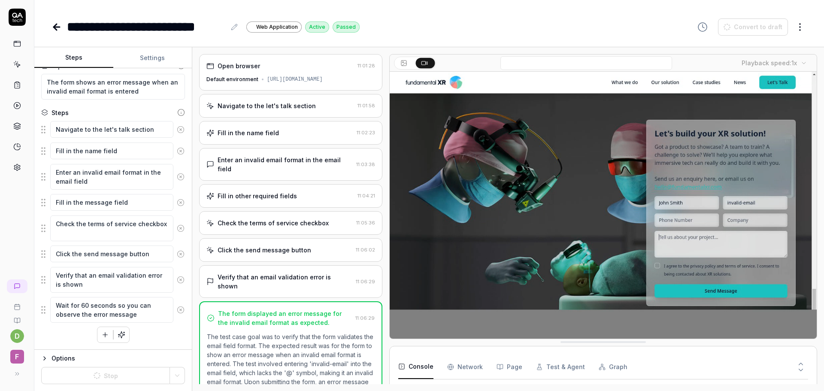
scroll to position [57, 0]
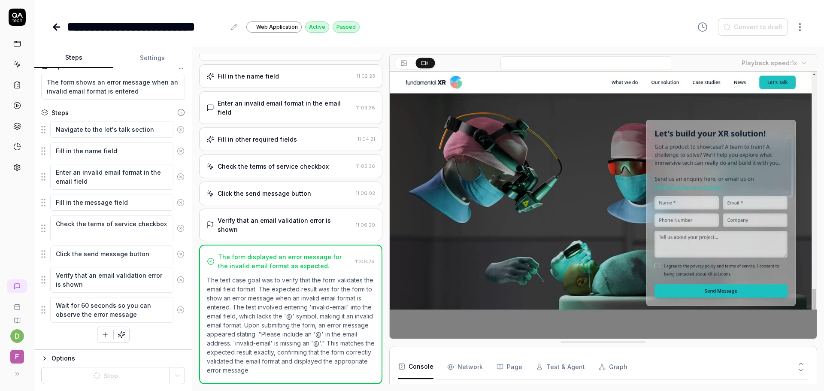
click at [65, 334] on div "Navigate to the let's talk section Fill in the name field Enter an invalid emai…" at bounding box center [113, 232] width 144 height 222
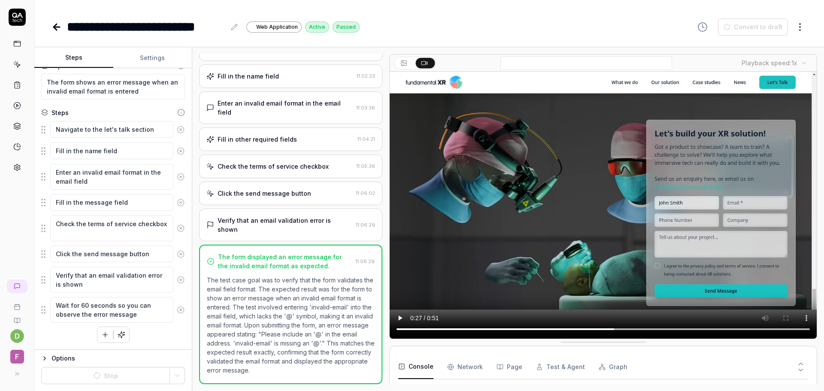
click at [798, 35] on body "**********" at bounding box center [412, 195] width 824 height 391
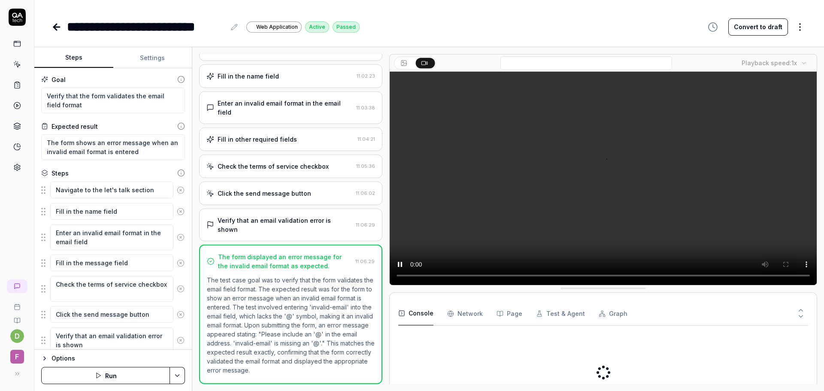
scroll to position [57, 0]
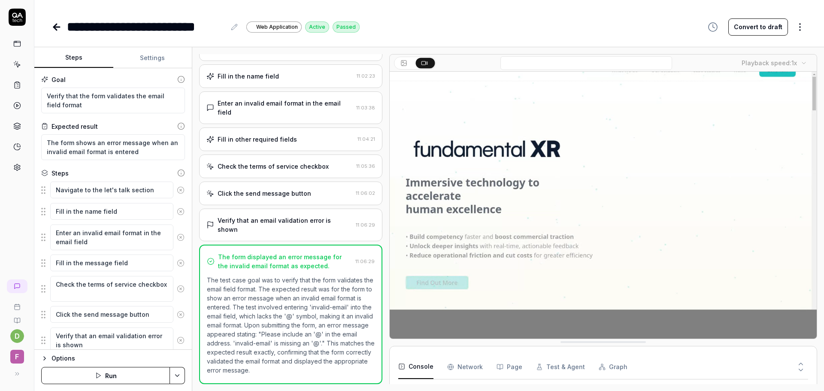
click at [804, 25] on html "**********" at bounding box center [412, 195] width 824 height 391
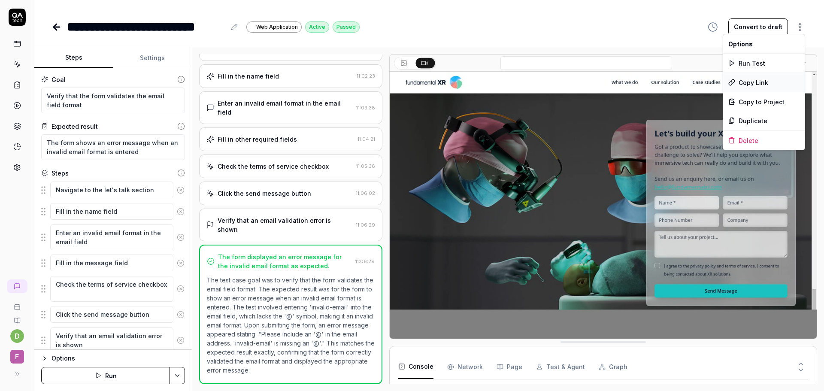
scroll to position [1751, 0]
click at [750, 61] on div "Run Test" at bounding box center [765, 63] width 82 height 19
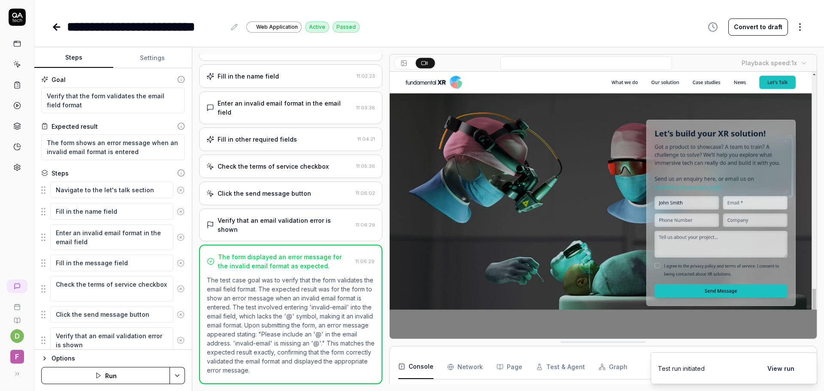
click at [776, 370] on button "View run" at bounding box center [781, 368] width 37 height 17
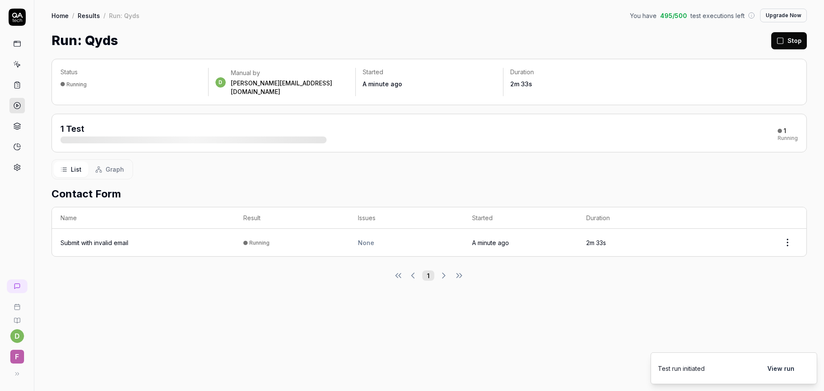
click at [266, 277] on div "Status Running d Manual by daniel.f@fundamentalvr.com Started A minute ago Dura…" at bounding box center [429, 220] width 790 height 341
click at [110, 165] on span "Graph" at bounding box center [115, 169] width 18 height 9
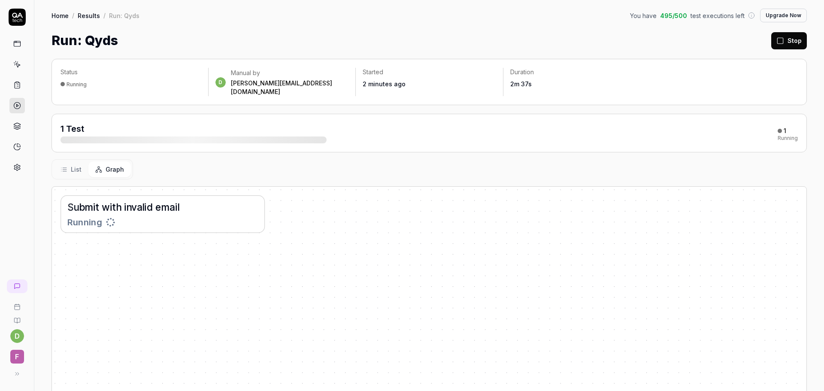
click at [73, 165] on span "List" at bounding box center [76, 169] width 11 height 9
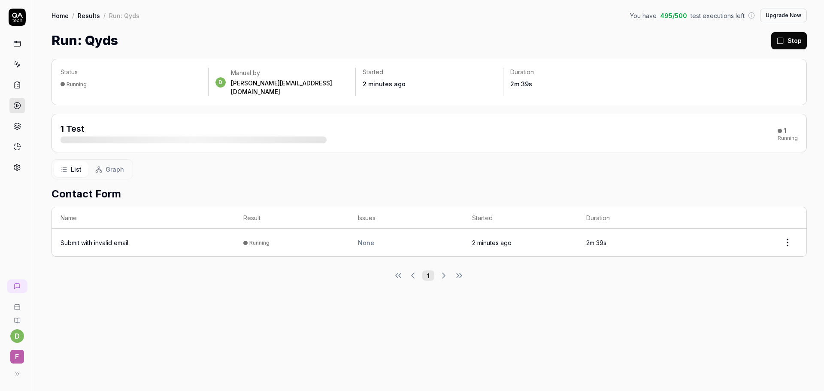
click at [144, 288] on div "Status Running d Manual by daniel.f@fundamentalvr.com Started 2 minutes ago Dur…" at bounding box center [429, 220] width 790 height 341
click at [273, 331] on div "Status Running d Manual by daniel.f@fundamentalvr.com Started 2 minutes ago Dur…" at bounding box center [429, 220] width 790 height 341
drag, startPoint x: 113, startPoint y: 132, endPoint x: 179, endPoint y: 127, distance: 66.7
click at [179, 127] on div "1 Test" at bounding box center [194, 133] width 266 height 21
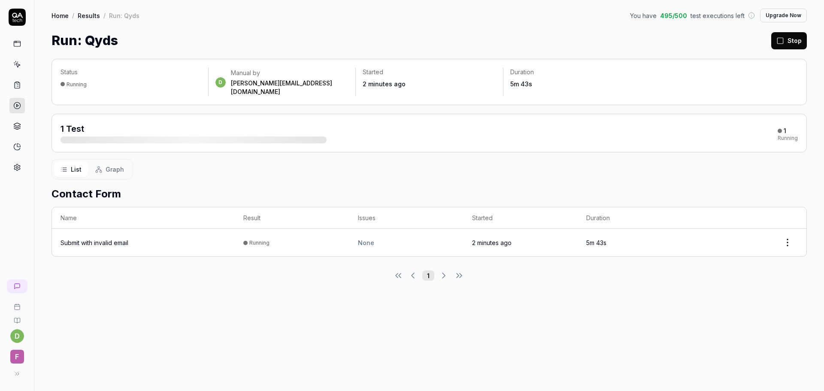
click at [787, 238] on html "d F Home / Results / Run: Qyds You have 495 / 500 test executions left Upgrade …" at bounding box center [412, 195] width 824 height 391
click at [19, 122] on icon at bounding box center [17, 126] width 8 height 8
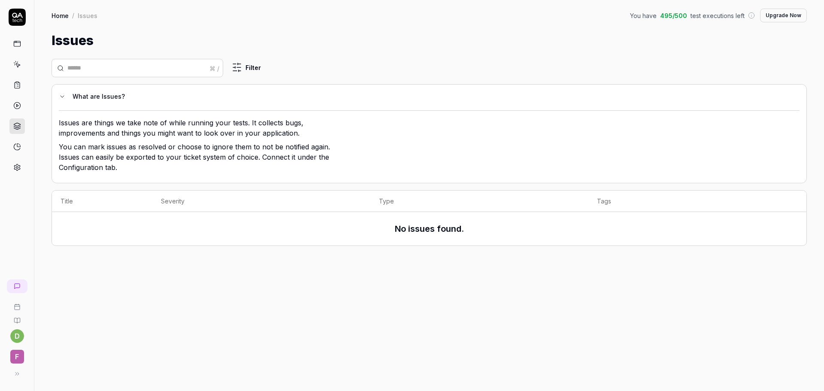
click at [16, 151] on link at bounding box center [16, 146] width 15 height 15
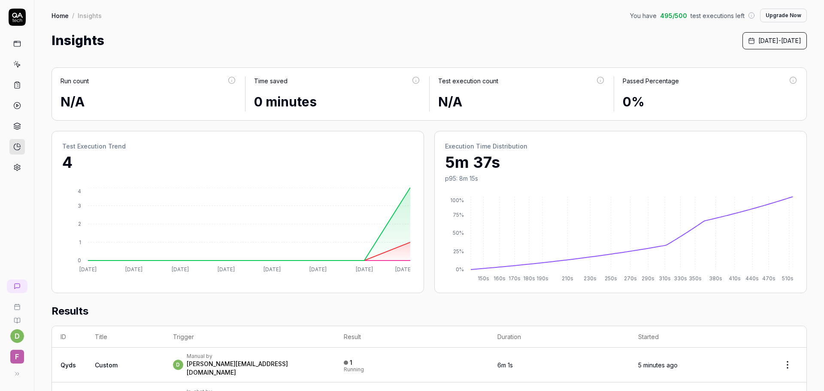
click at [40, 259] on div "Run count N/A Time saved 0 minutes Test execution count N/A Passed Percentage 0…" at bounding box center [429, 334] width 790 height 569
click at [14, 108] on icon at bounding box center [17, 106] width 8 height 8
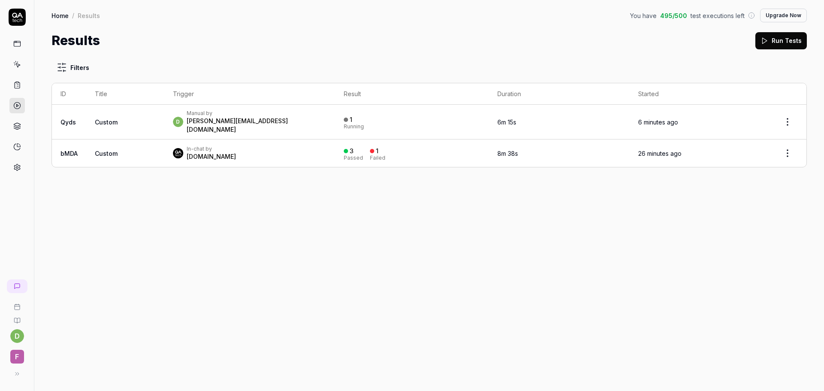
click at [131, 119] on td "Custom" at bounding box center [125, 122] width 78 height 35
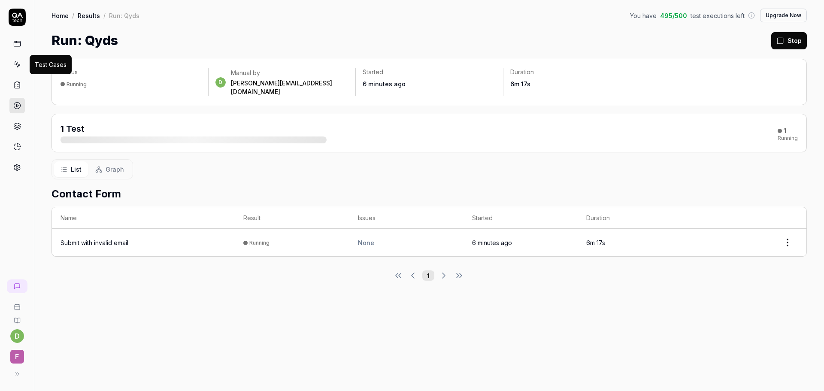
click at [20, 66] on icon at bounding box center [17, 65] width 8 height 8
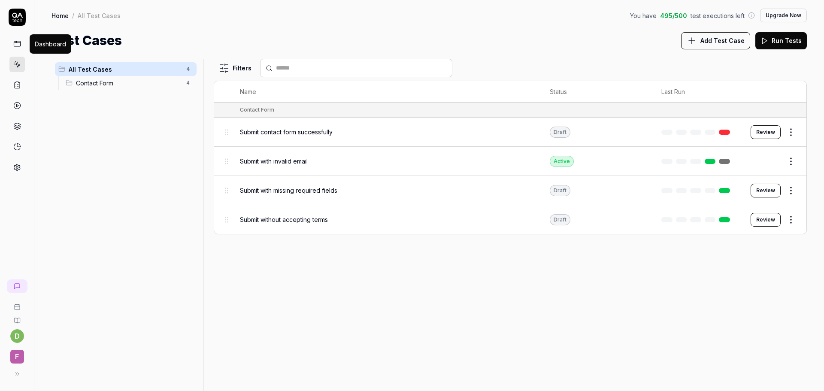
click at [18, 47] on icon at bounding box center [17, 44] width 8 height 8
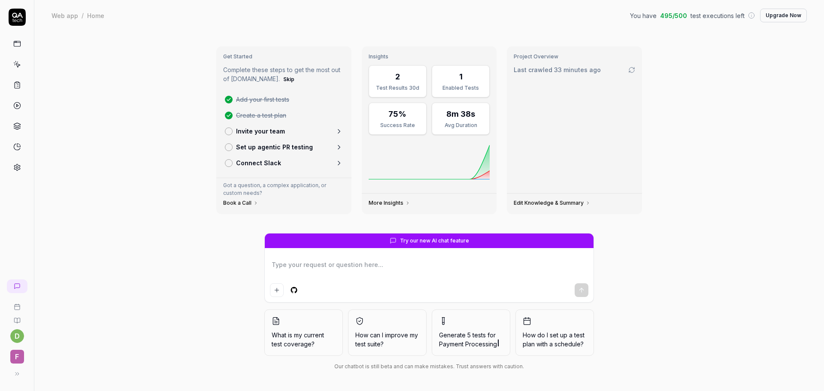
click at [17, 68] on link at bounding box center [16, 64] width 15 height 15
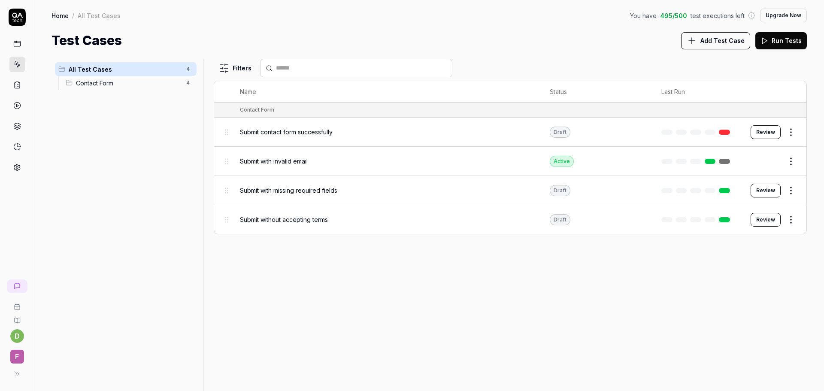
drag, startPoint x: 19, startPoint y: 108, endPoint x: 14, endPoint y: 107, distance: 4.8
click at [14, 107] on circle at bounding box center [17, 106] width 6 height 6
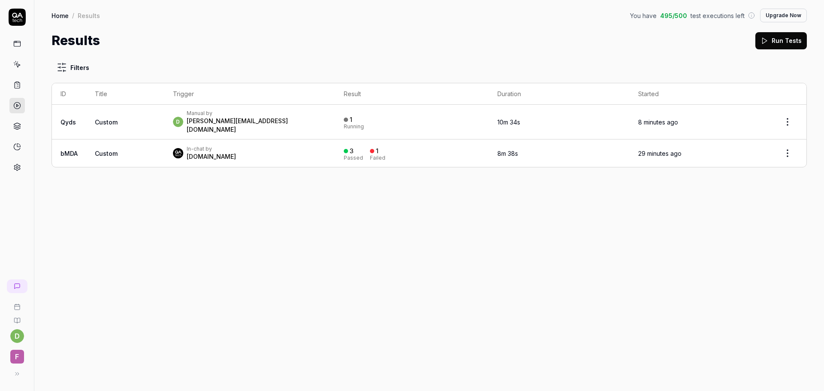
click at [289, 122] on div "d Manual by daniel.f@fundamentalvr.com" at bounding box center [250, 122] width 154 height 24
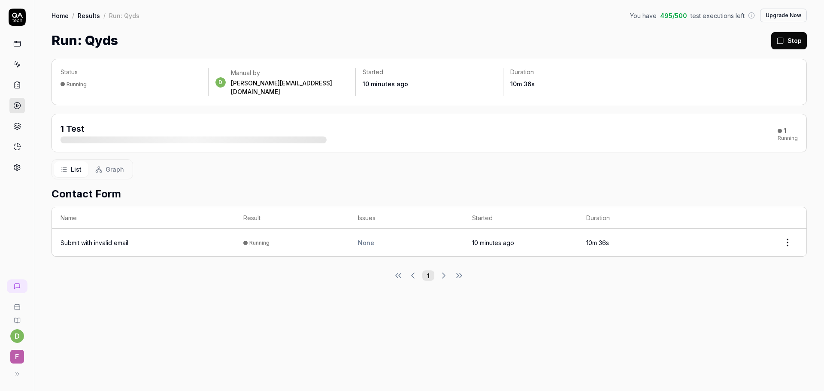
click at [780, 40] on icon at bounding box center [781, 41] width 8 height 8
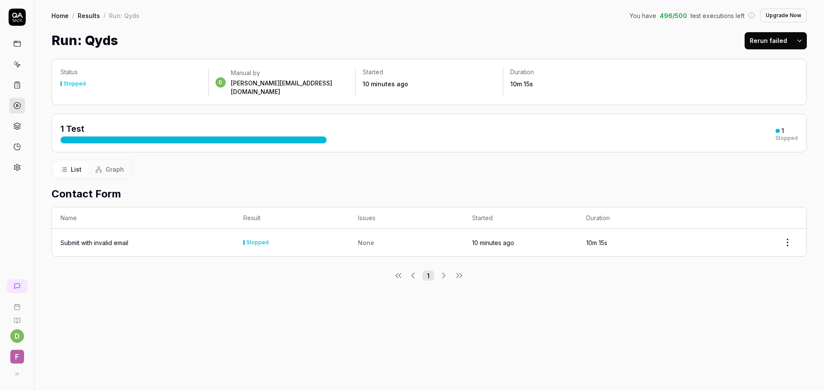
click at [800, 40] on html "Stopped test d F Home / Results / Run: Qyds You have 496 / 500 test executions …" at bounding box center [412, 195] width 824 height 391
click at [781, 62] on div "Rerun all" at bounding box center [773, 62] width 68 height 19
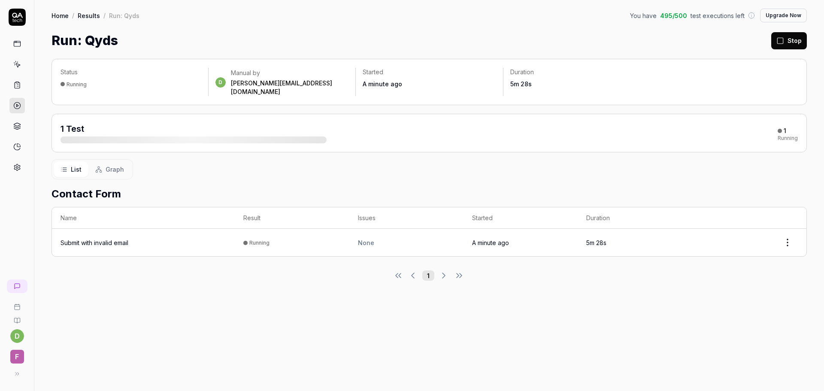
click at [517, 229] on td "A minute ago" at bounding box center [521, 242] width 114 height 27
click at [517, 229] on td "5 minutes ago" at bounding box center [521, 242] width 114 height 27
click at [787, 34] on button "Stop" at bounding box center [790, 40] width 36 height 17
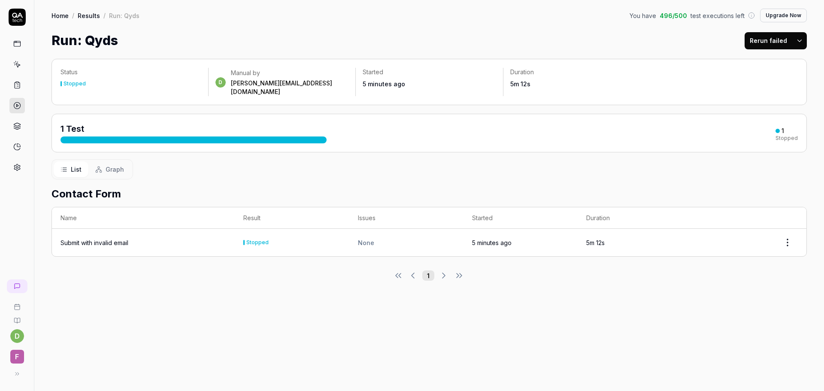
click at [18, 71] on link at bounding box center [16, 64] width 15 height 15
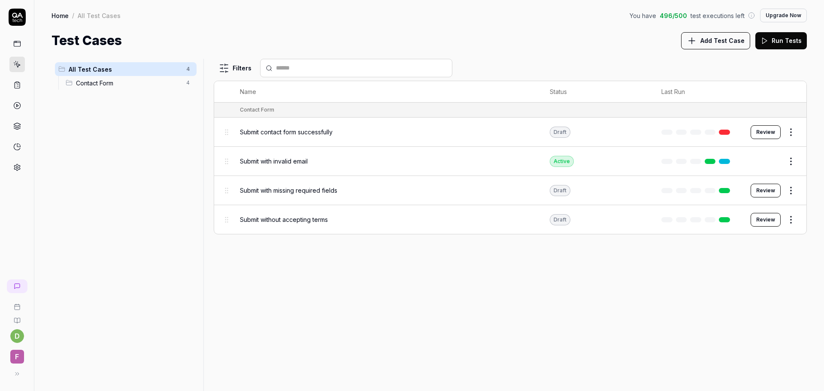
click at [122, 125] on div "All Test Cases 4 Contact Form 4" at bounding box center [126, 220] width 149 height 322
click at [20, 43] on icon at bounding box center [17, 44] width 8 height 8
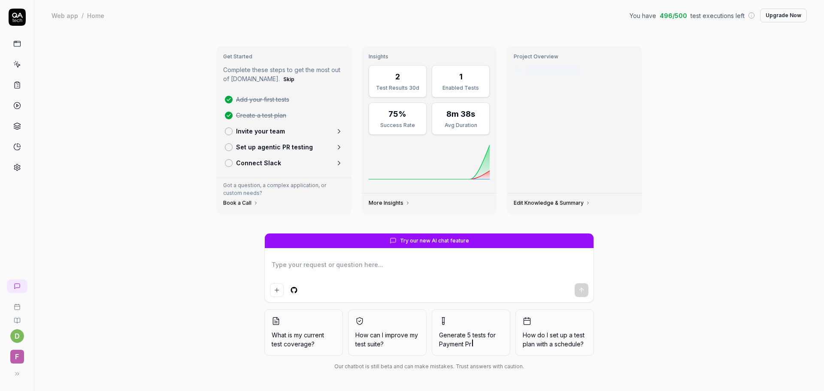
type textarea "*"
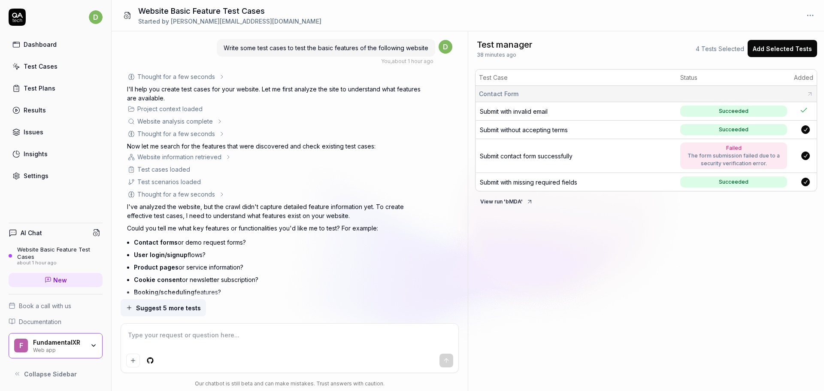
scroll to position [759, 0]
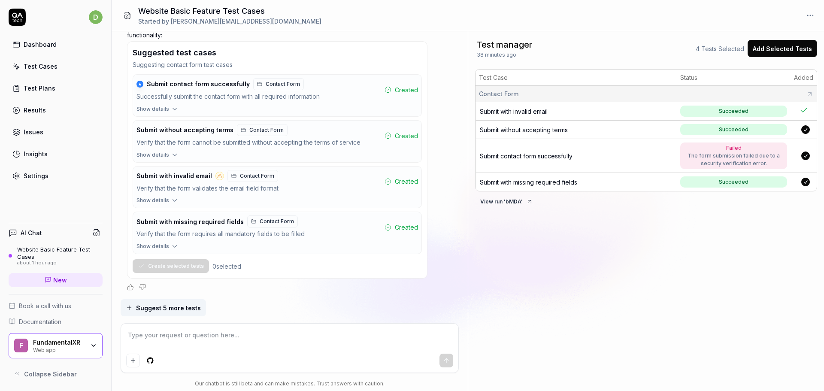
click at [52, 44] on div "Dashboard" at bounding box center [40, 44] width 33 height 9
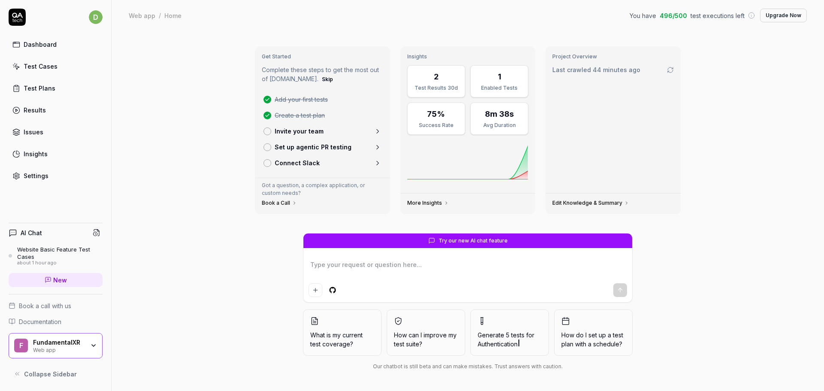
type textarea "*"
click at [54, 283] on span "New" at bounding box center [60, 280] width 14 height 9
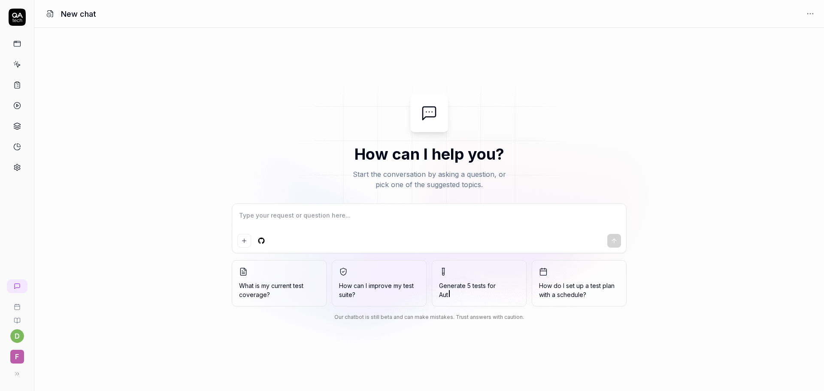
click at [289, 215] on textarea at bounding box center [429, 219] width 384 height 21
type textarea "*"
type textarea "G"
type textarea "*"
type textarea "Ge"
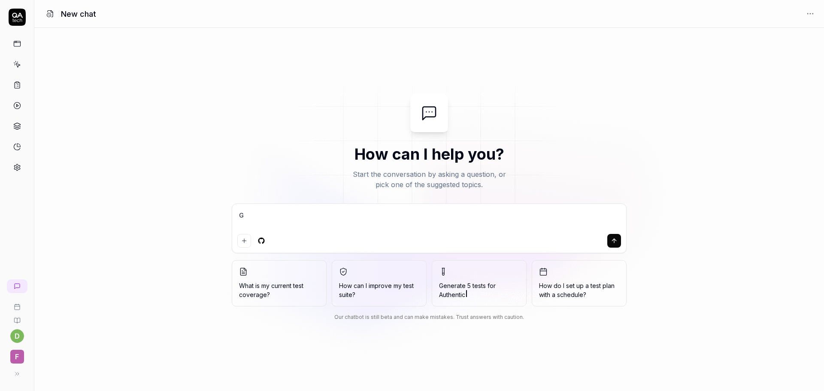
type textarea "*"
type textarea "Gen"
type textarea "*"
type textarea "Gene"
type textarea "*"
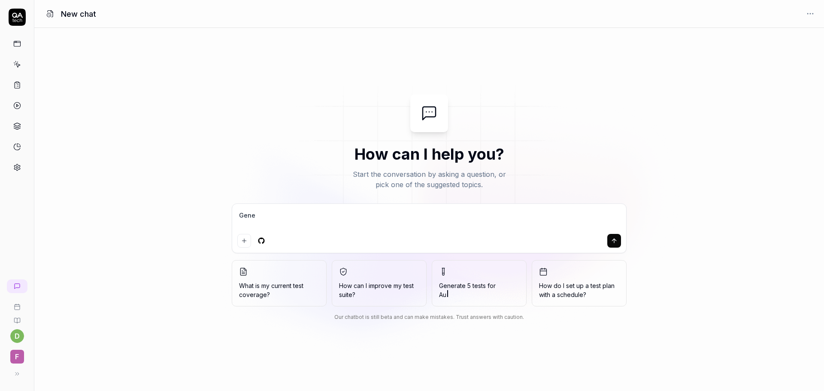
type textarea "Gener"
type textarea "*"
type textarea "Genera"
type textarea "*"
type textarea "Generat"
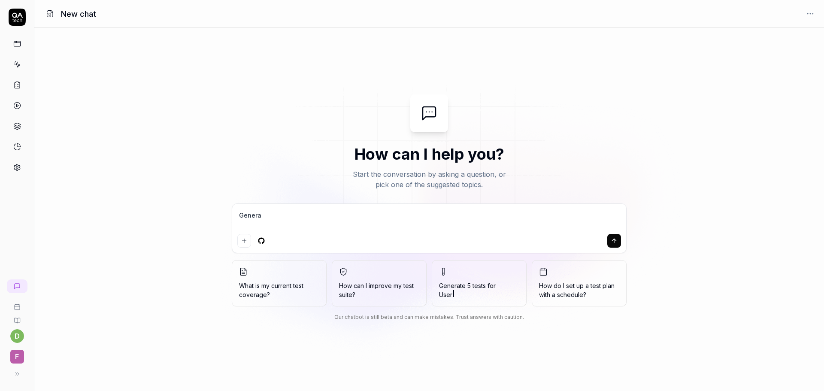
type textarea "*"
type textarea "Generate"
type textarea "*"
type textarea "Generate"
type textarea "*"
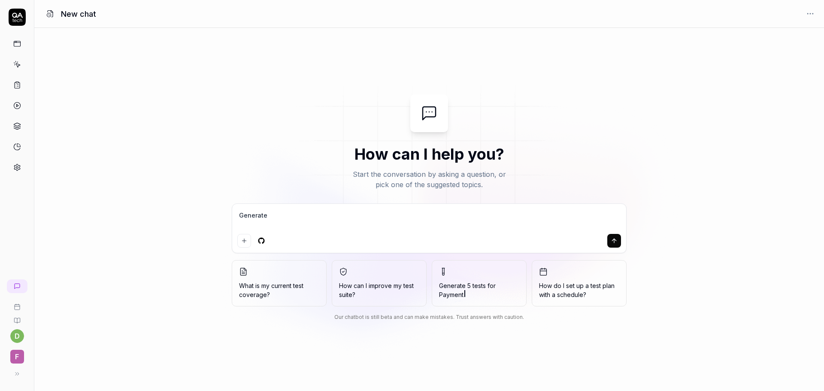
type textarea "Generate s"
type textarea "*"
type textarea "Generate so"
type textarea "*"
type textarea "Generate som"
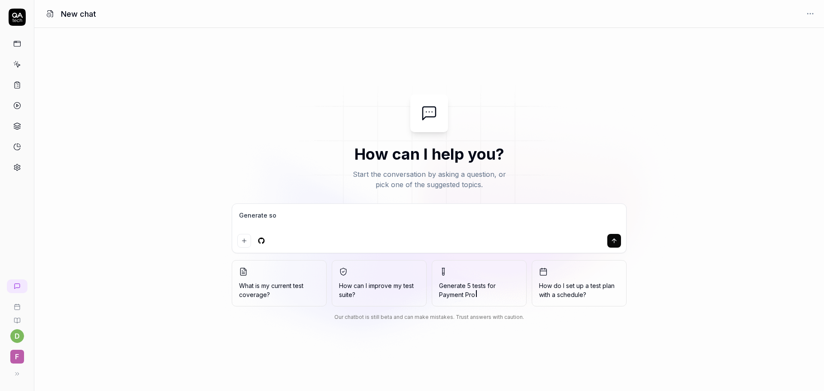
type textarea "*"
type textarea "Generate some"
type textarea "*"
type textarea "Generate some"
type textarea "*"
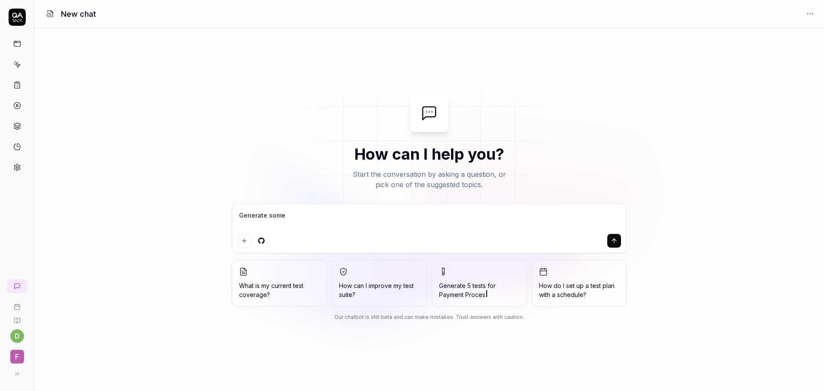
type textarea "Generate some t"
type textarea "*"
type textarea "Generate some ty"
type textarea "*"
type textarea "Generate some tye"
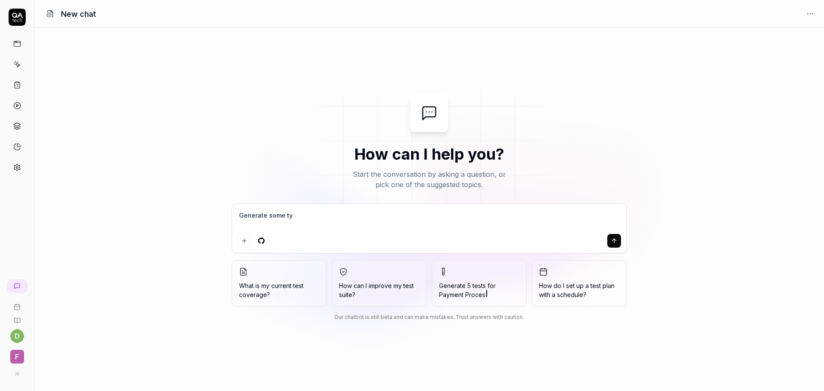
type textarea "*"
type textarea "Generate some ty"
type textarea "*"
type textarea "Generate some t"
type textarea "*"
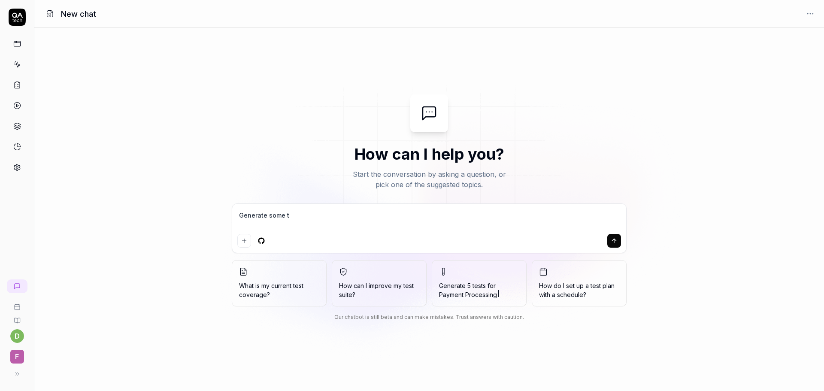
type textarea "Generate some"
type textarea "*"
type textarea "Generate some t"
type textarea "*"
type textarea "Generate some te"
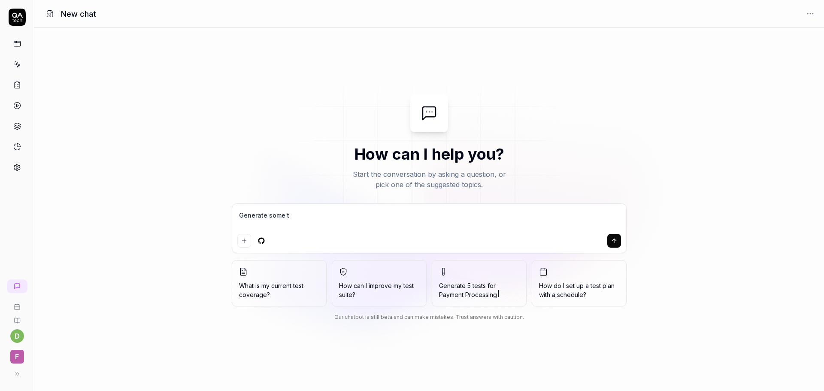
type textarea "*"
type textarea "Generate some tes"
type textarea "*"
type textarea "Generate some test"
type textarea "*"
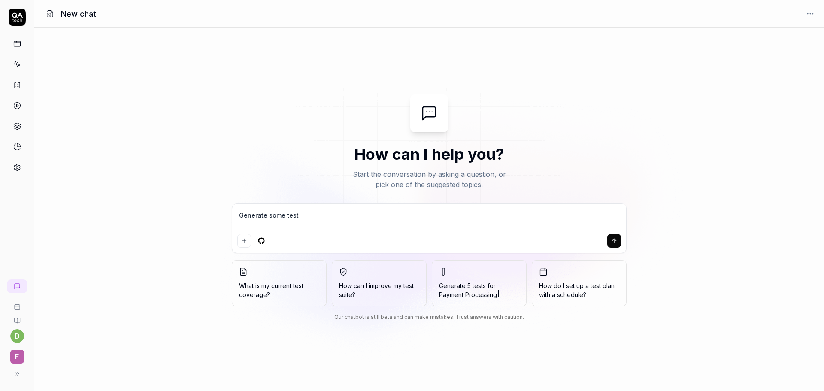
type textarea "Generate some test"
type textarea "*"
type textarea "Generate some test c"
type textarea "*"
type textarea "Generate some test ca"
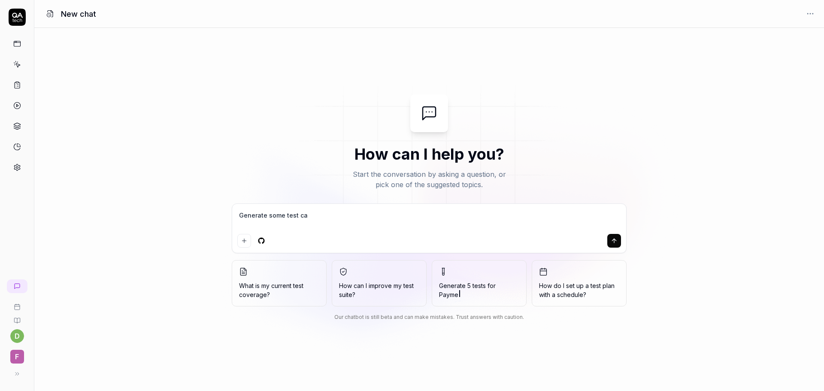
type textarea "*"
type textarea "Generate some test cas"
type textarea "*"
type textarea "Generate some test casr"
type textarea "*"
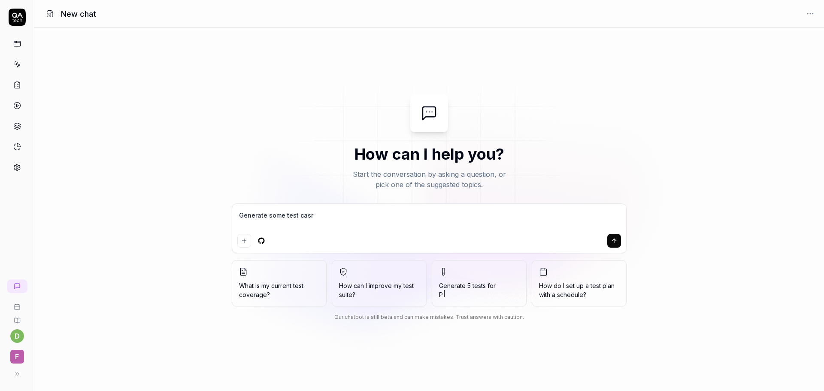
type textarea "Generate some test casre"
type textarea "*"
type textarea "Generate some test casres"
type textarea "*"
type textarea "Generate some test casres"
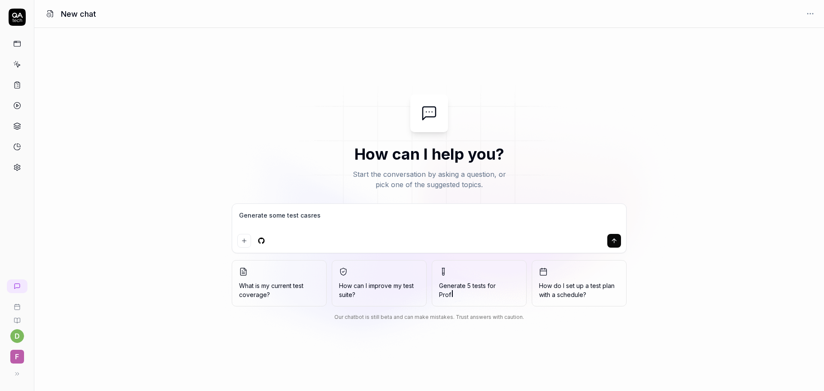
type textarea "*"
type textarea "Generate some test casres t"
type textarea "*"
type textarea "Generate some test casres to"
type textarea "*"
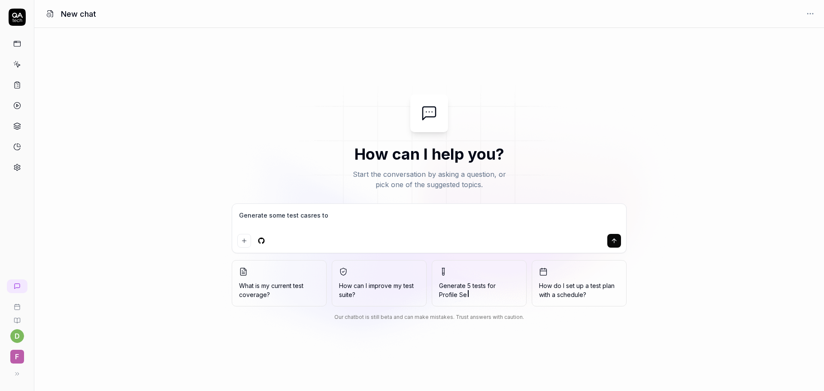
type textarea "Generate some test casres to"
type textarea "*"
type textarea "Generate some test casres to"
type textarea "*"
type textarea "Generate some test casres t"
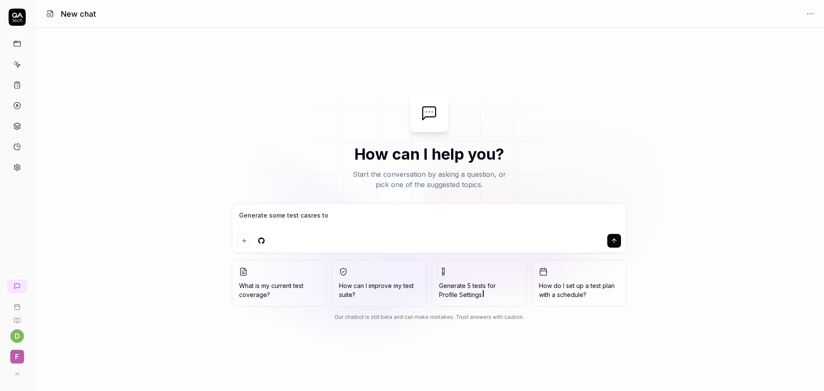
type textarea "*"
type textarea "Generate some test casres"
type textarea "*"
type textarea "Generate some test casres"
type textarea "*"
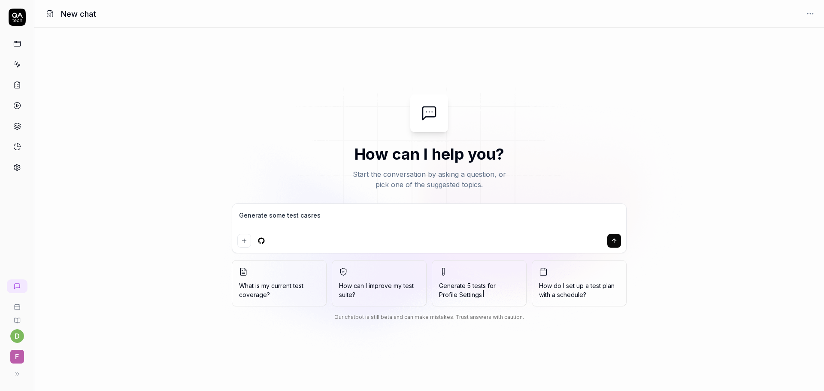
type textarea "Generate some test casre"
type textarea "*"
type textarea "Generate some test casr"
type textarea "*"
type textarea "Generate some test casre"
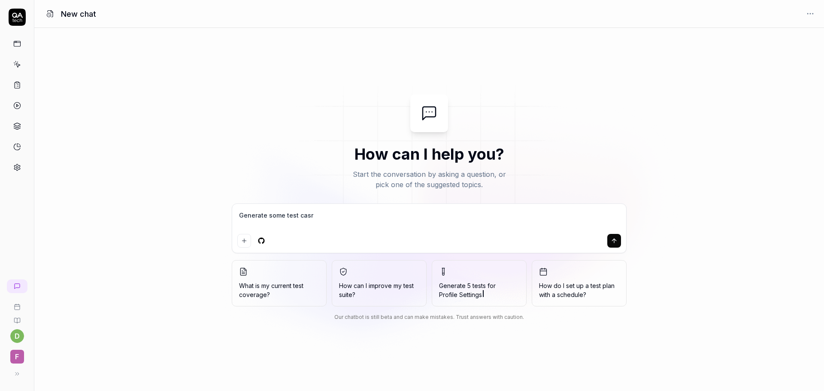
type textarea "*"
type textarea "Generate some test casr"
type textarea "*"
type textarea "Generate some test cas"
type textarea "*"
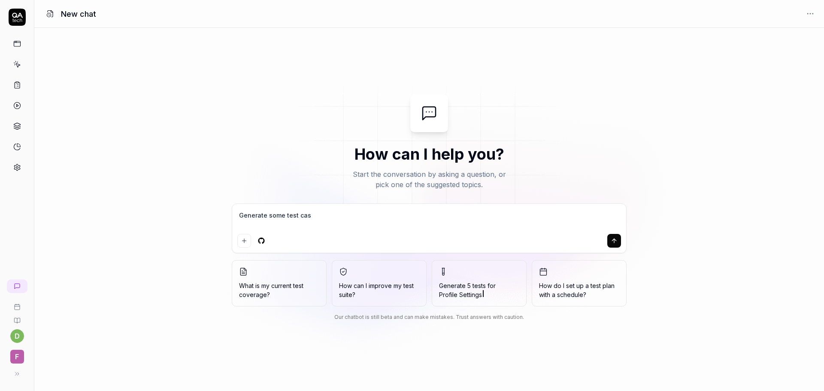
type textarea "Generate some test case"
type textarea "*"
type textarea "Generate some test cases"
type textarea "*"
type textarea "Generate some test cases"
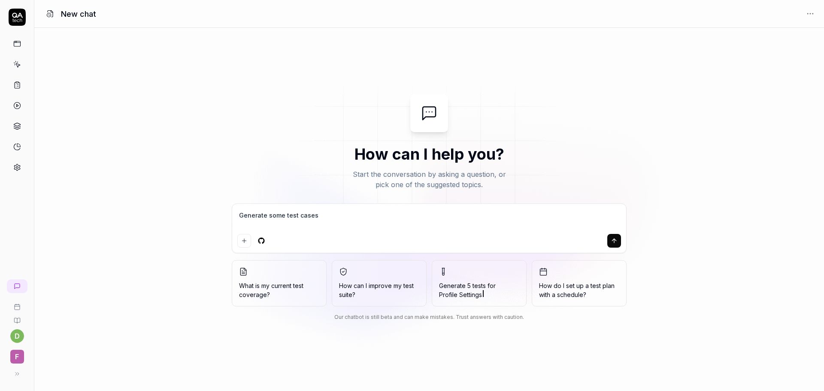
type textarea "*"
type textarea "Generate some test cases t"
type textarea "*"
type textarea "Generate some test cases to"
type textarea "*"
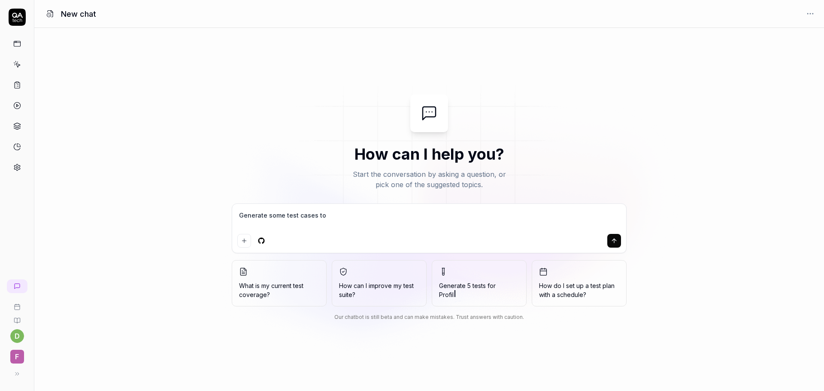
type textarea "Generate some test cases to"
type textarea "*"
type textarea "Generate some test cases to t"
type textarea "*"
type textarea "Generate some test cases to te"
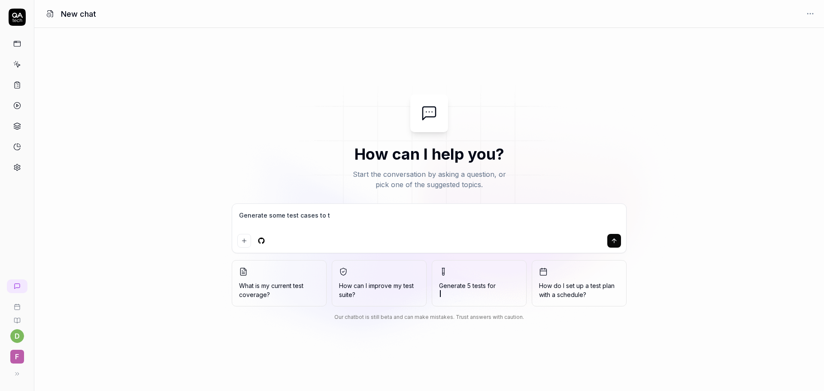
type textarea "*"
type textarea "Generate some test cases to tes"
type textarea "*"
type textarea "Generate some test cases to test"
type textarea "*"
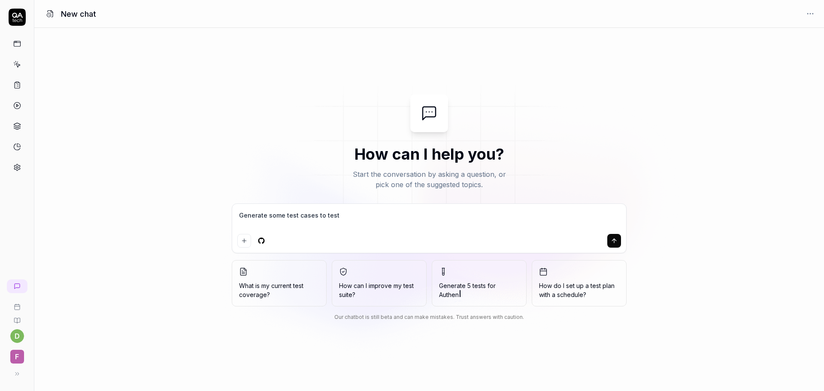
type textarea "Generate some test cases to test"
type textarea "*"
type textarea "Generate some test cases to test t"
type textarea "*"
type textarea "Generate some test cases to test th"
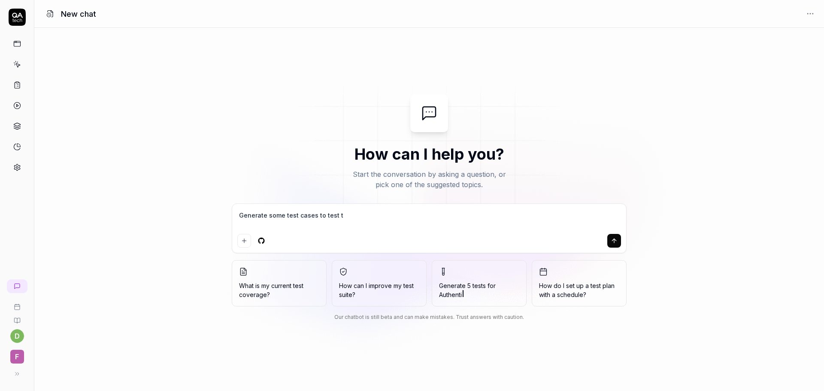
type textarea "*"
type textarea "Generate some test cases to test the"
type textarea "*"
type textarea "Generate some test cases to test the"
type textarea "*"
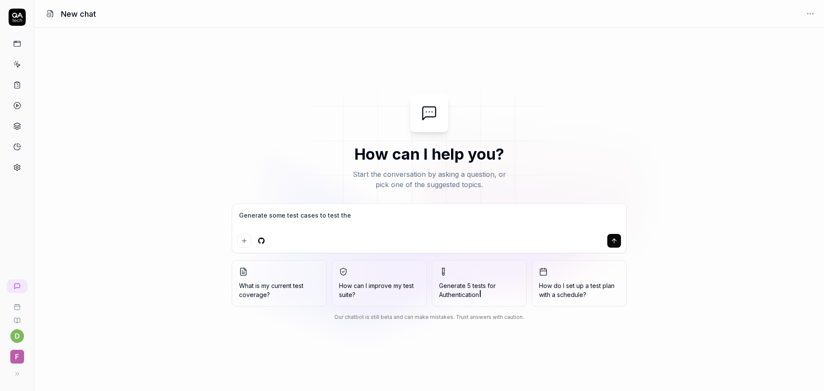
type textarea "Generate some test cases to test the f"
type textarea "*"
type textarea "Generate some test cases to test the fo"
type textarea "*"
type textarea "Generate some test cases to test the fol"
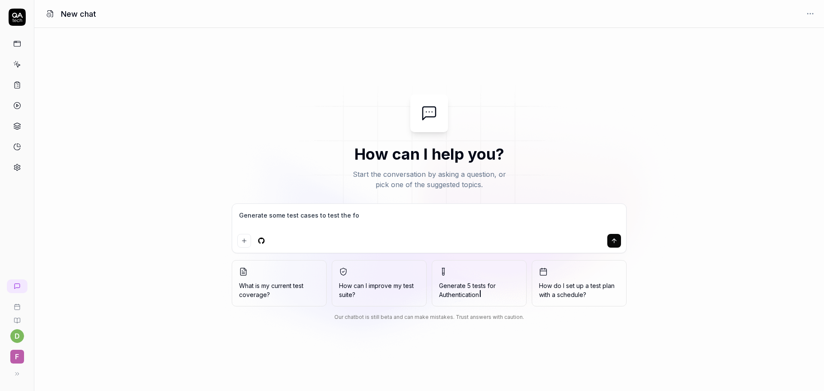
type textarea "*"
type textarea "Generate some test cases to test the foll"
type textarea "*"
type textarea "Generate some test cases to test the follo"
type textarea "*"
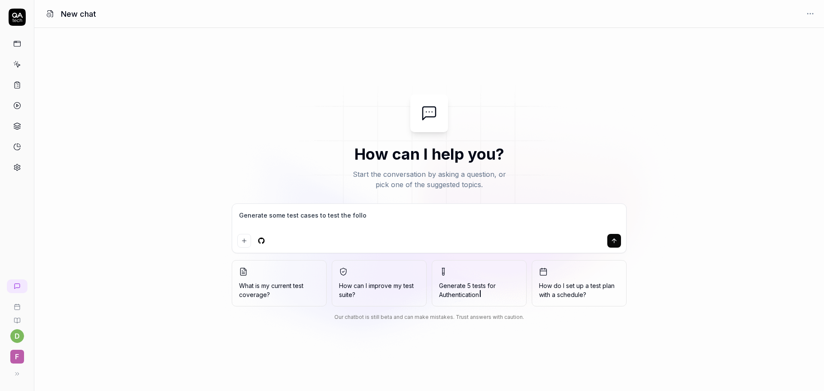
type textarea "Generate some test cases to test the follow"
type textarea "*"
type textarea "Generate some test cases to test the followi"
type textarea "*"
type textarea "Generate some test cases to test the followi"
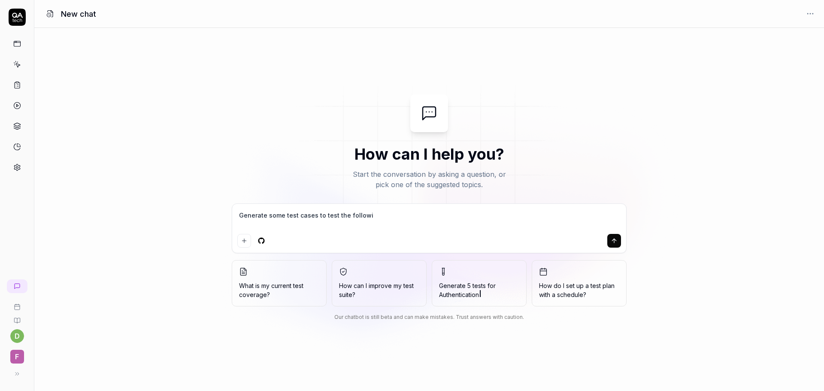
type textarea "*"
type textarea "Generate some test cases to test the followi g"
type textarea "*"
type textarea "Generate some test cases to test the followi"
type textarea "*"
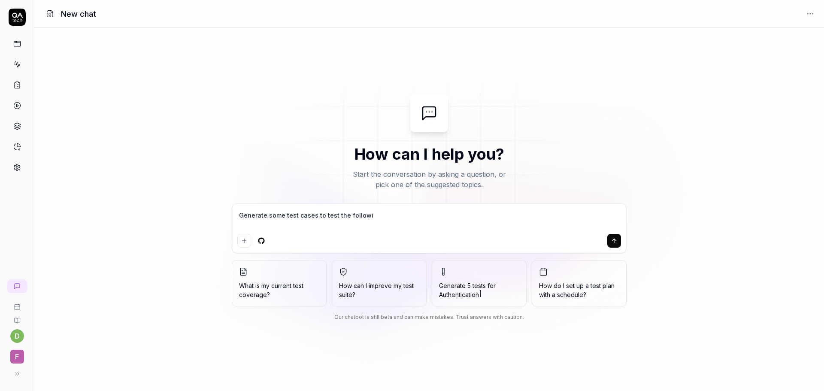
type textarea "Generate some test cases to test the followi"
type textarea "*"
type textarea "Generate some test cases to test the followin"
type textarea "*"
type textarea "Generate some test cases to test the following"
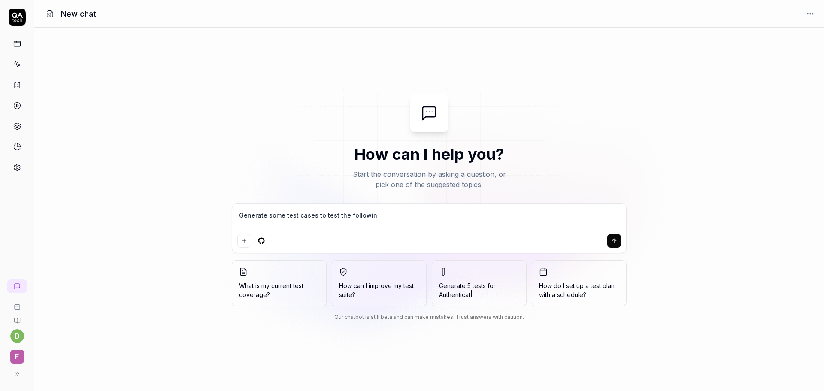
type textarea "*"
type textarea "Generate some test cases to test the following"
type textarea "*"
type textarea "Generate some test cases to test the following m"
type textarea "*"
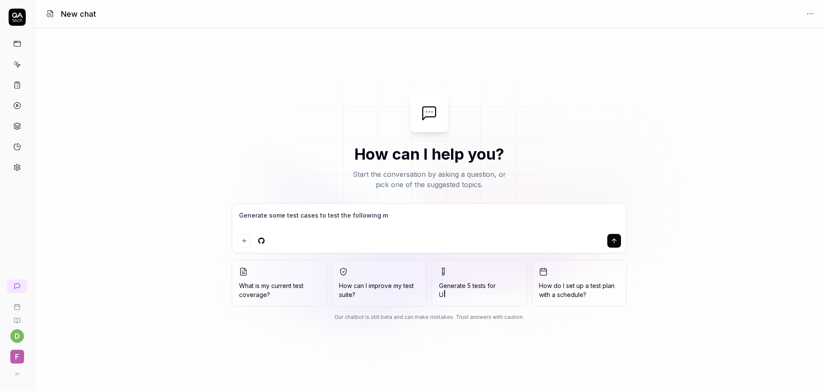
type textarea "Generate some test cases to test the following me"
type textarea "*"
type textarea "Generate some test cases to test the following med"
type textarea "*"
type textarea "Generate some test cases to test the following medi"
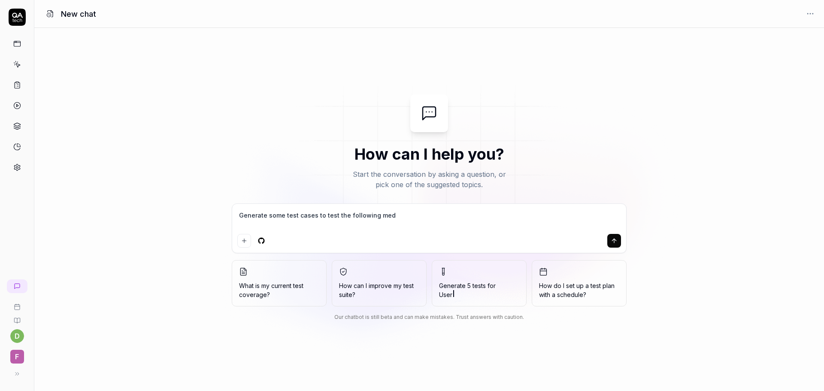
type textarea "*"
type textarea "Generate some test cases to test the following medic"
type textarea "*"
type textarea "Generate some test cases to test the following medica"
type textarea "*"
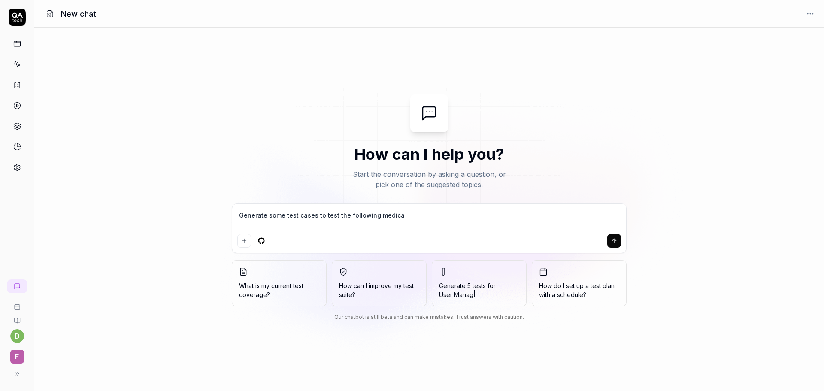
type textarea "Generate some test cases to test the following medical"
type textarea "*"
type textarea "Generate some test cases to test the following medical"
type textarea "*"
type textarea "Generate some test cases to test the following medical v"
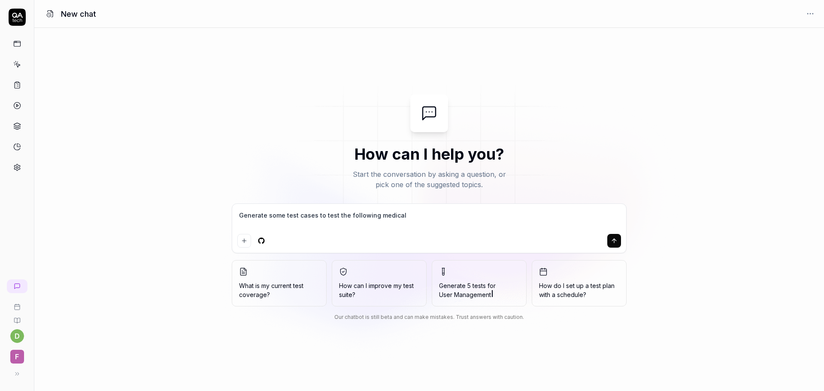
type textarea "*"
type textarea "Generate some test cases to test the following medical vr"
type textarea "*"
type textarea "Generate some test cases to test the following medical vr"
type textarea "*"
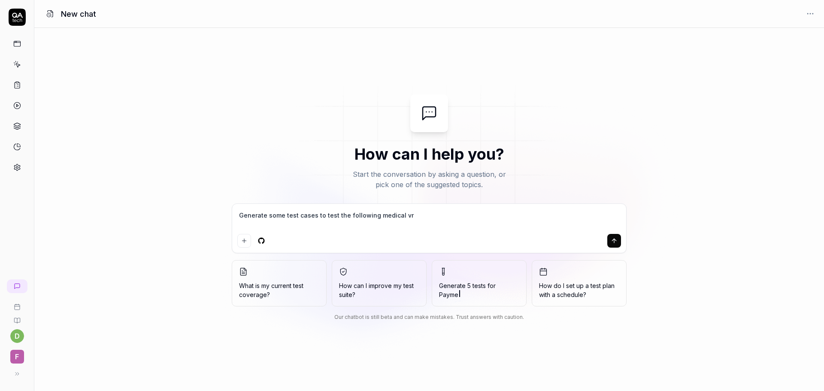
type textarea "Generate some test cases to test the following medical vr s"
type textarea "*"
type textarea "Generate some test cases to test the following medical vr si"
type textarea "*"
type textarea "Generate some test cases to test the following medical vr sim"
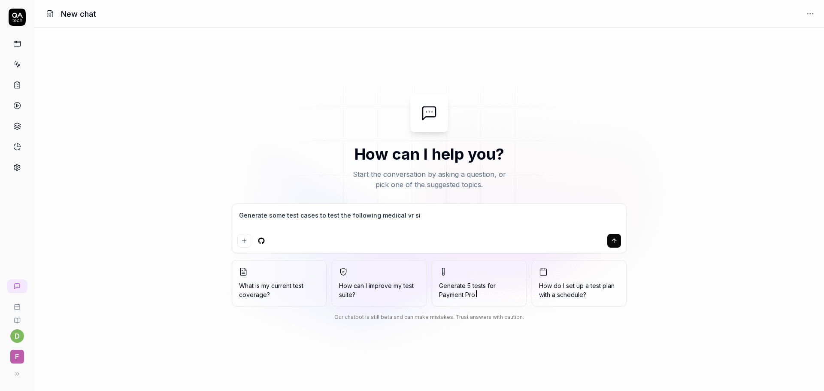
type textarea "*"
type textarea "Generate some test cases to test the following medical vr simu"
type textarea "*"
type textarea "Generate some test cases to test the following medical vr simul"
type textarea "*"
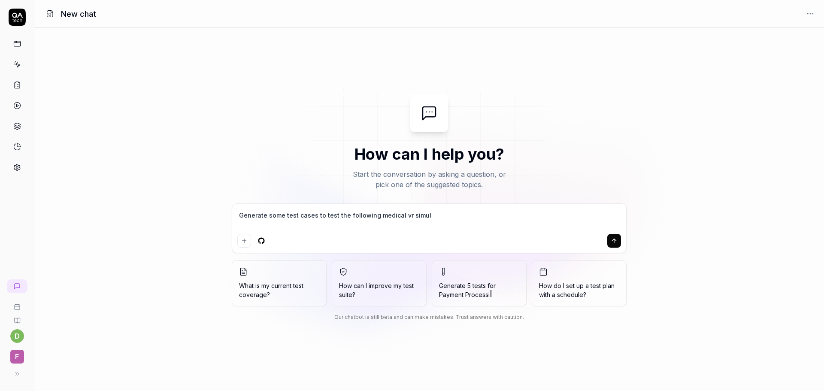
type textarea "Generate some test cases to test the following medical [PERSON_NAME]"
type textarea "*"
type textarea "Generate some test cases to test the following medical vr simulat"
type textarea "*"
type textarea "Generate some test cases to test the following medical vr simulati"
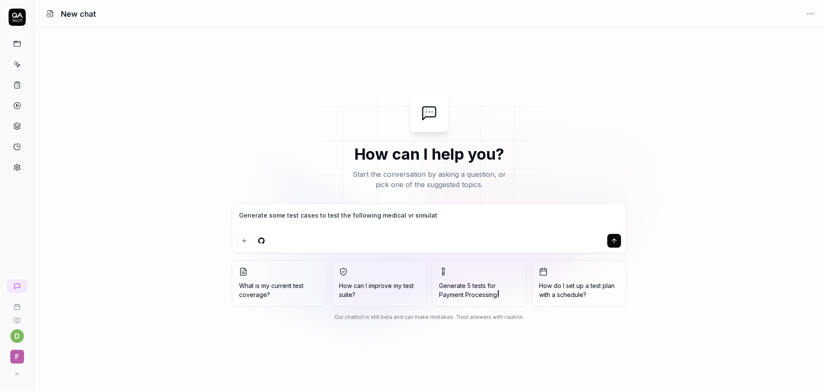
type textarea "*"
type textarea "Generate some test cases to test the following medical [PERSON_NAME]"
type textarea "*"
type textarea "Generate some test cases to test the following medical vr simulation"
type textarea "*"
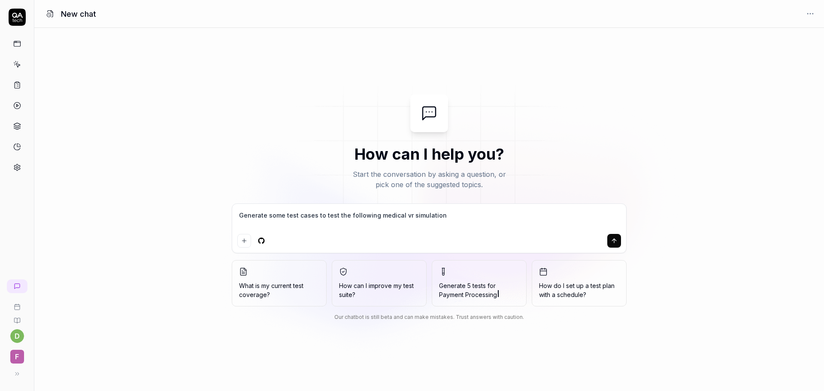
type textarea "Generate some test cases to test the following medical vr simulation"
type textarea "*"
type textarea "Generate some test cases to test the following medical vr simulation c"
type textarea "*"
type textarea "Generate some test cases to test the following medical vr simulation co"
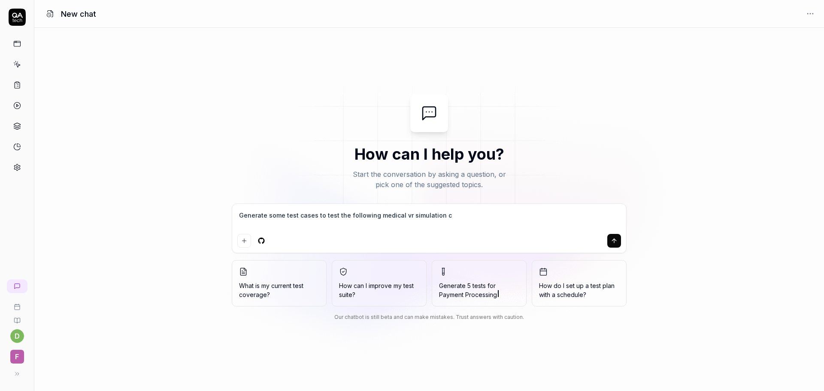
type textarea "*"
type textarea "Generate some test cases to test the following medical vr simulation com"
type textarea "*"
type textarea "Generate some test cases to test the following medical vr simulation comp"
type textarea "*"
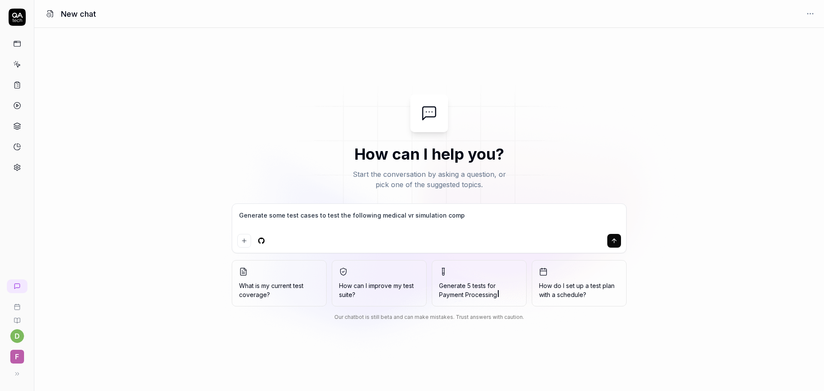
type textarea "Generate some test cases to test the following medical vr simulation compa"
click at [396, 228] on textarea "Generate some test cases to test the following medical vr simulation companies …" at bounding box center [429, 219] width 384 height 21
paste textarea "[URL][DOMAIN_NAME]"
click at [613, 242] on icon "submit" at bounding box center [614, 240] width 7 height 7
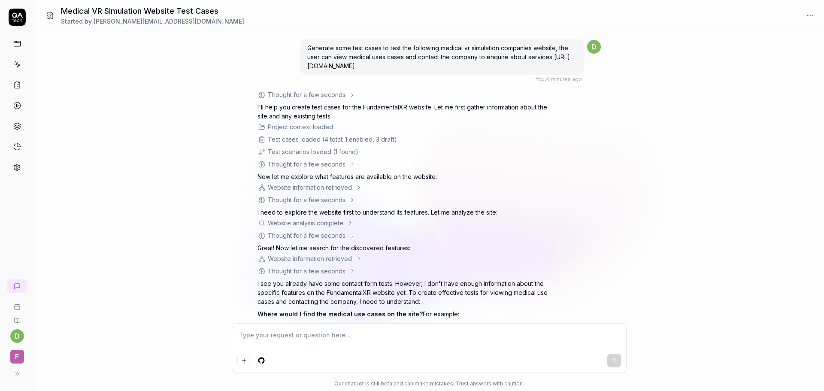
scroll to position [131, 0]
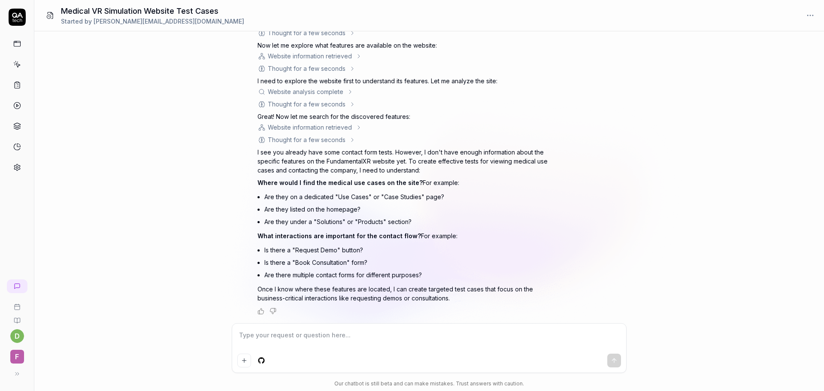
click at [771, 210] on div "Generate some test cases to test the following medical vr simulation companies …" at bounding box center [429, 177] width 790 height 292
click at [824, 240] on div "Generate some test cases to test the following medical vr simulation companies …" at bounding box center [429, 177] width 790 height 292
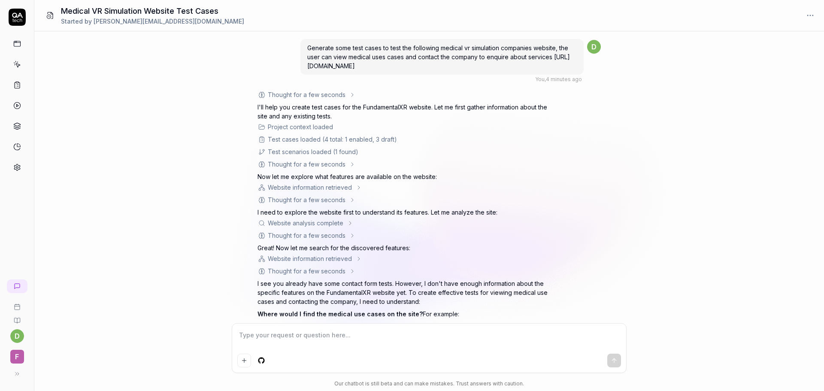
click at [665, 243] on div "Generate some test cases to test the following medical vr simulation companies …" at bounding box center [429, 177] width 790 height 292
click at [684, 267] on div "Generate some test cases to test the following medical vr simulation companies …" at bounding box center [429, 177] width 790 height 292
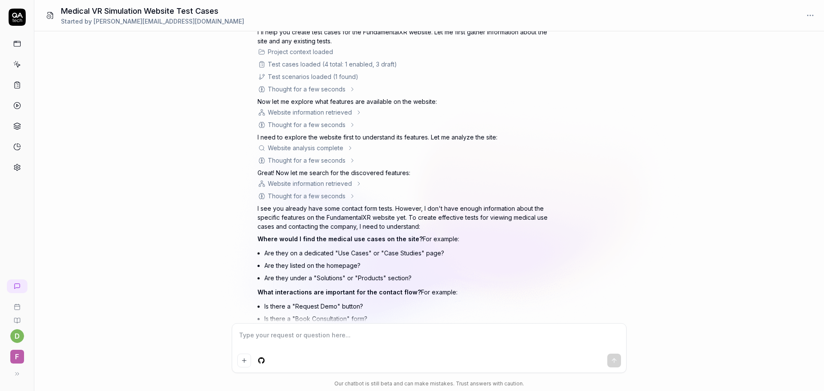
scroll to position [131, 0]
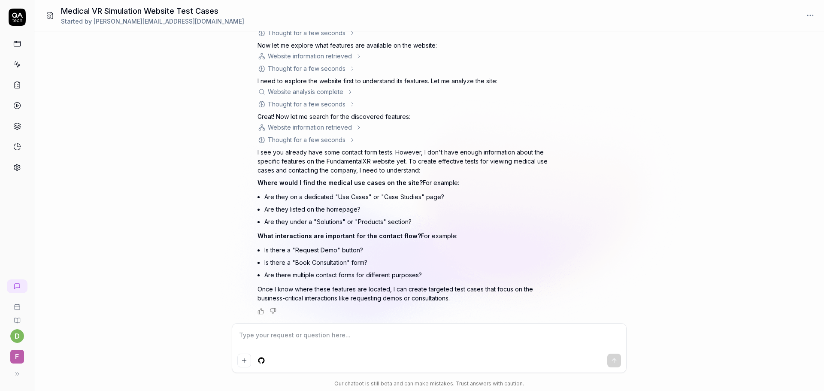
click at [294, 349] on textarea at bounding box center [429, 339] width 384 height 21
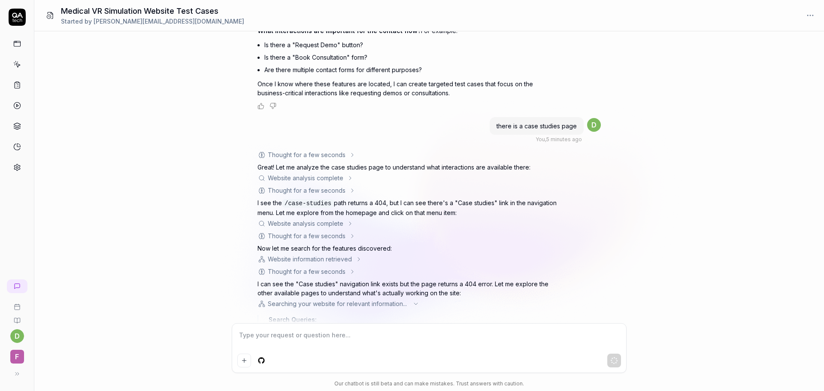
scroll to position [367, 0]
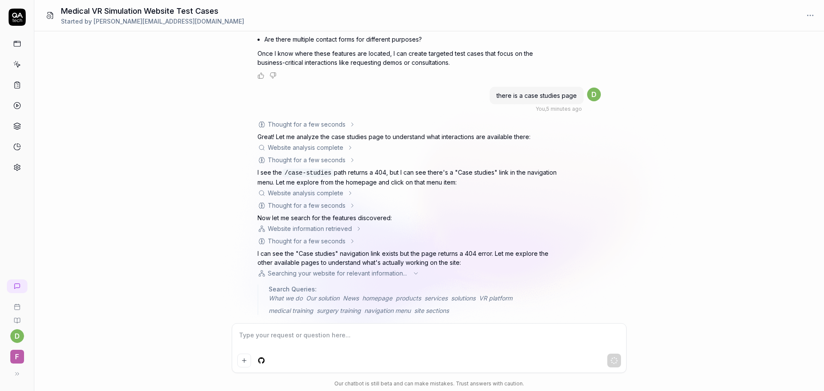
click at [328, 347] on textarea at bounding box center [429, 339] width 384 height 21
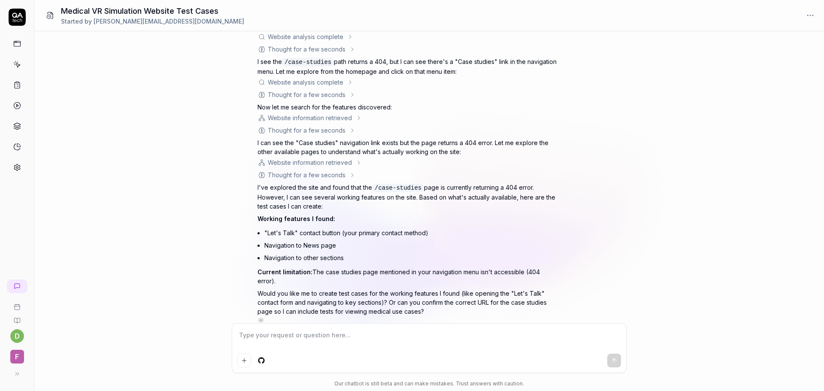
scroll to position [481, 0]
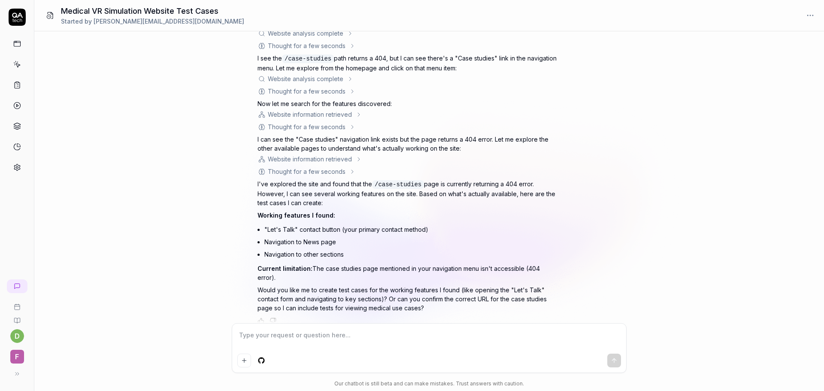
click at [301, 343] on textarea at bounding box center [429, 339] width 384 height 21
click at [296, 322] on div "Generate some test cases to test the following medical vr simulation companies …" at bounding box center [429, 177] width 790 height 292
click at [304, 341] on textarea at bounding box center [429, 339] width 384 height 21
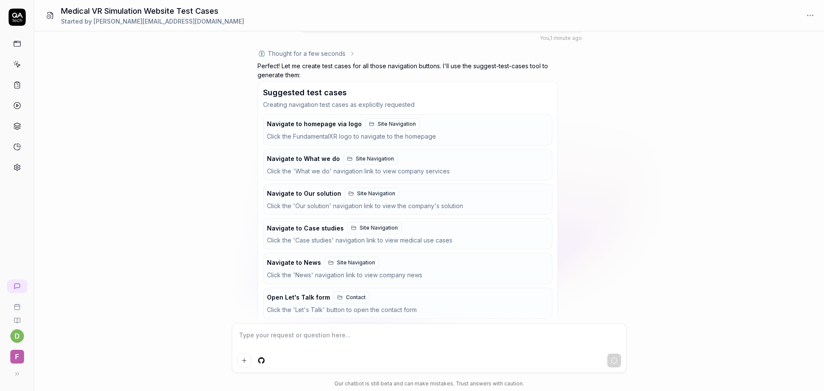
scroll to position [905, 0]
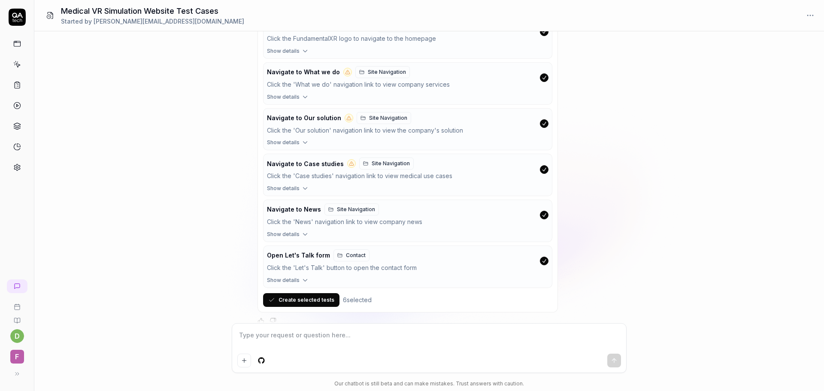
click at [790, 99] on div "Generate some test cases to test the following medical vr simulation companies …" at bounding box center [429, 177] width 790 height 292
click at [690, 135] on div "Generate some test cases to test the following medical vr simulation companies …" at bounding box center [429, 177] width 790 height 292
click at [249, 249] on div "Generate some test cases to test the following medical vr simulation companies …" at bounding box center [429, 177] width 790 height 292
click at [311, 293] on button "Create selected tests" at bounding box center [301, 300] width 76 height 14
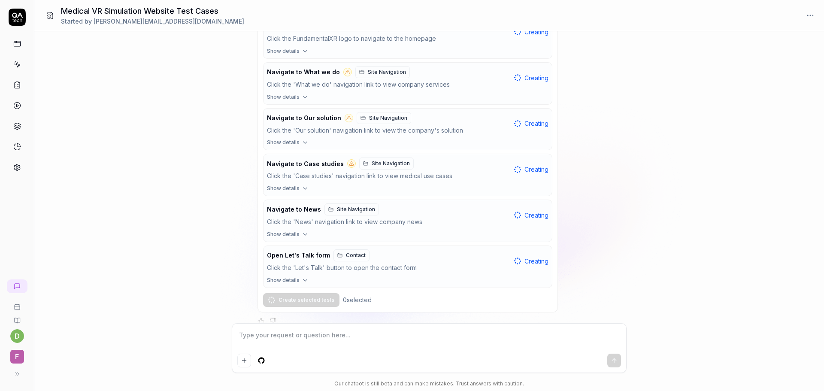
scroll to position [929, 0]
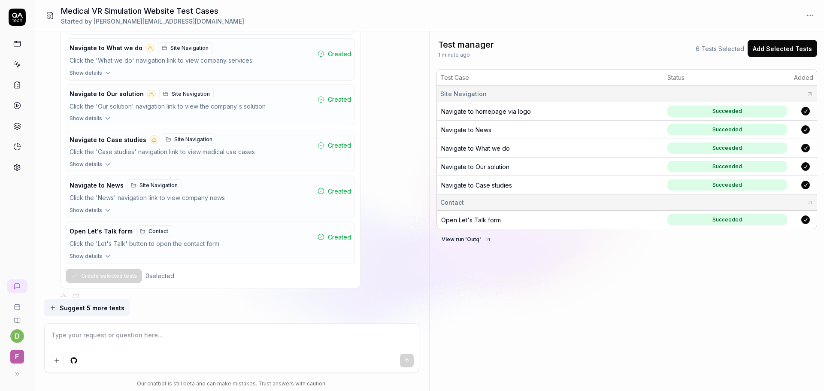
click at [16, 58] on link at bounding box center [16, 64] width 15 height 15
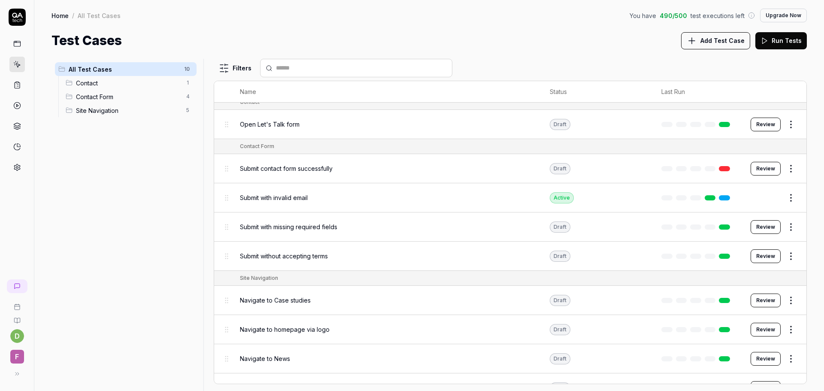
scroll to position [55, 0]
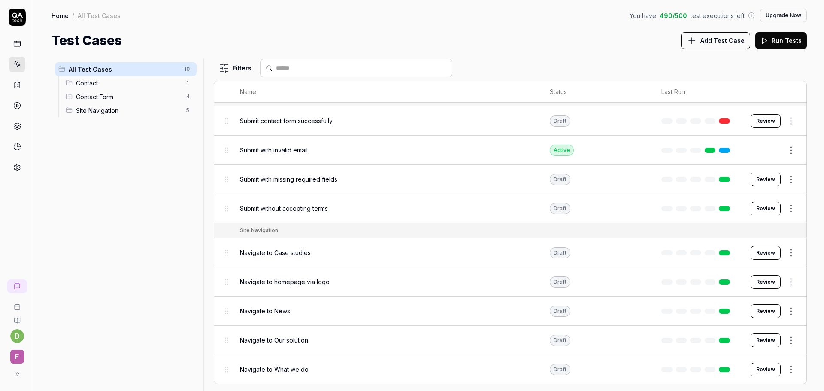
click at [118, 109] on span "Site Navigation" at bounding box center [128, 110] width 105 height 9
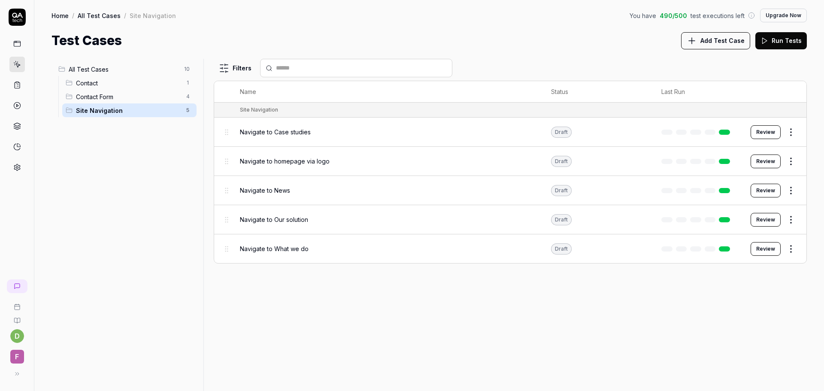
scroll to position [0, 0]
click at [772, 136] on button "Review" at bounding box center [766, 132] width 30 height 14
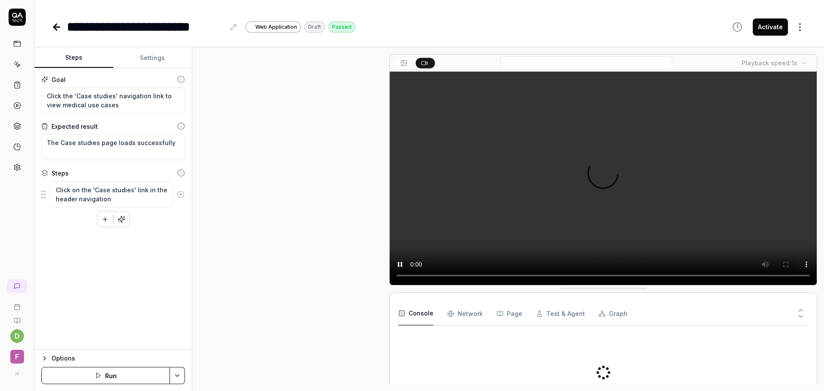
scroll to position [18, 0]
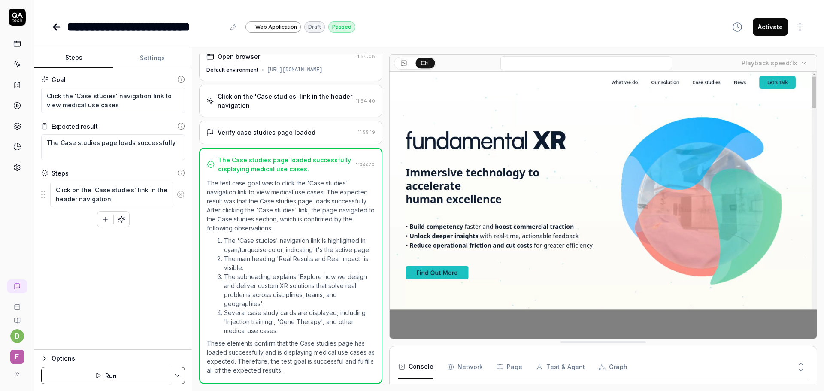
scroll to position [1736, 0]
click at [103, 219] on icon "button" at bounding box center [105, 219] width 5 height 0
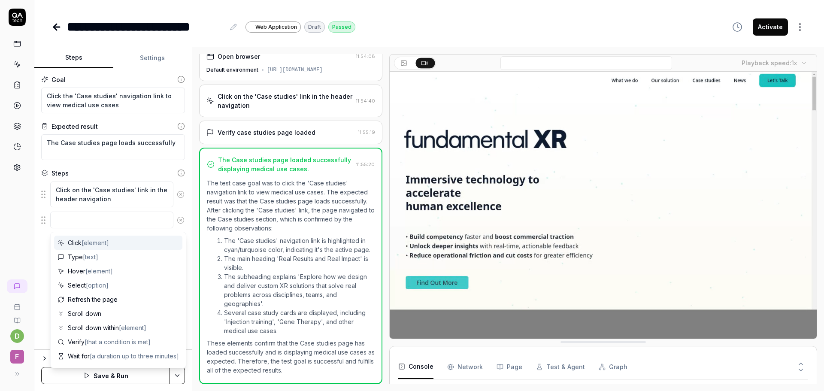
click at [106, 213] on textarea at bounding box center [111, 220] width 123 height 17
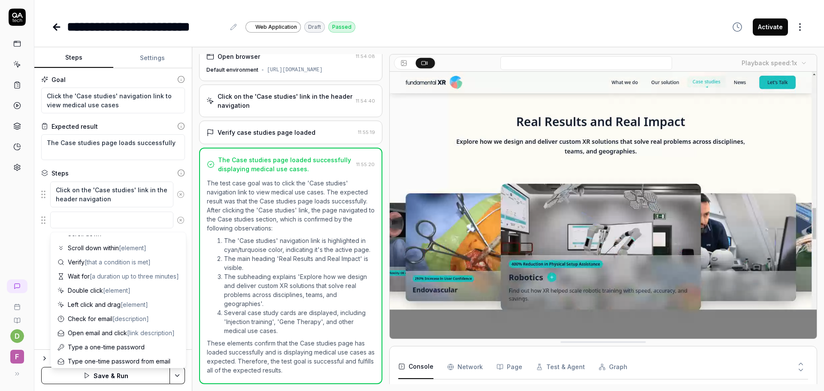
scroll to position [84, 0]
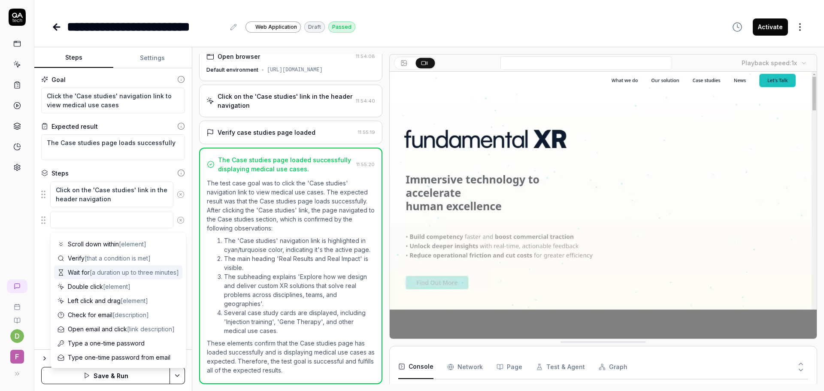
click at [125, 277] on span "Wait for [a duration up to three minutes]" at bounding box center [123, 272] width 111 height 9
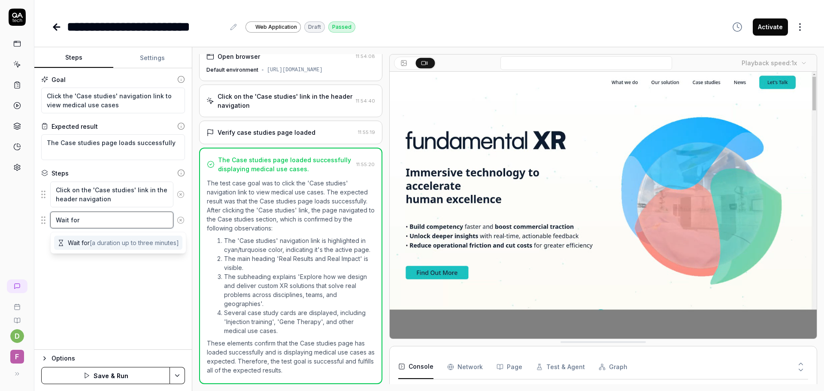
scroll to position [0, 0]
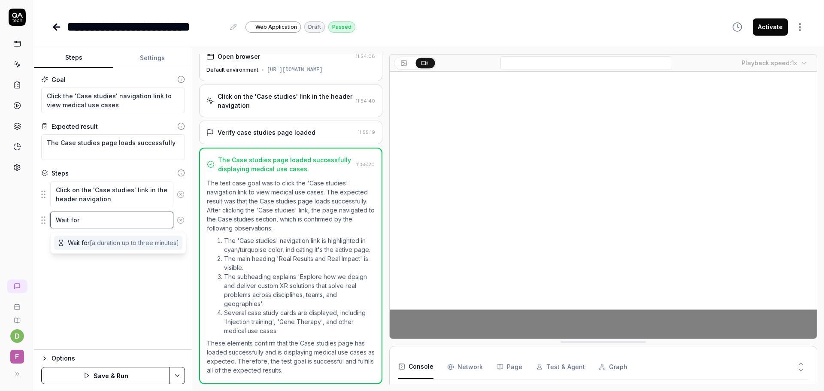
click at [95, 216] on textarea "Wait for" at bounding box center [111, 220] width 123 height 17
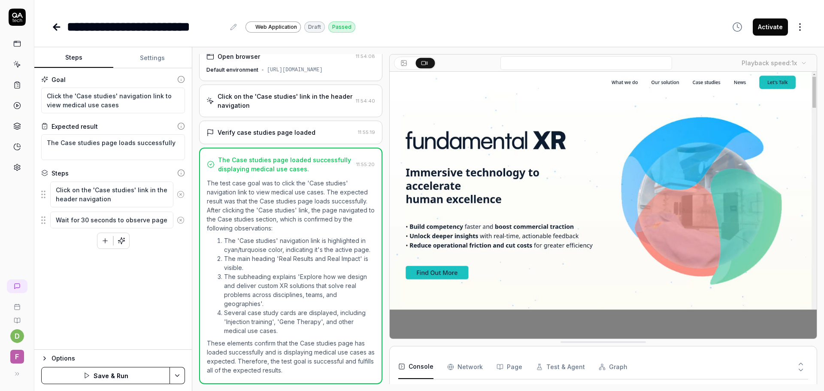
click at [118, 281] on div "Goal Click the 'Case studies' navigation link to view medical use cases Expecte…" at bounding box center [113, 209] width 158 height 282
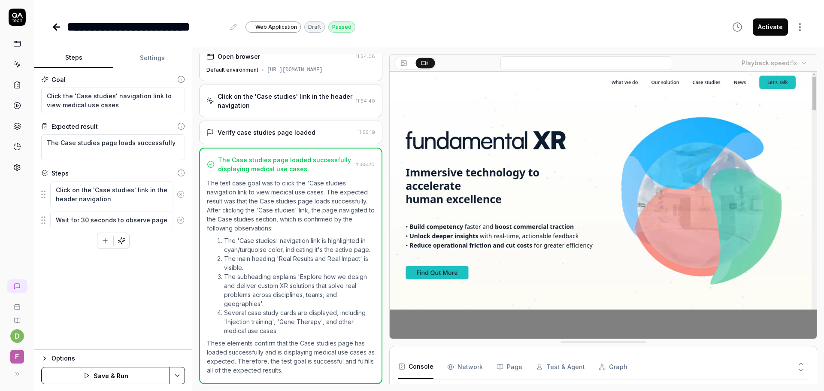
click at [120, 382] on button "Save & Run" at bounding box center [105, 375] width 129 height 17
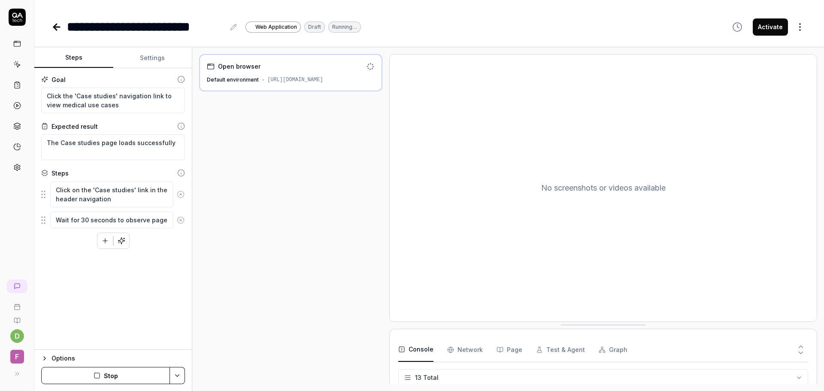
scroll to position [199, 0]
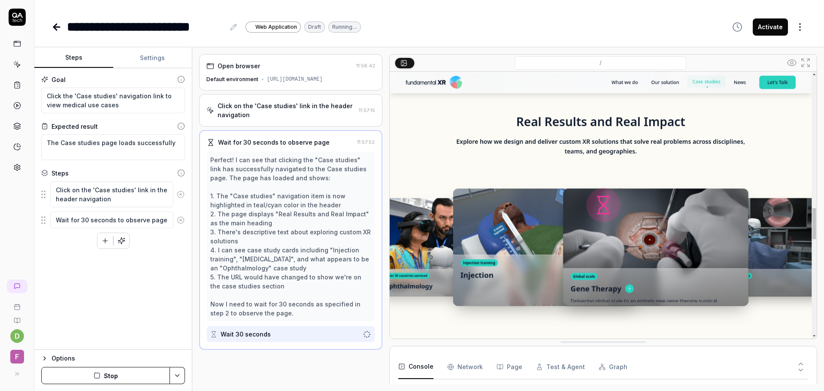
click at [513, 164] on img at bounding box center [603, 205] width 427 height 267
click at [547, 185] on img at bounding box center [603, 205] width 427 height 267
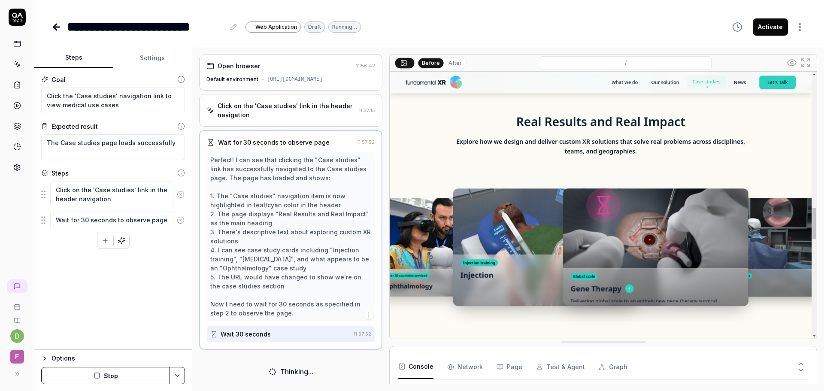
scroll to position [0, 0]
click at [496, 195] on img at bounding box center [603, 205] width 427 height 267
click at [450, 61] on button "After" at bounding box center [455, 62] width 20 height 9
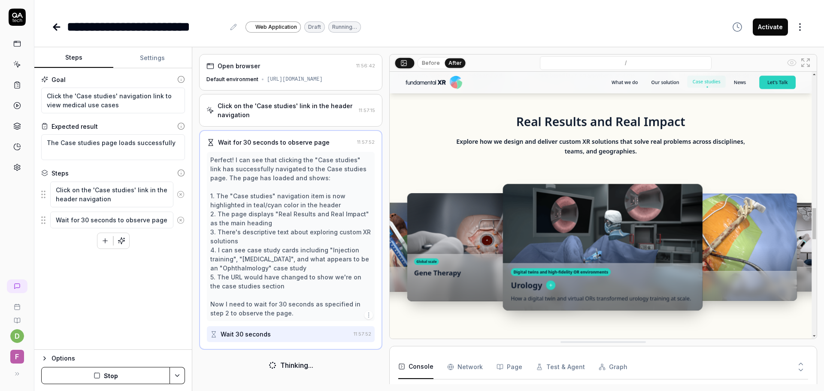
click at [433, 61] on button "Before" at bounding box center [431, 62] width 25 height 9
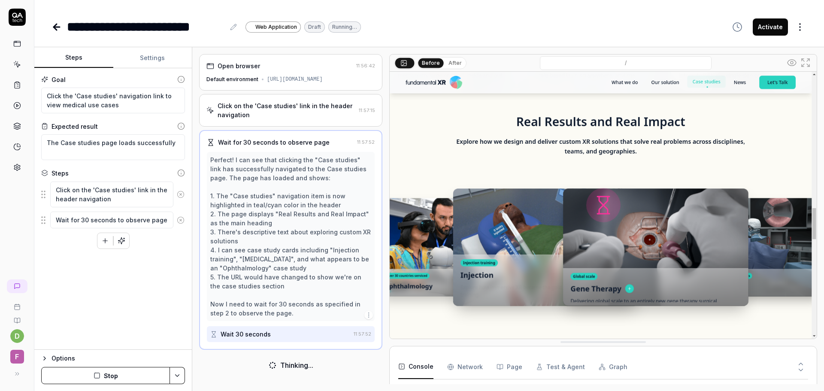
click at [450, 64] on button "After" at bounding box center [455, 62] width 20 height 9
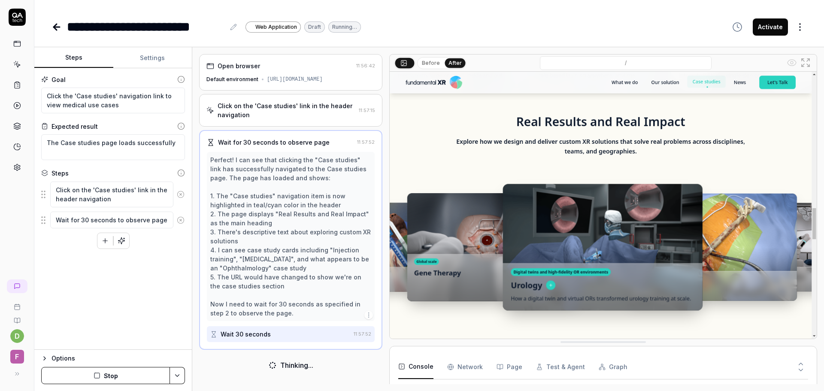
click at [437, 64] on button "Before" at bounding box center [431, 62] width 25 height 9
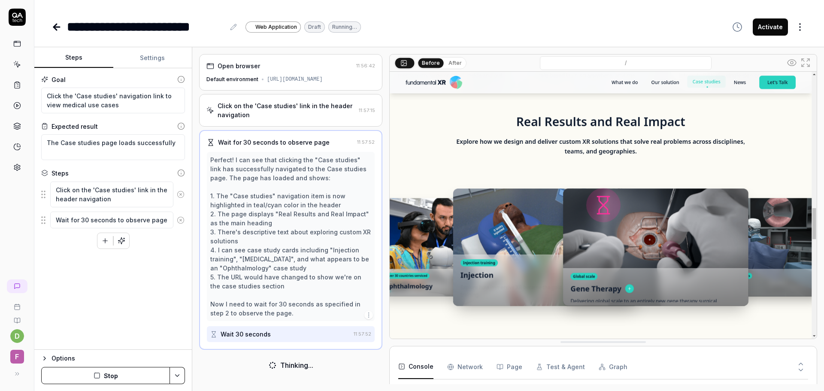
click at [434, 277] on img at bounding box center [603, 205] width 427 height 267
click at [275, 361] on div at bounding box center [272, 365] width 9 height 9
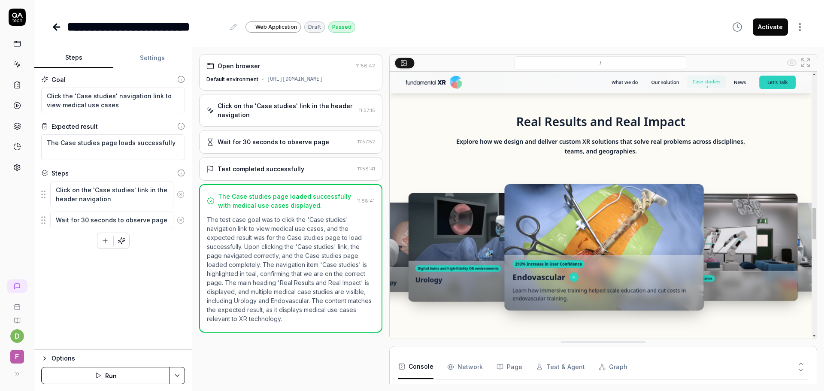
click at [478, 186] on img at bounding box center [603, 205] width 427 height 267
click at [356, 216] on p "The test case goal was to click the 'Case studies' navigation link to view medi…" at bounding box center [291, 269] width 168 height 108
click at [808, 61] on icon at bounding box center [808, 60] width 3 height 3
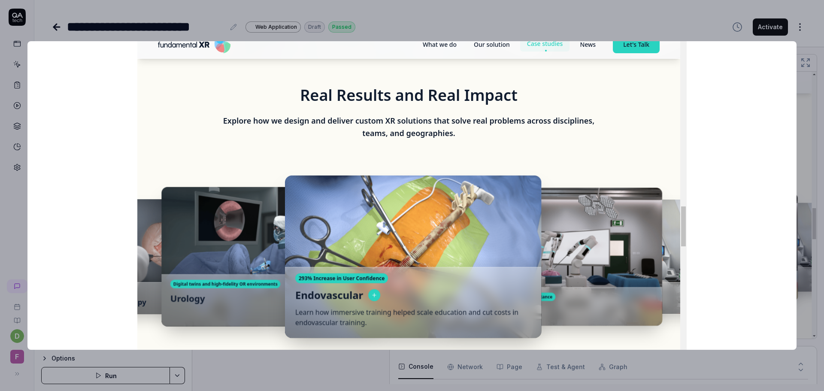
click at [434, 278] on img at bounding box center [412, 203] width 550 height 344
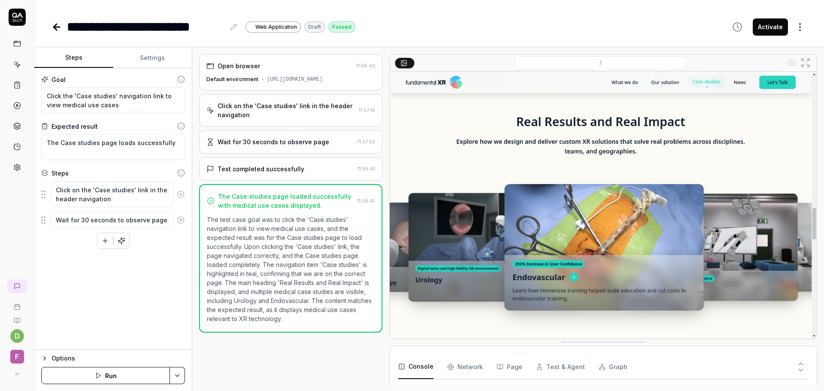
click at [814, 266] on img at bounding box center [603, 205] width 427 height 267
click at [514, 200] on img at bounding box center [603, 205] width 427 height 267
click at [401, 64] on icon at bounding box center [404, 62] width 7 height 7
click at [94, 271] on div "Goal Click the 'Case studies' navigation link to view medical use cases Expecte…" at bounding box center [113, 209] width 158 height 282
click at [249, 163] on div "Test completed successfully 11:58:41" at bounding box center [290, 169] width 183 height 24
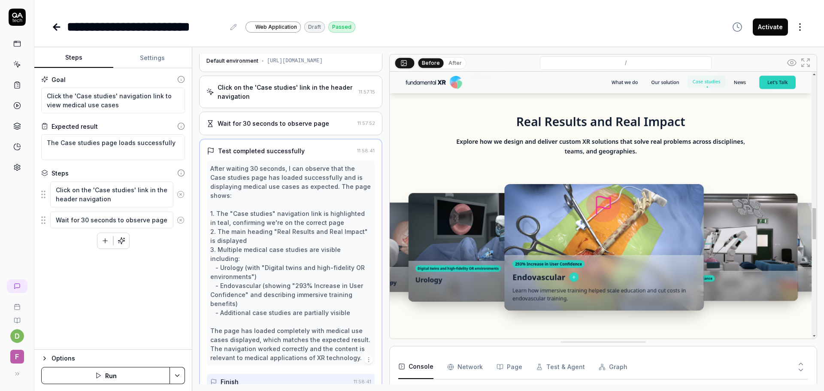
scroll to position [20, 0]
click at [291, 287] on div "After waiting 30 seconds, I can observe that the Case studies page has loaded s…" at bounding box center [290, 262] width 161 height 198
click at [283, 94] on div "Click on the 'Case studies' link in the header navigation" at bounding box center [287, 91] width 138 height 18
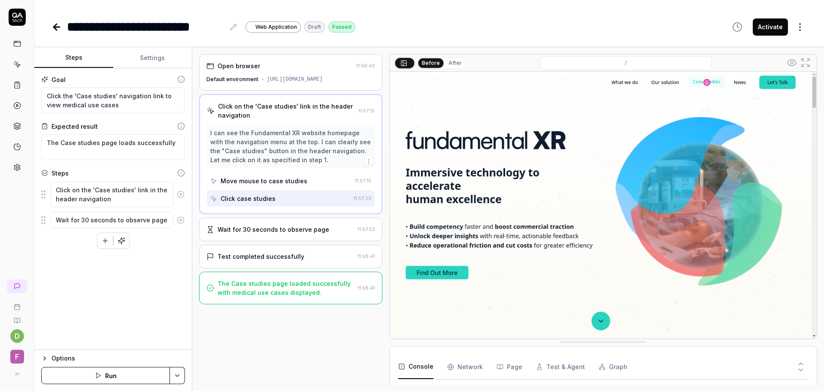
click at [251, 79] on div "Default environment" at bounding box center [233, 80] width 52 height 8
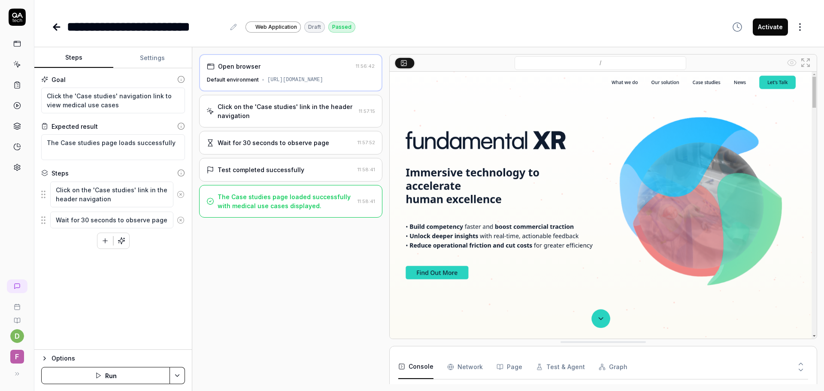
click at [259, 115] on div "Click on the 'Case studies' link in the header navigation" at bounding box center [287, 111] width 138 height 18
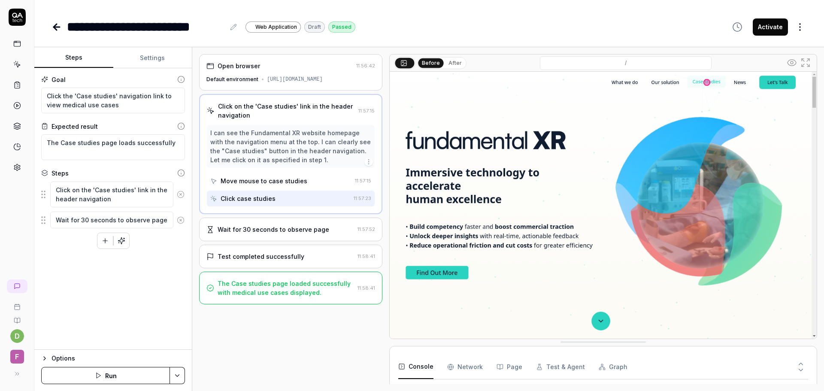
click at [273, 188] on div "Move mouse to case studies" at bounding box center [280, 181] width 141 height 16
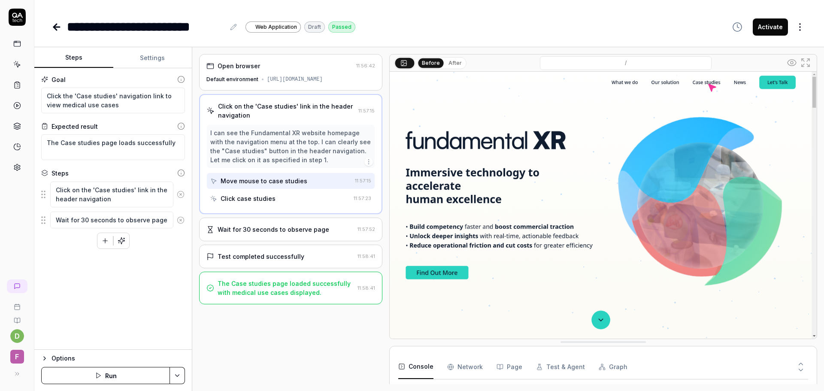
click at [252, 196] on div "Click case studies" at bounding box center [248, 198] width 55 height 9
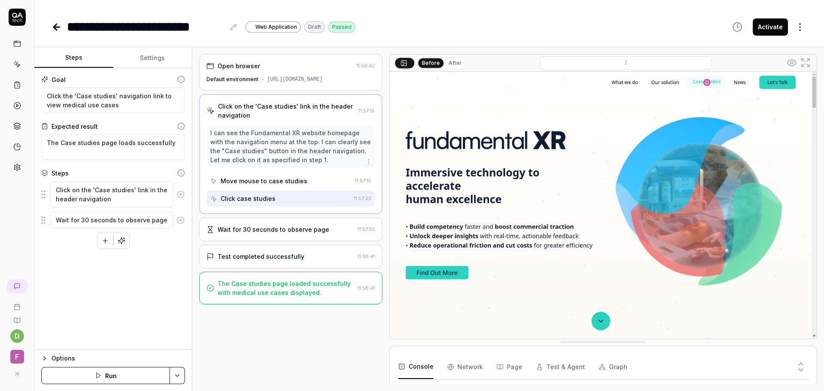
click at [262, 231] on div "Wait for 30 seconds to observe page" at bounding box center [274, 229] width 112 height 9
